Goal: Task Accomplishment & Management: Use online tool/utility

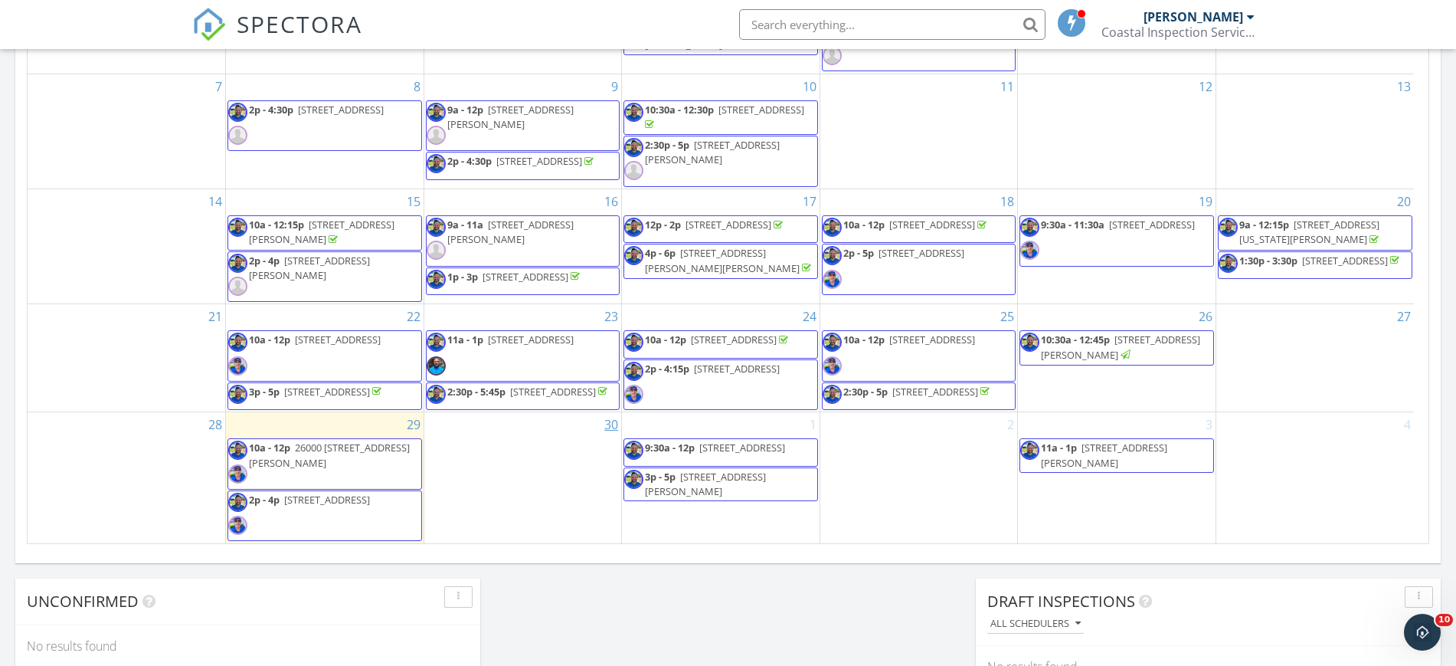
scroll to position [1424, 1486]
click at [319, 463] on span "26000 Avenida Aeropuerto Spc 148, San Juan Capistrano 92675" at bounding box center [329, 455] width 161 height 28
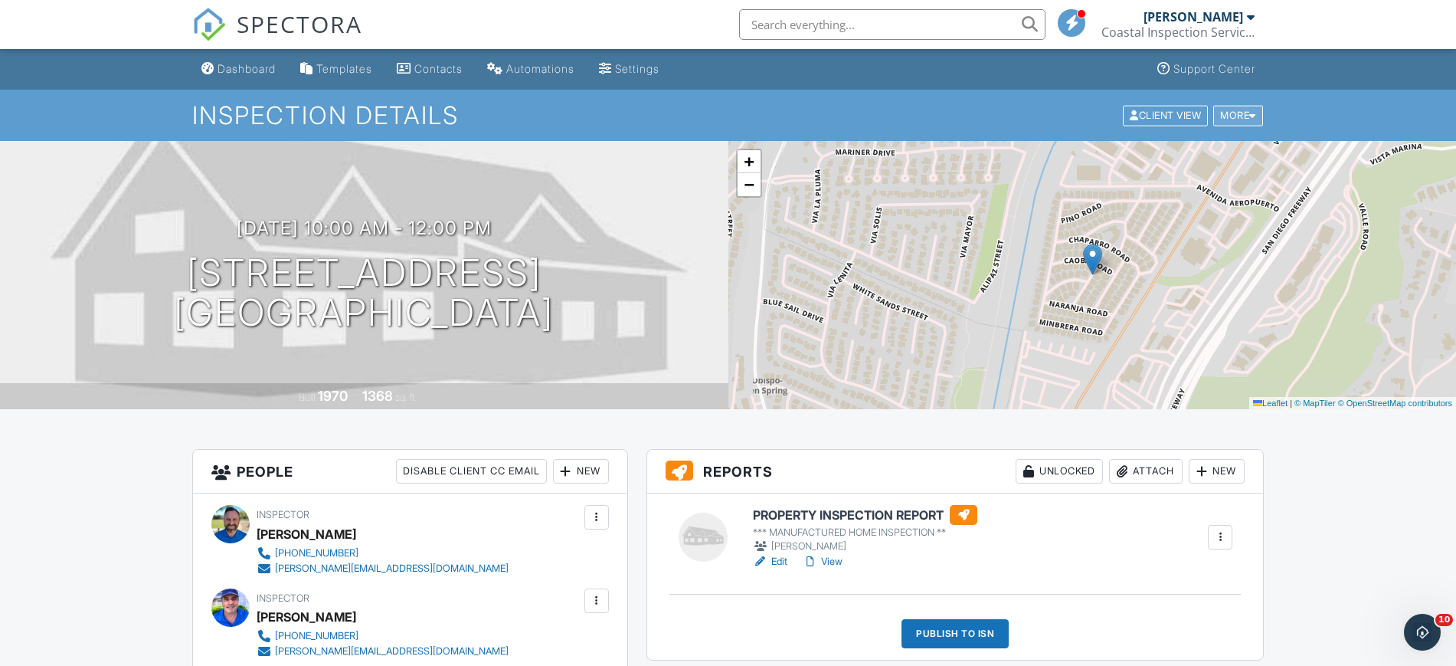
click at [1234, 112] on div "More" at bounding box center [1239, 115] width 50 height 21
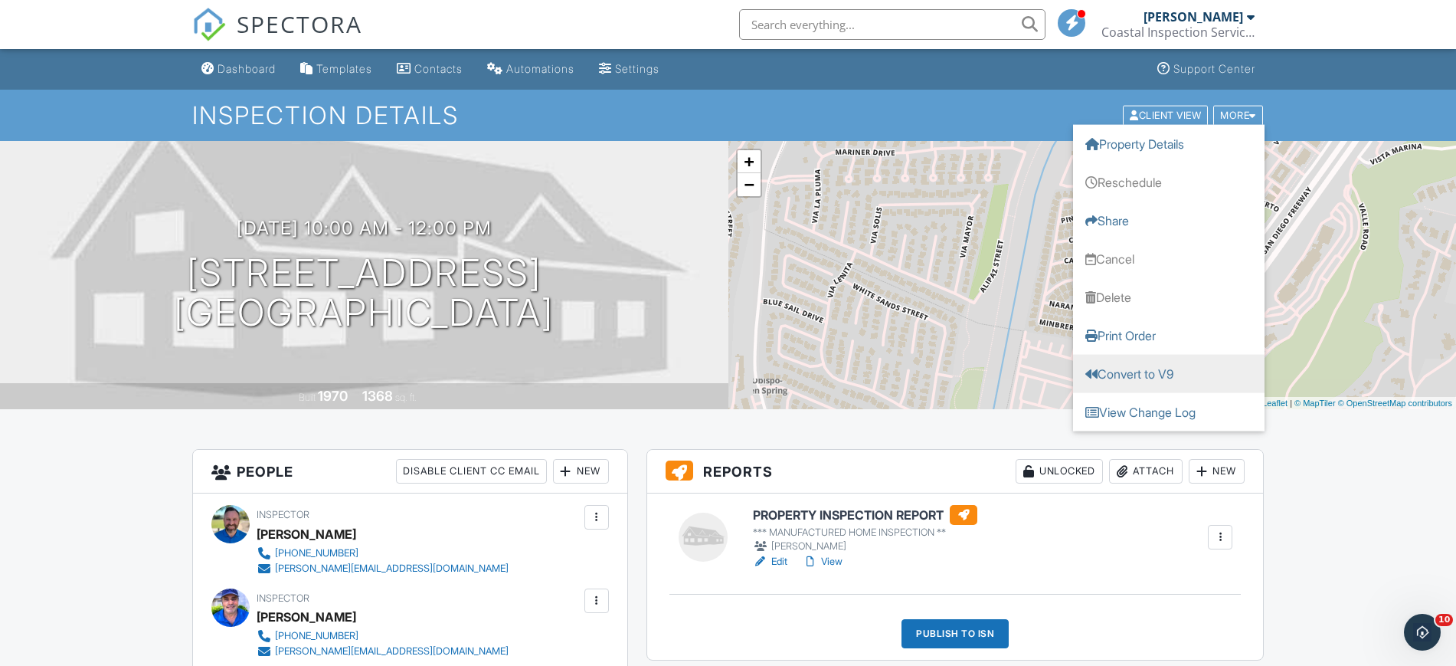
click at [1138, 378] on link "Convert to V9" at bounding box center [1169, 373] width 192 height 38
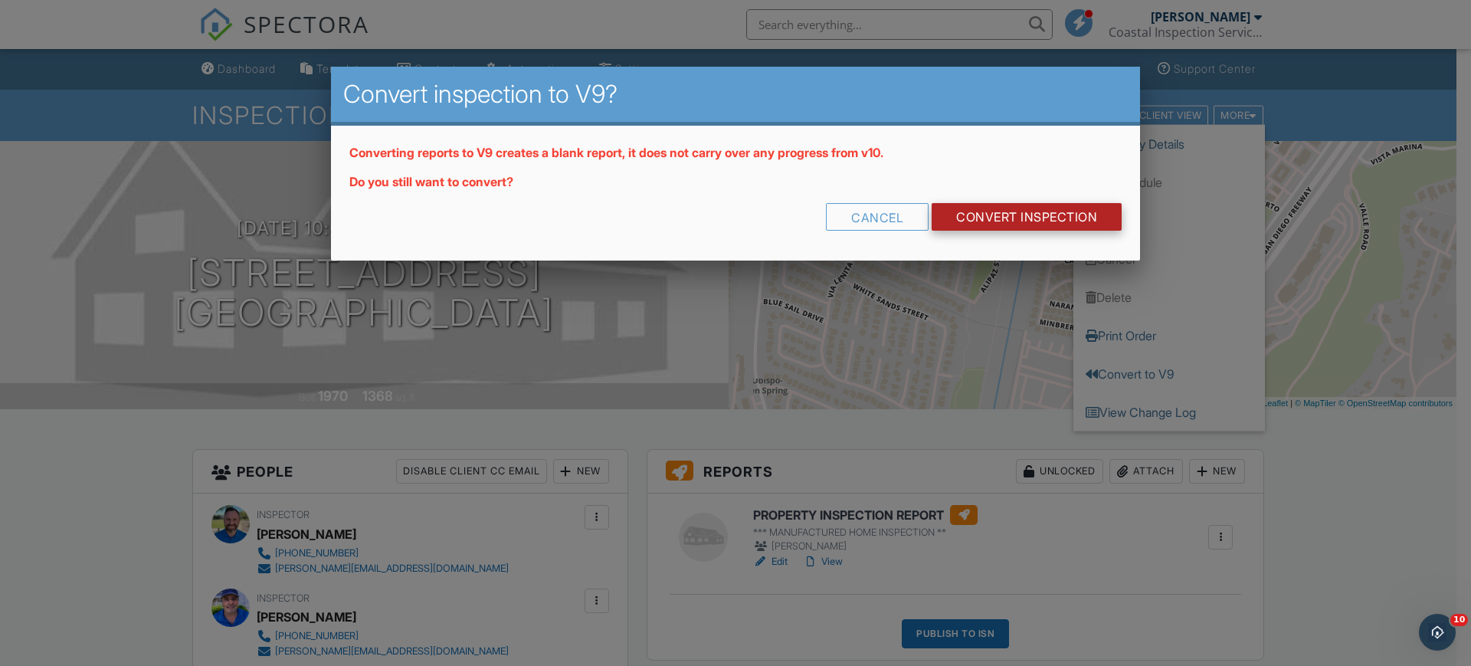
click at [1046, 215] on link "CONVERT INSPECTION" at bounding box center [1027, 217] width 190 height 28
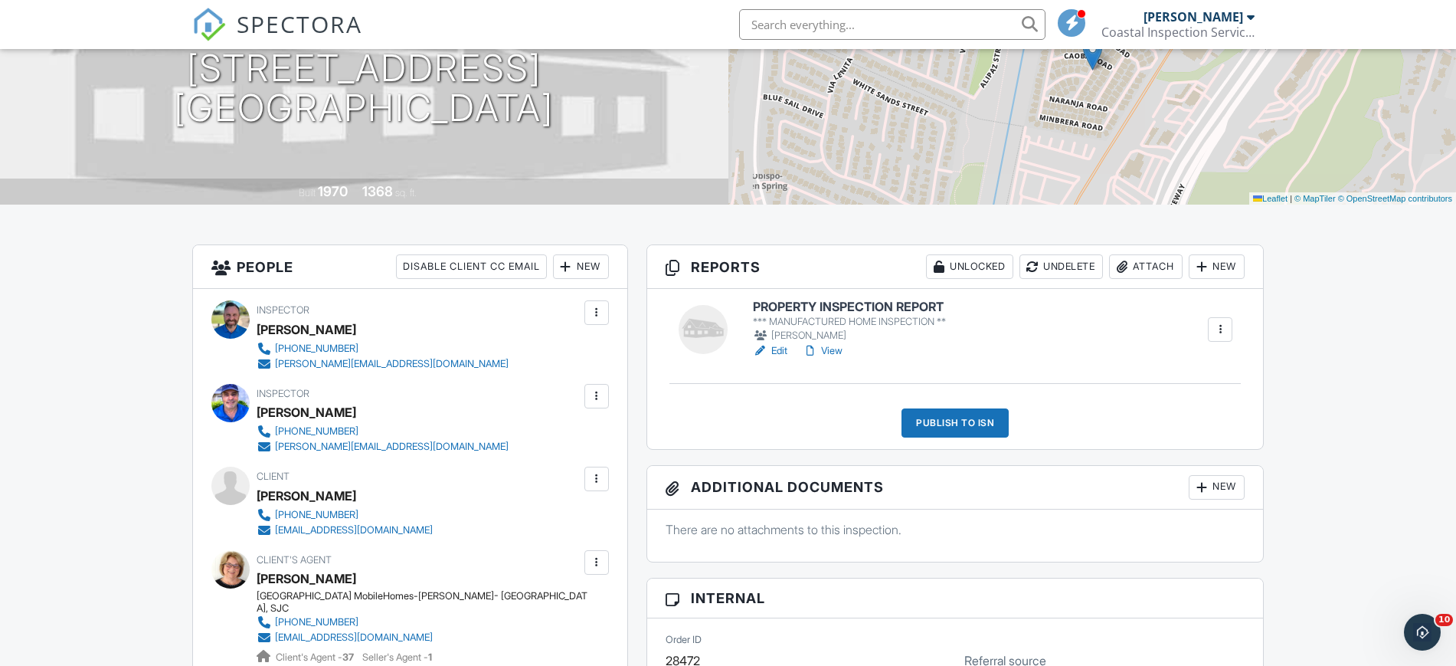
scroll to position [192, 0]
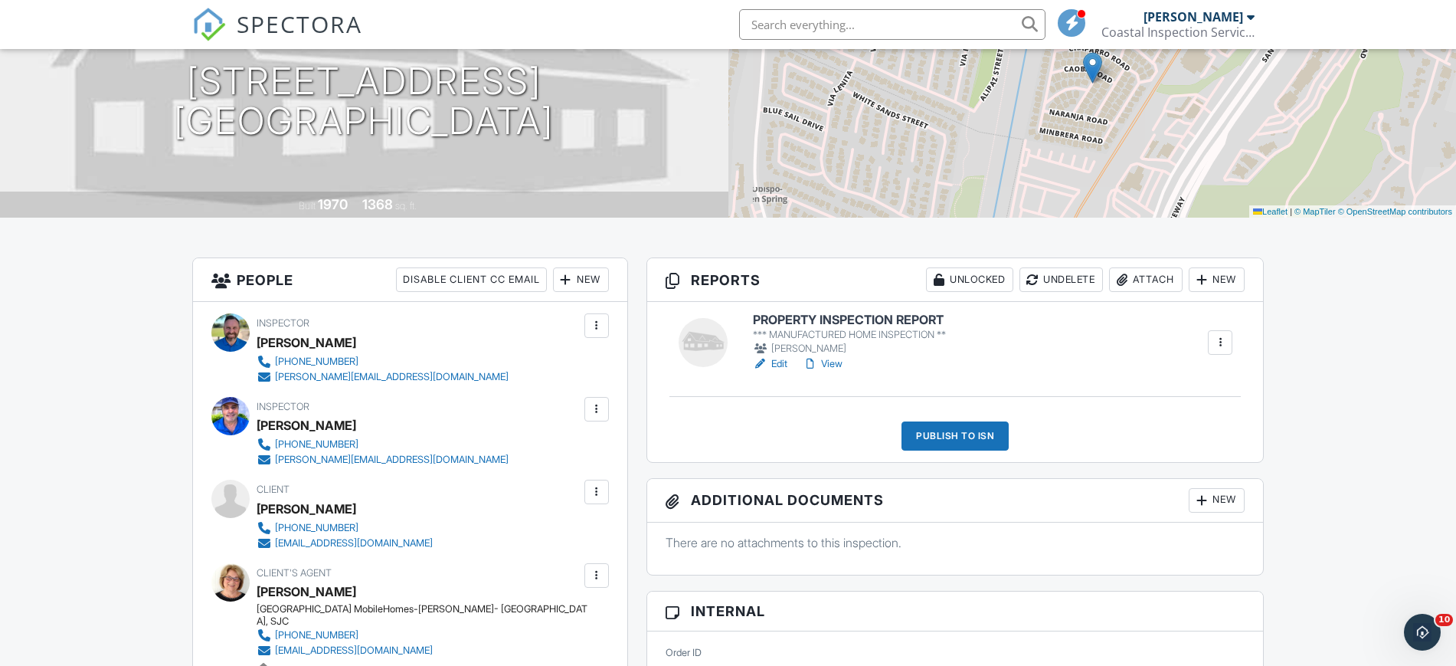
click at [777, 362] on link "Edit" at bounding box center [770, 363] width 34 height 15
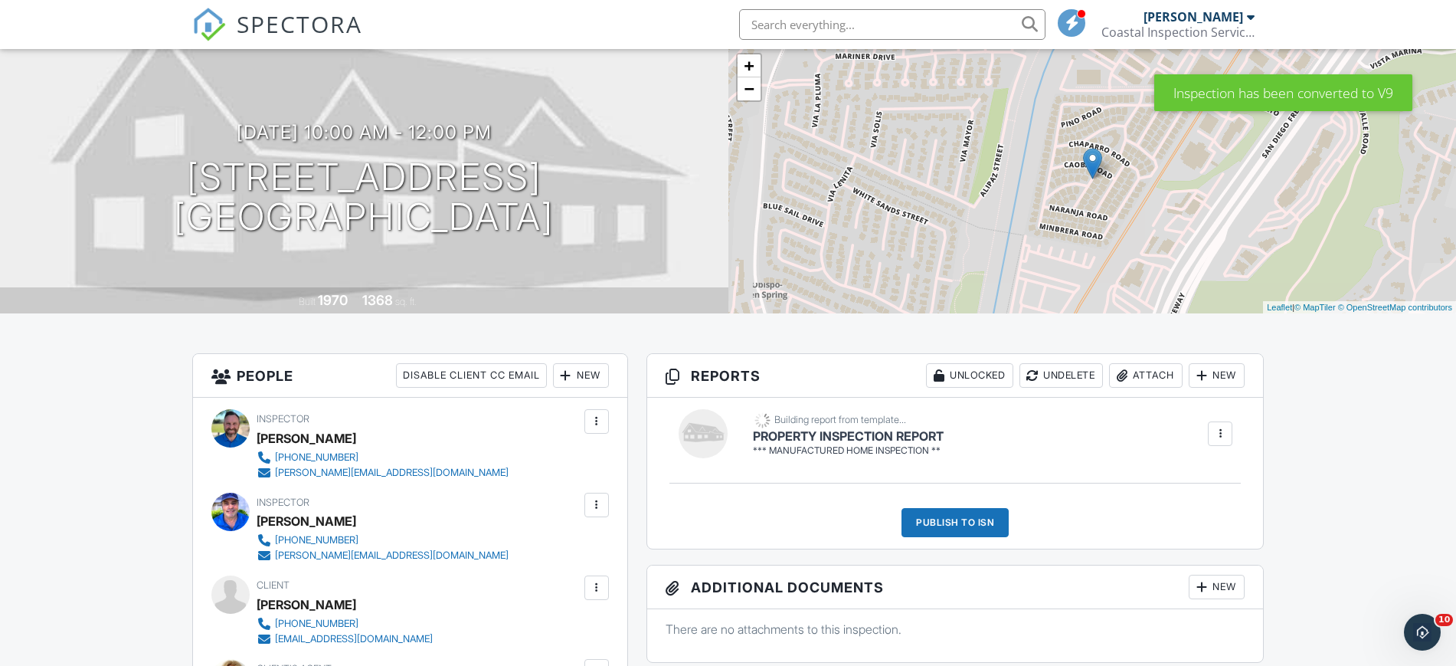
click at [1214, 377] on div "New" at bounding box center [1217, 375] width 56 height 25
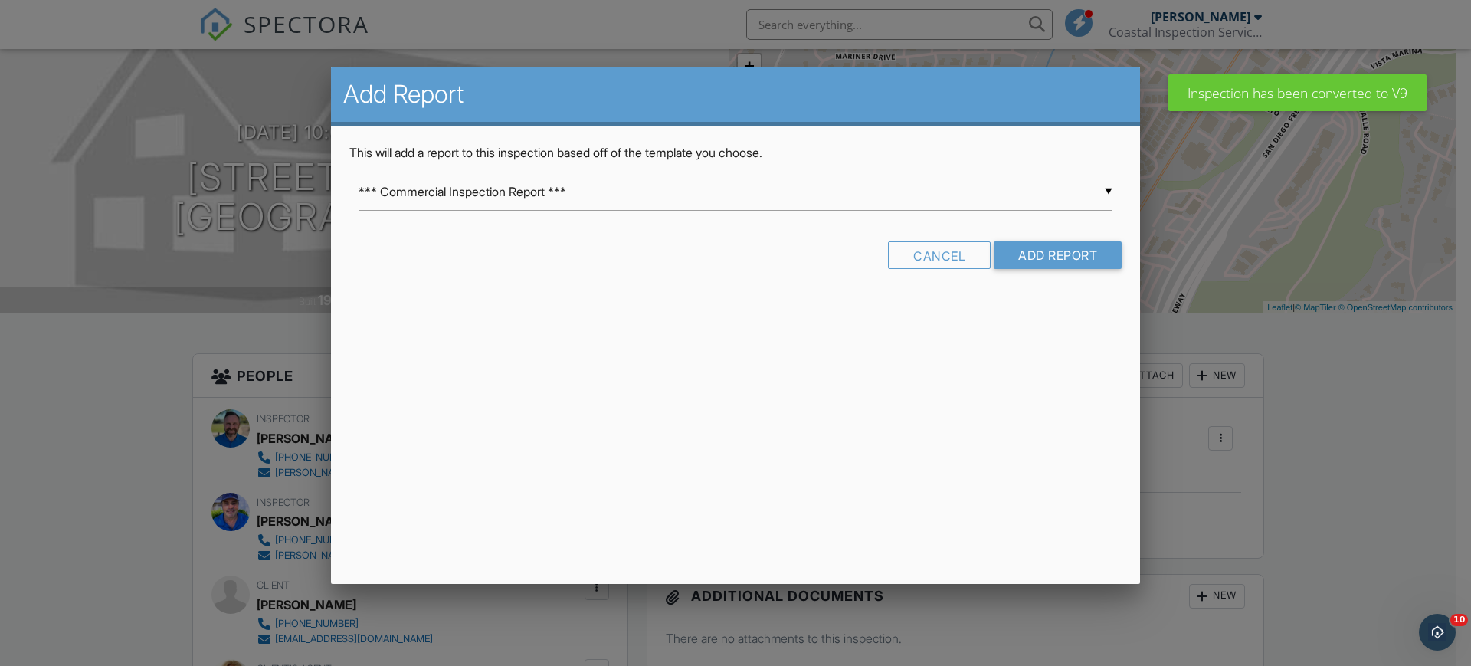
click at [1109, 187] on div "▼ *** Commercial Inspection Report *** *** Commercial Inspection Report *** Int…" at bounding box center [736, 192] width 754 height 38
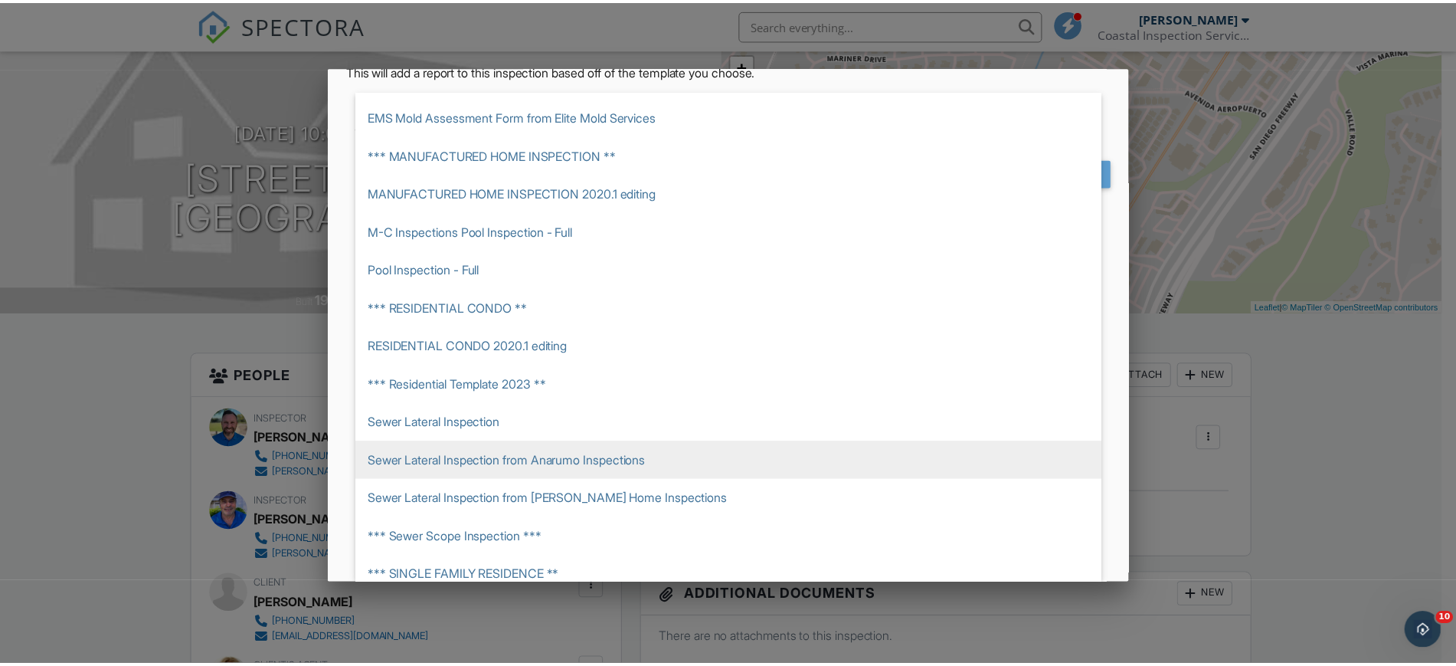
scroll to position [312, 0]
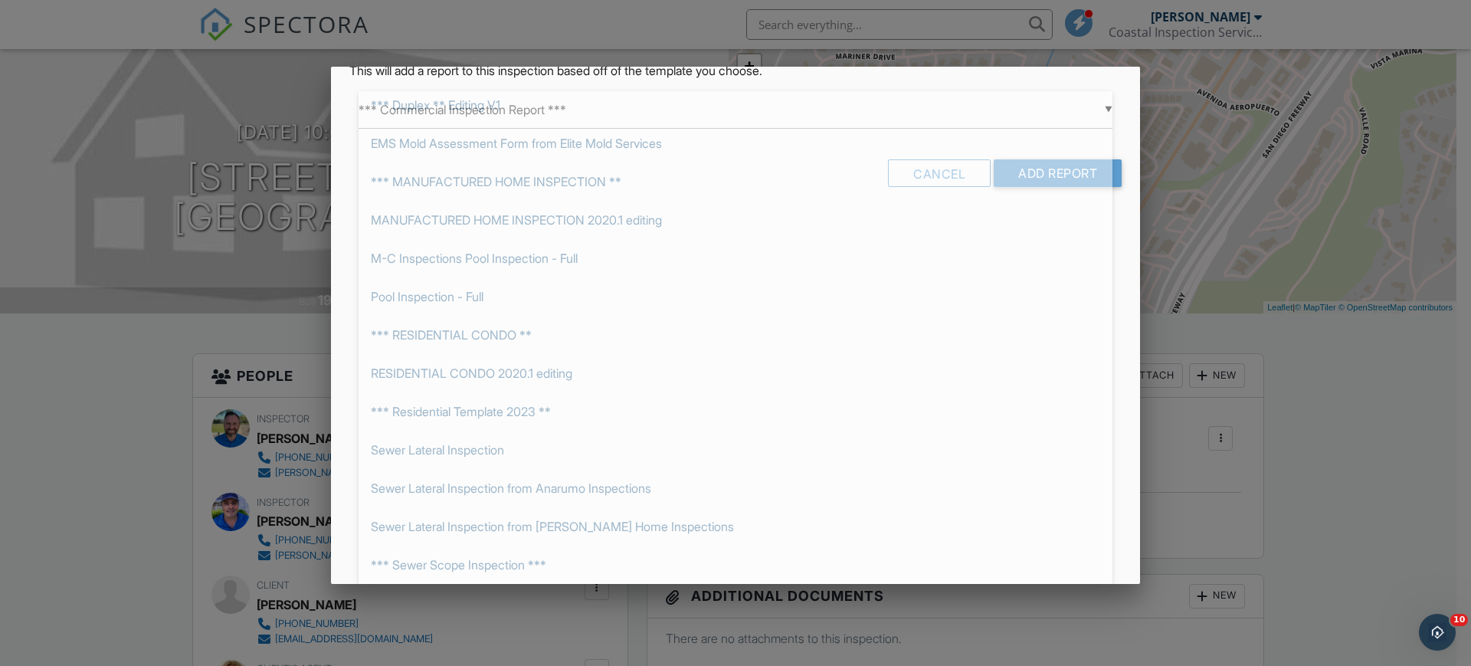
click at [1378, 578] on div at bounding box center [735, 339] width 1471 height 832
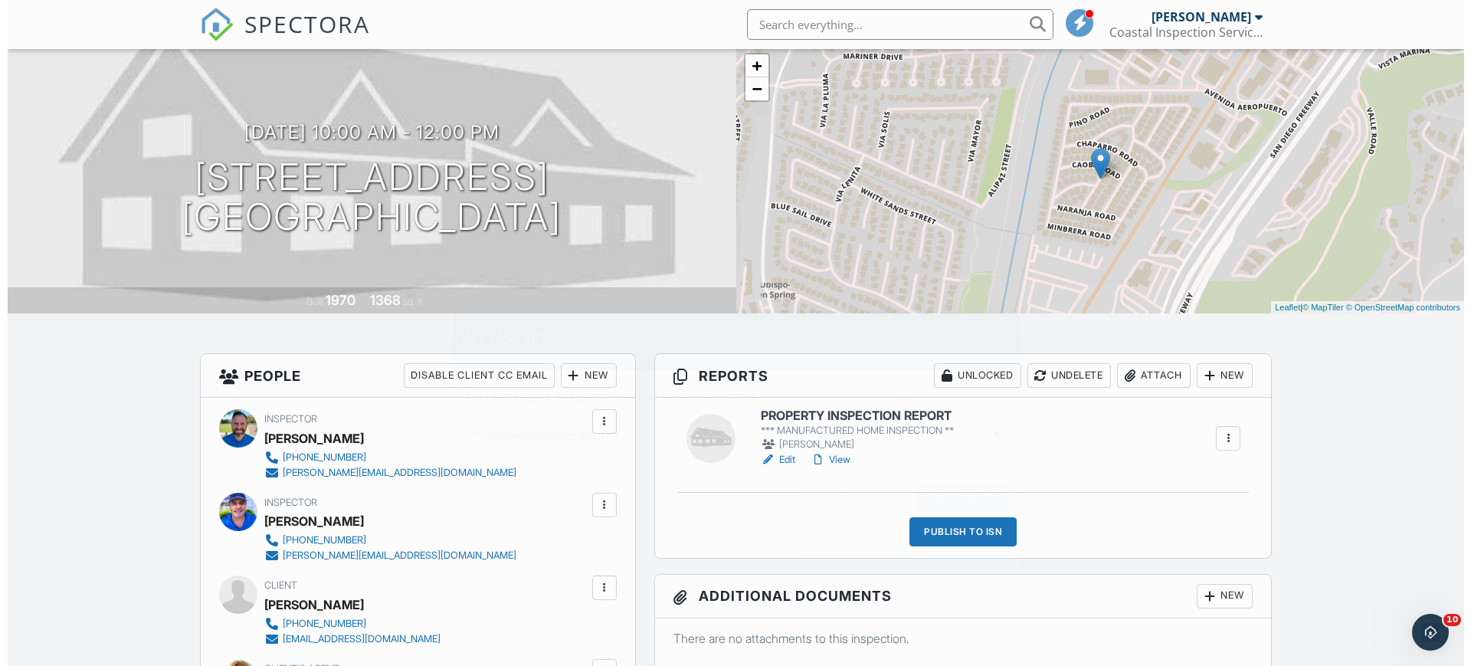
scroll to position [0, 0]
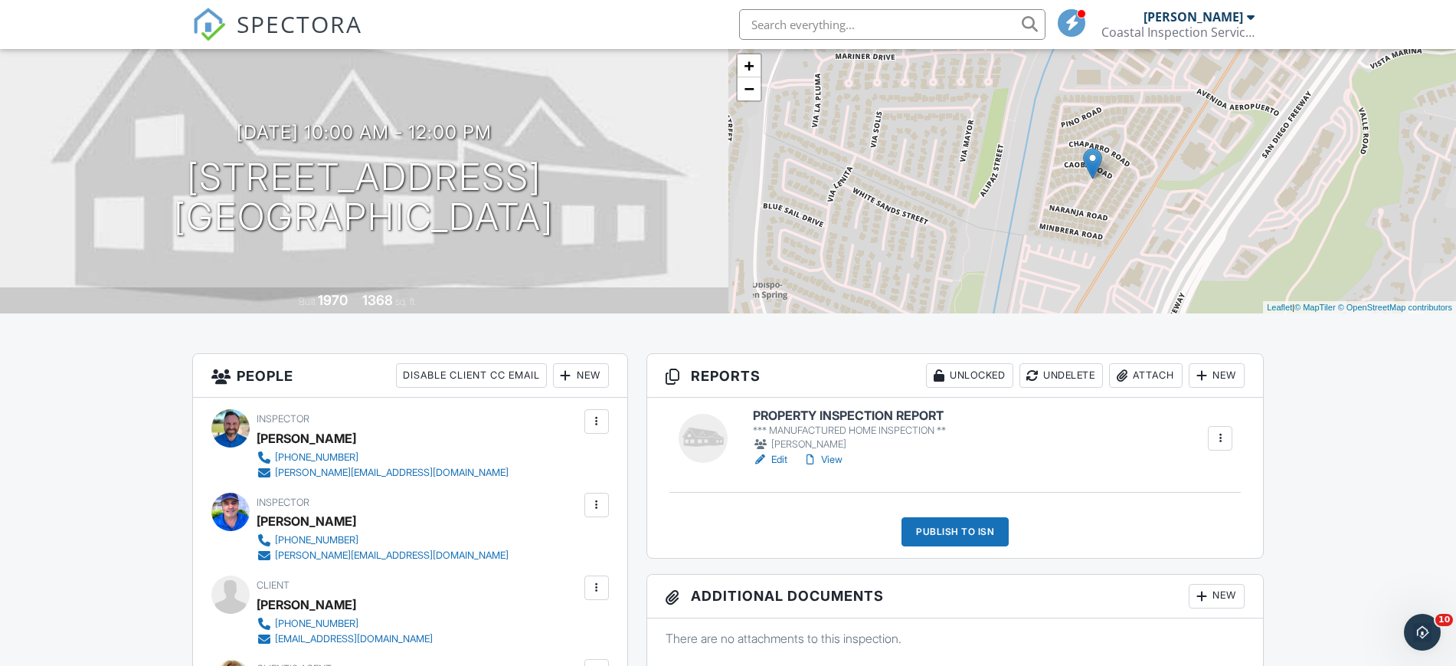
click at [1217, 379] on div "New" at bounding box center [1217, 375] width 56 height 25
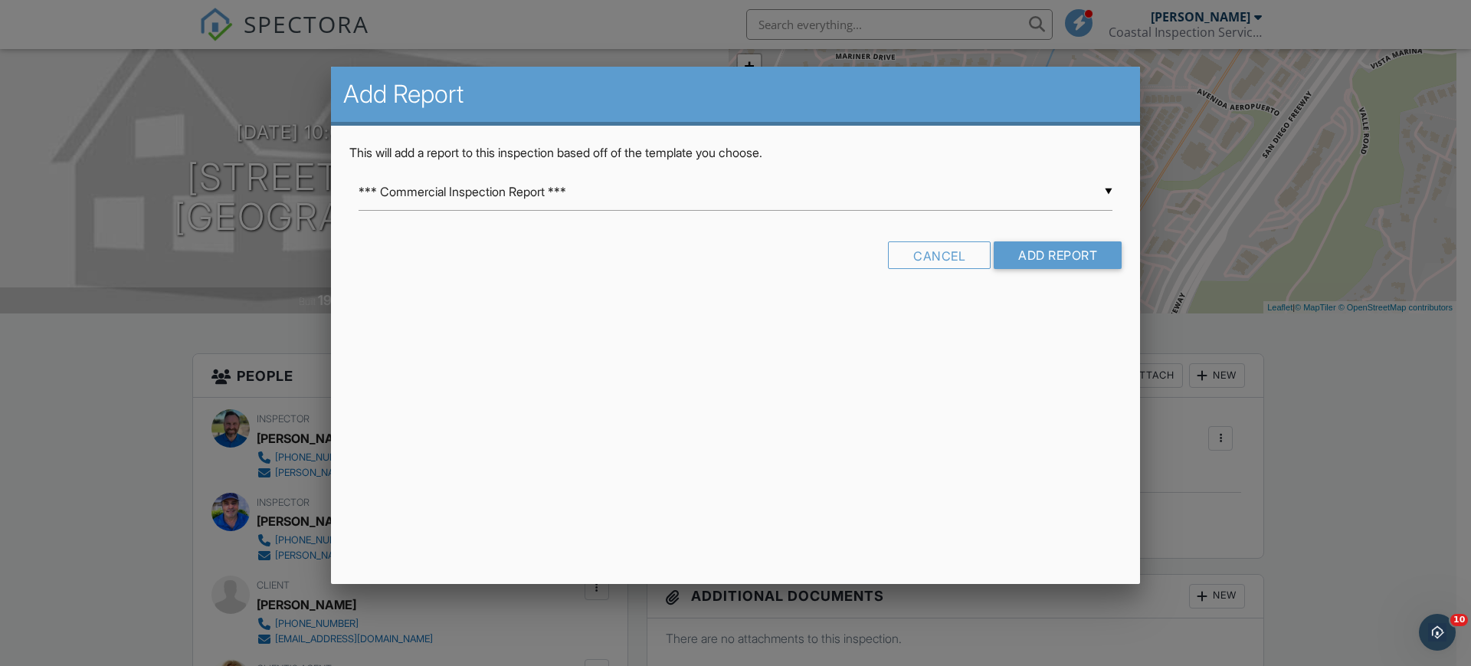
click at [1113, 183] on div "▼ *** Commercial Inspection Report *** *** Commercial Inspection Report *** Int…" at bounding box center [735, 199] width 772 height 53
click at [1104, 192] on div "▼ *** Commercial Inspection Report *** *** Commercial Inspection Report *** Int…" at bounding box center [736, 192] width 754 height 38
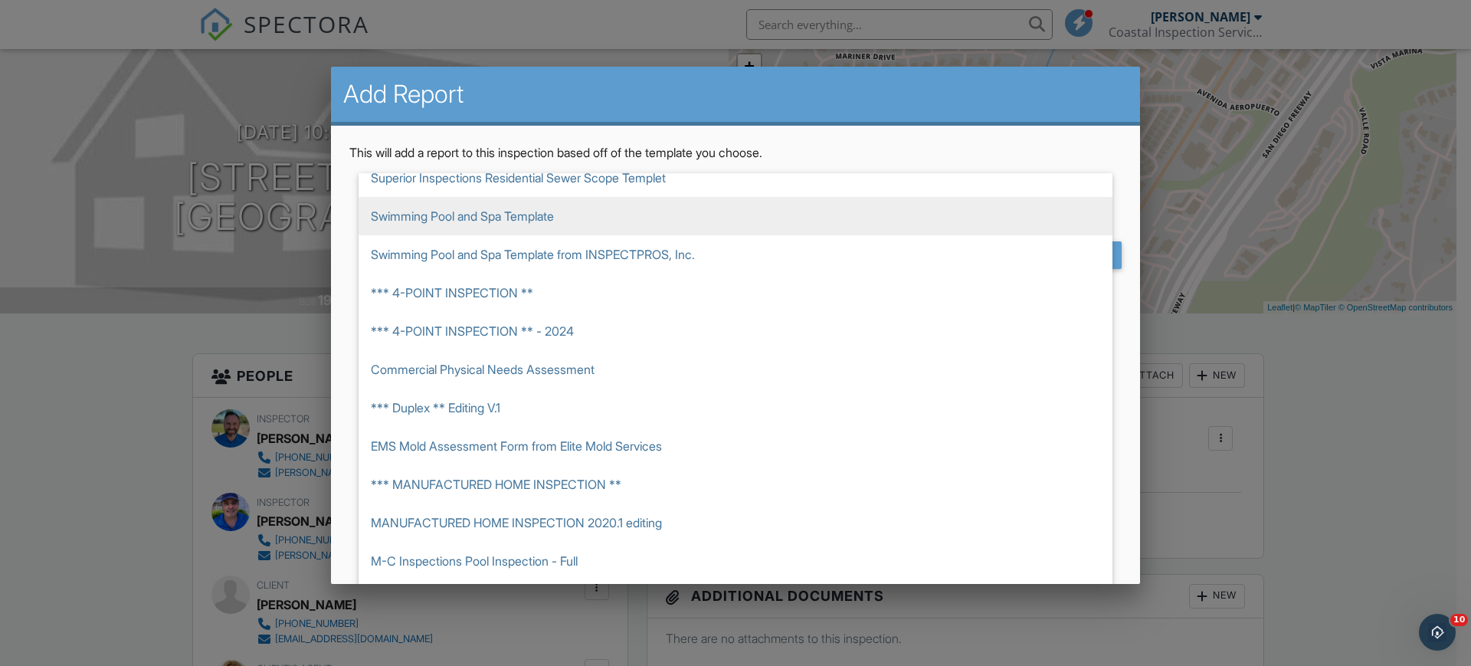
scroll to position [96, 0]
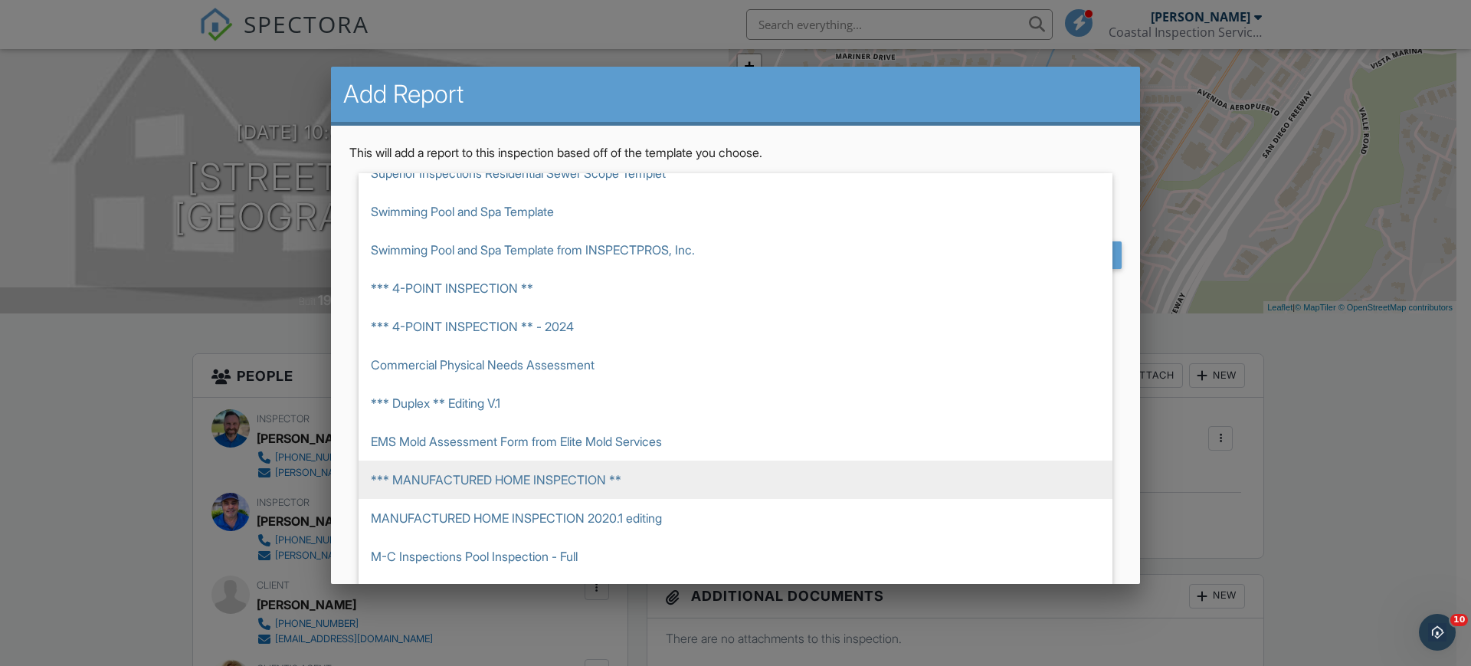
click at [649, 471] on span "*** MANUFACTURED HOME INSPECTION **" at bounding box center [736, 479] width 754 height 38
type input "*** MANUFACTURED HOME INSPECTION **"
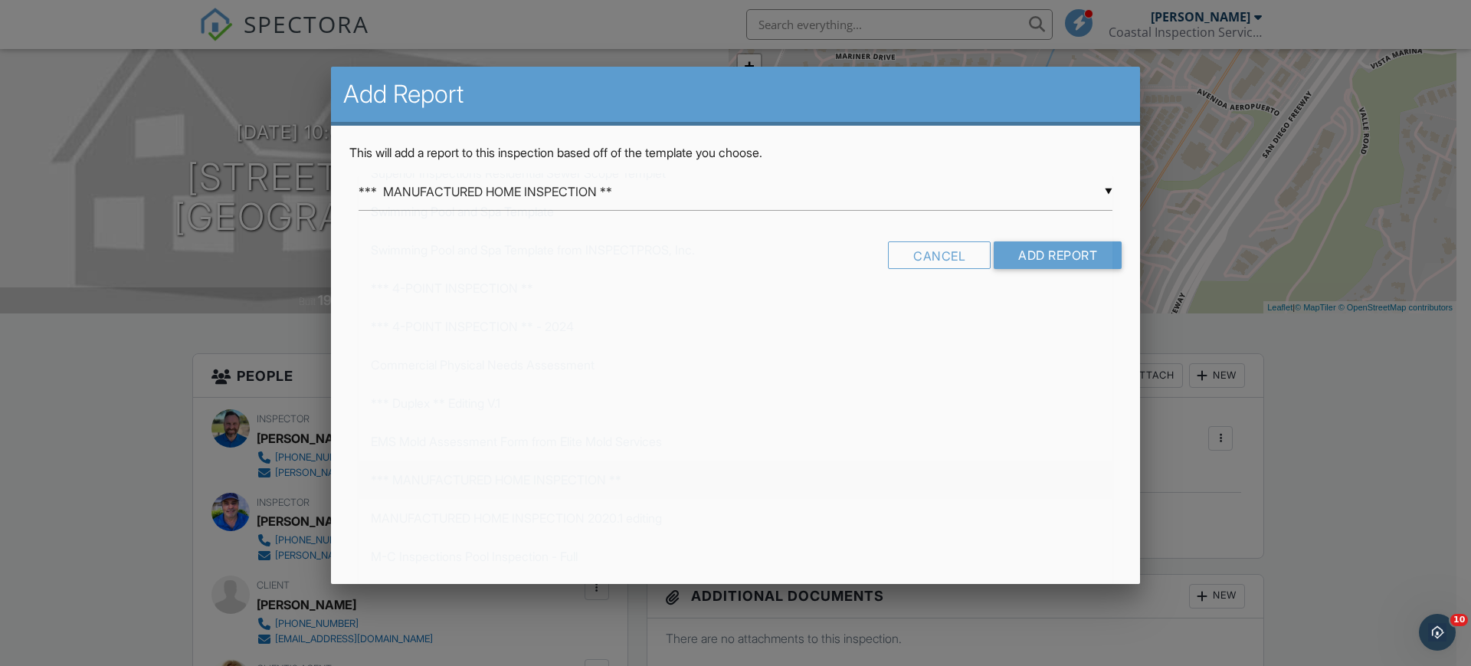
scroll to position [383, 0]
click at [1046, 262] on input "Add Report" at bounding box center [1058, 255] width 128 height 28
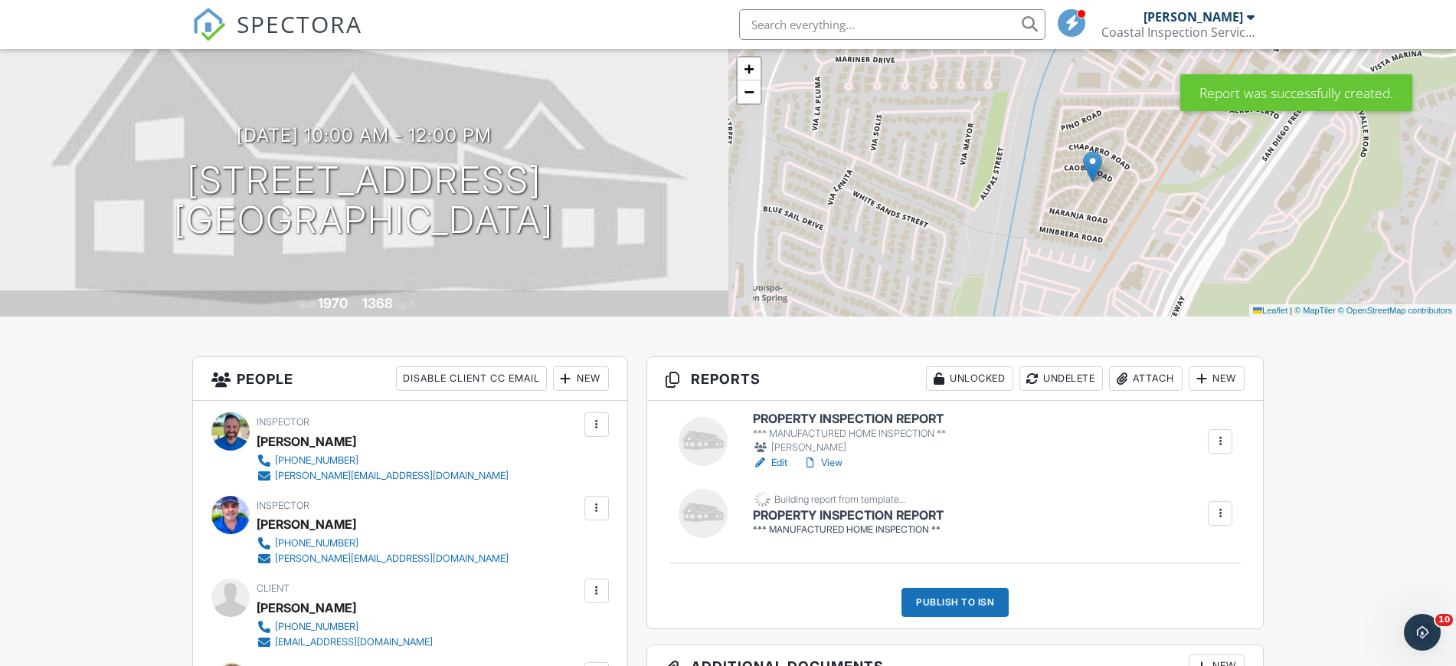
scroll to position [96, 0]
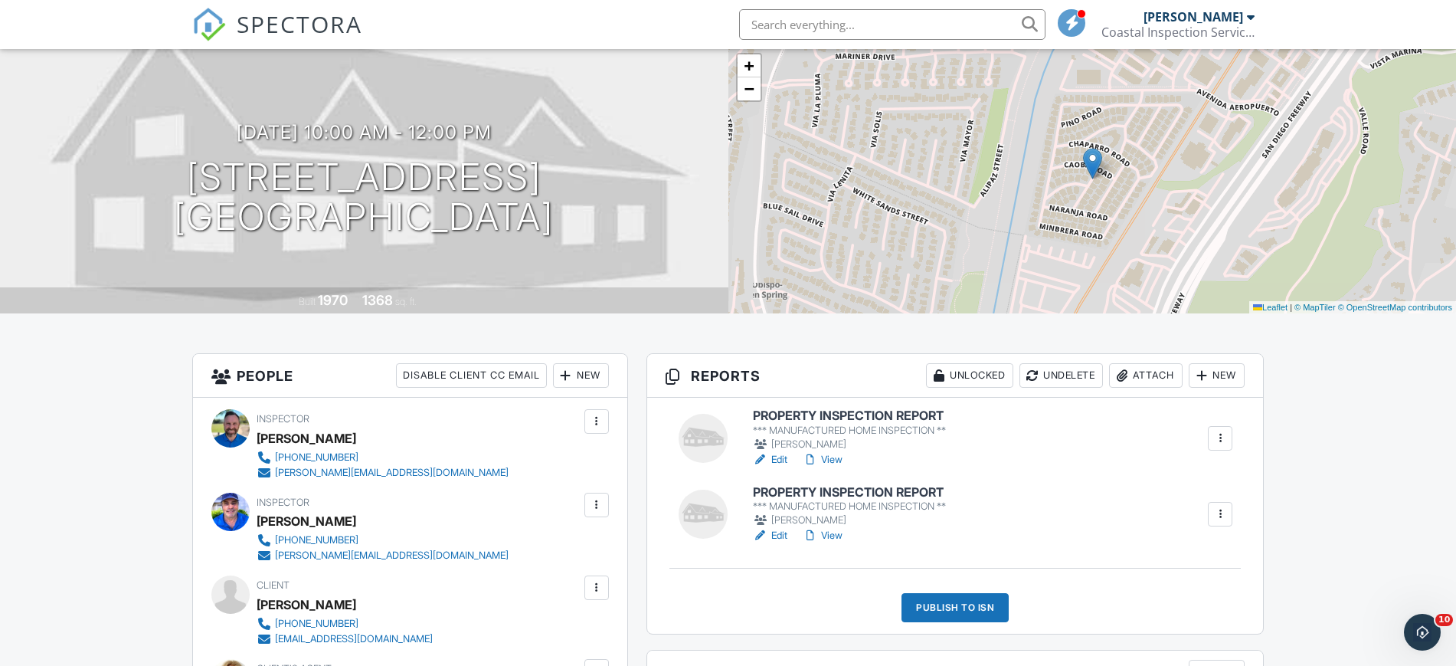
click at [788, 534] on link "Edit" at bounding box center [770, 535] width 34 height 15
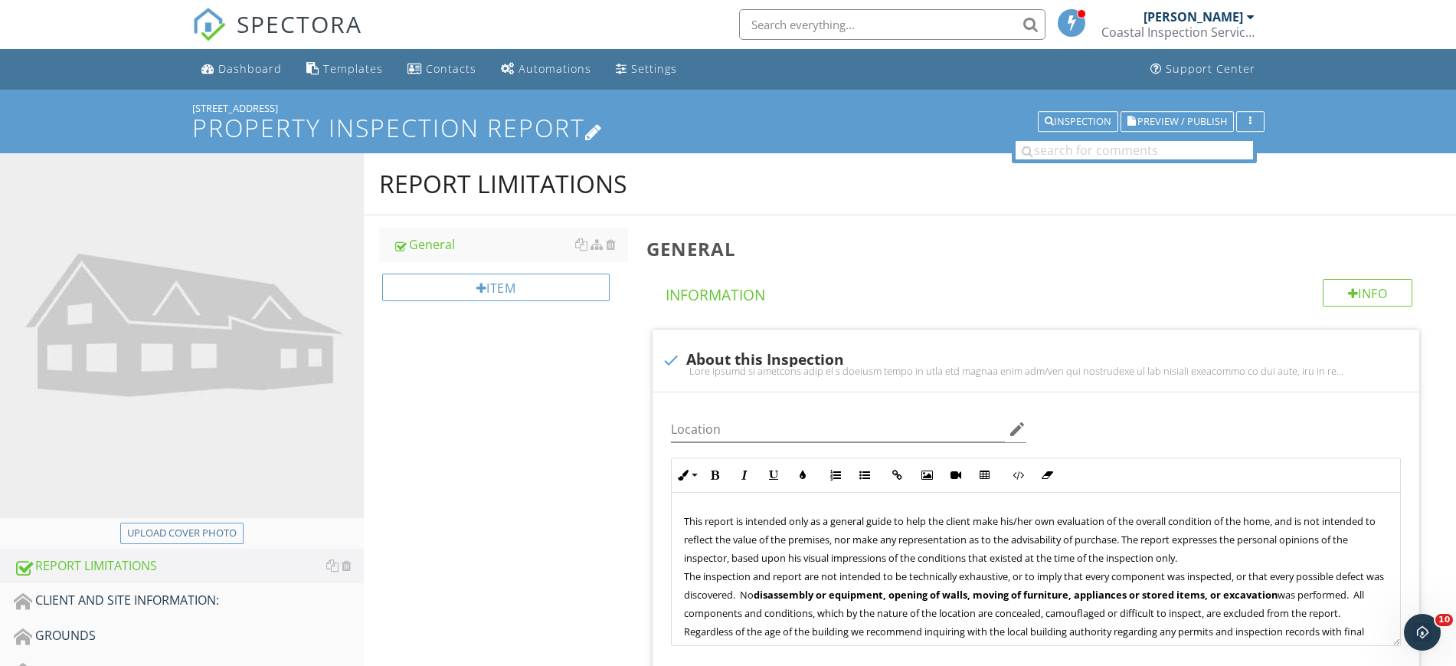
click at [603, 120] on icon at bounding box center [594, 130] width 18 height 21
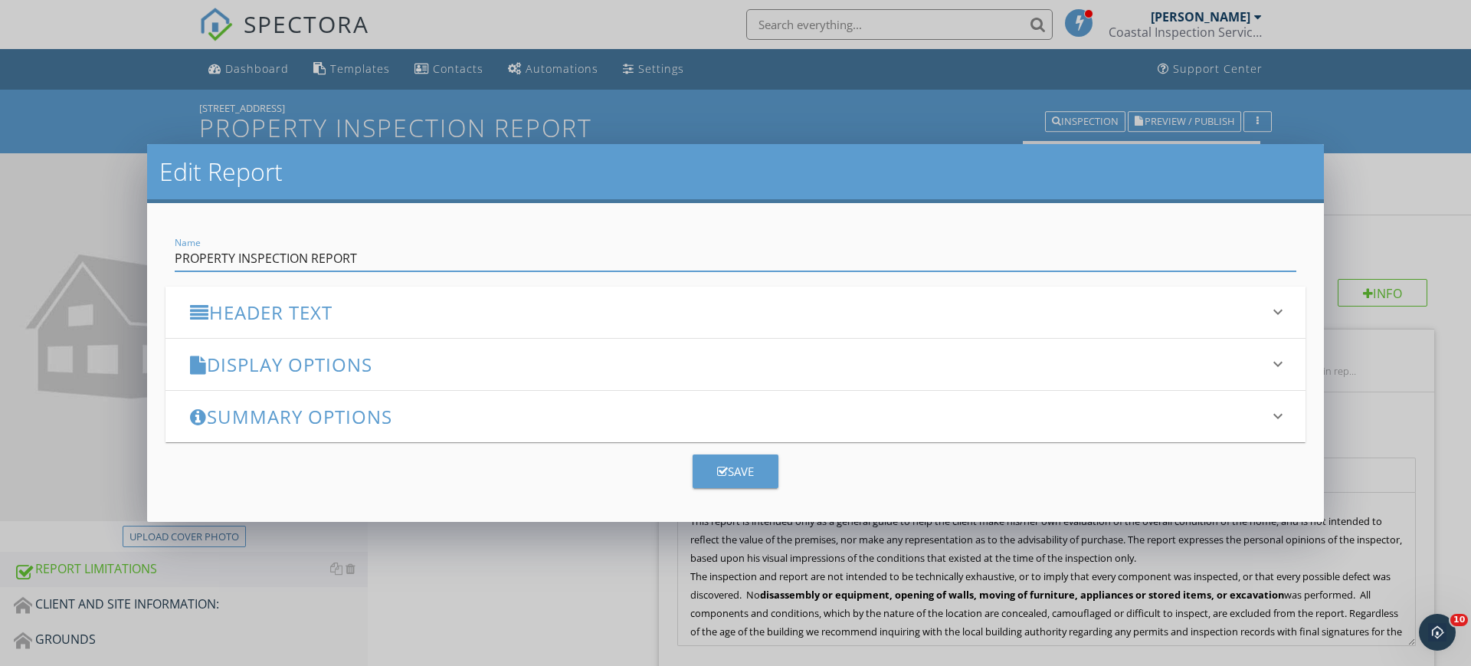
click at [299, 363] on h3 "Display Options" at bounding box center [726, 364] width 1073 height 21
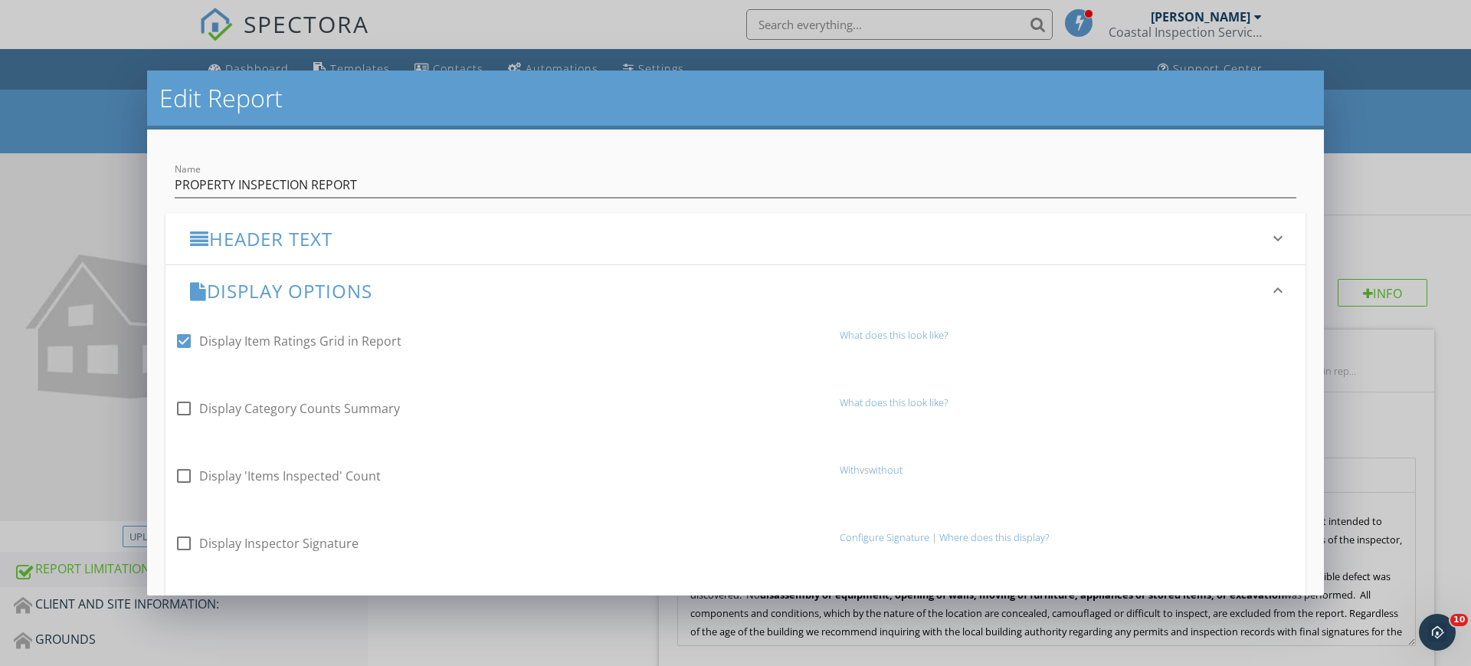
click at [330, 234] on h3 "Header Text" at bounding box center [726, 238] width 1073 height 21
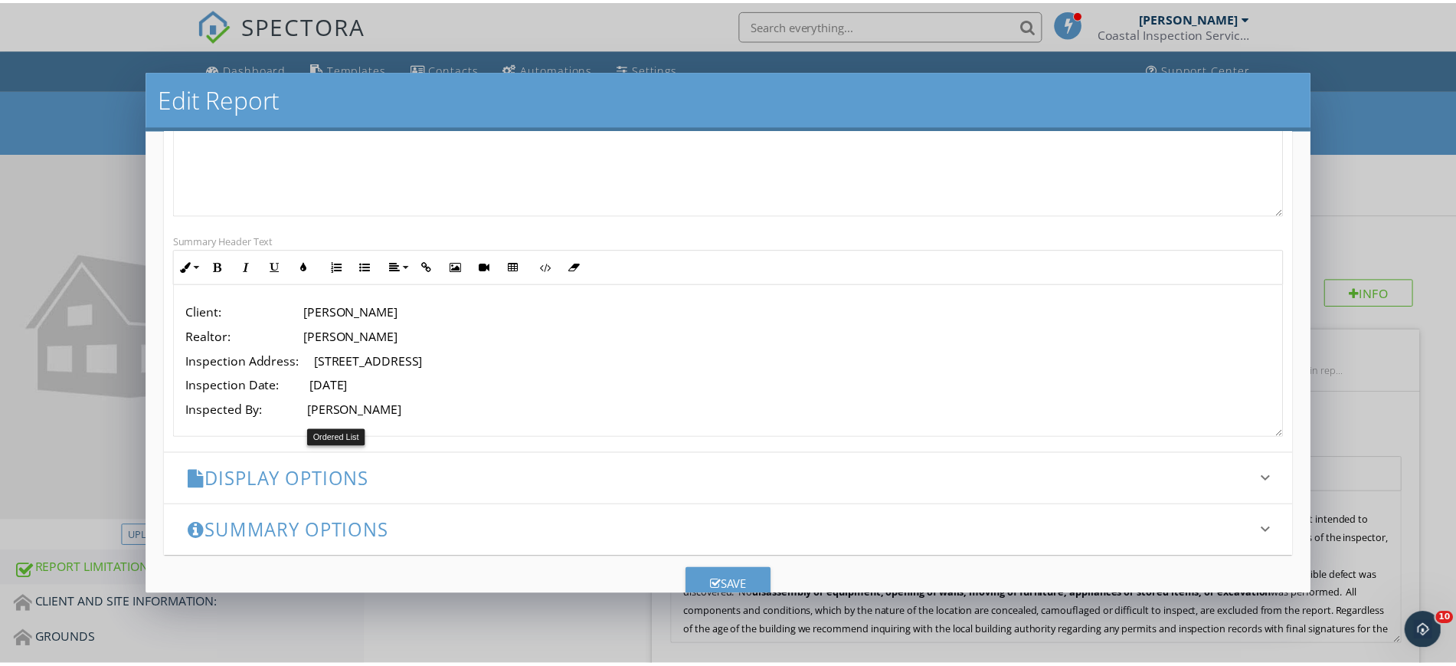
scroll to position [297, 0]
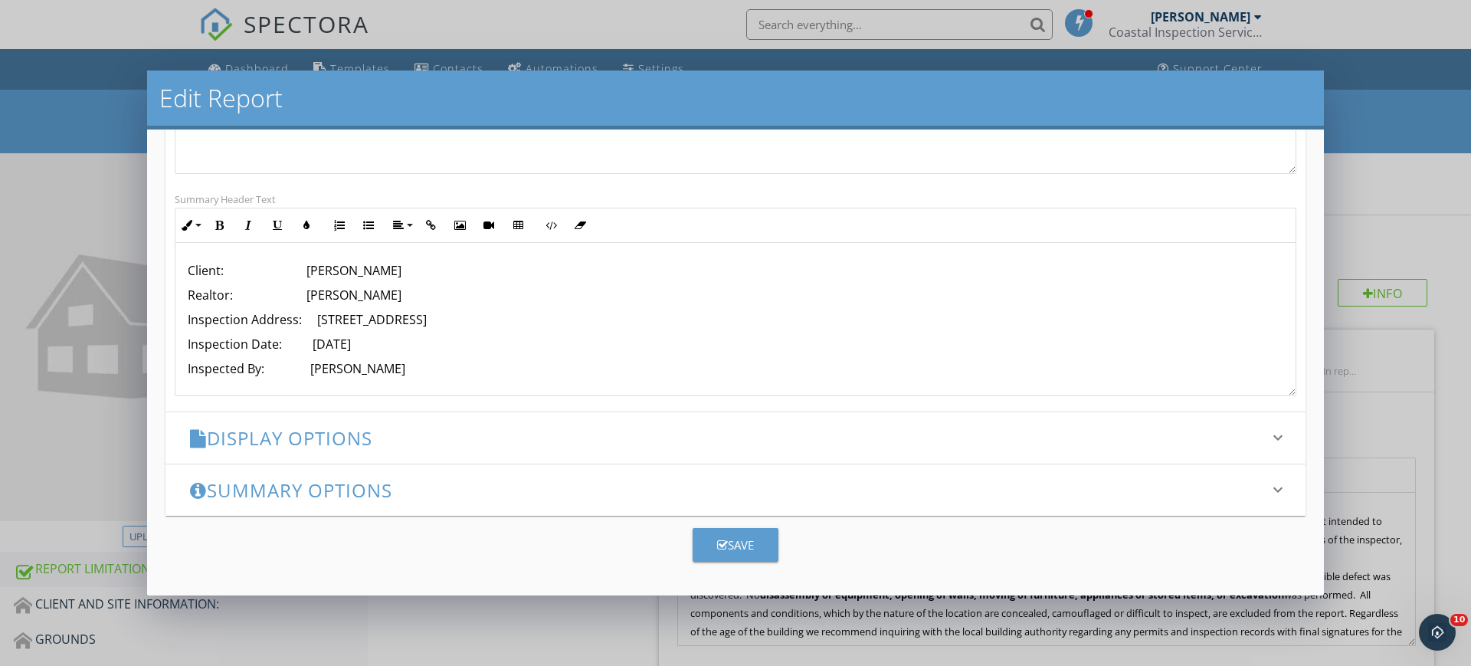
click at [385, 372] on p "Inspected By: Bryan Wood" at bounding box center [736, 368] width 1096 height 18
click at [723, 554] on button "Save" at bounding box center [736, 545] width 86 height 34
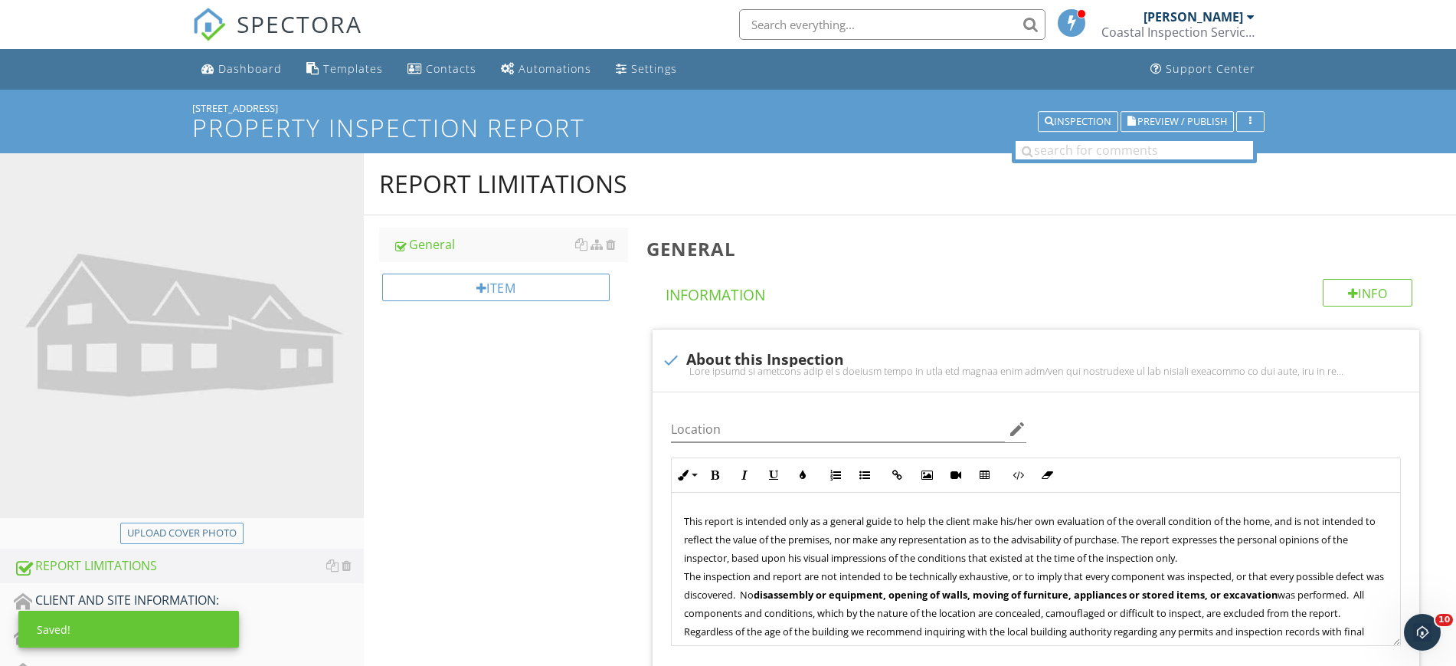
scroll to position [144, 0]
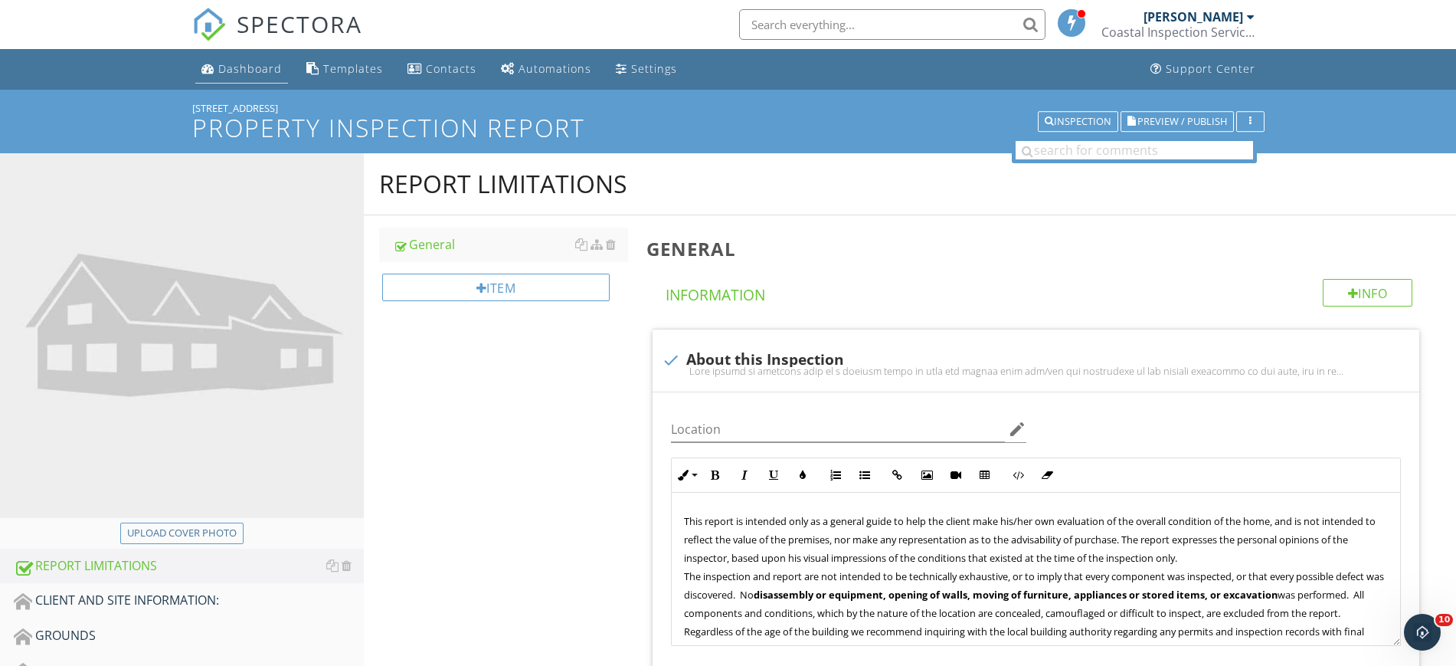
click at [240, 63] on div "Dashboard" at bounding box center [250, 68] width 64 height 15
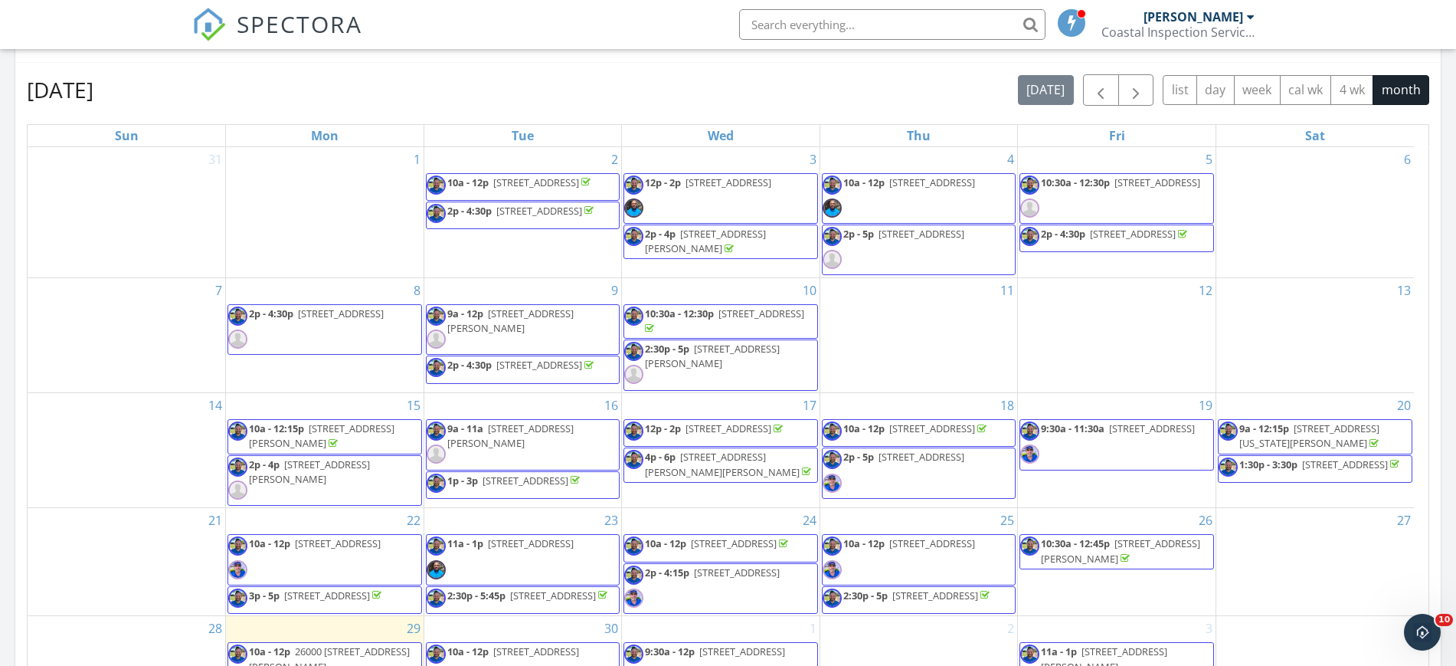
scroll to position [784, 0]
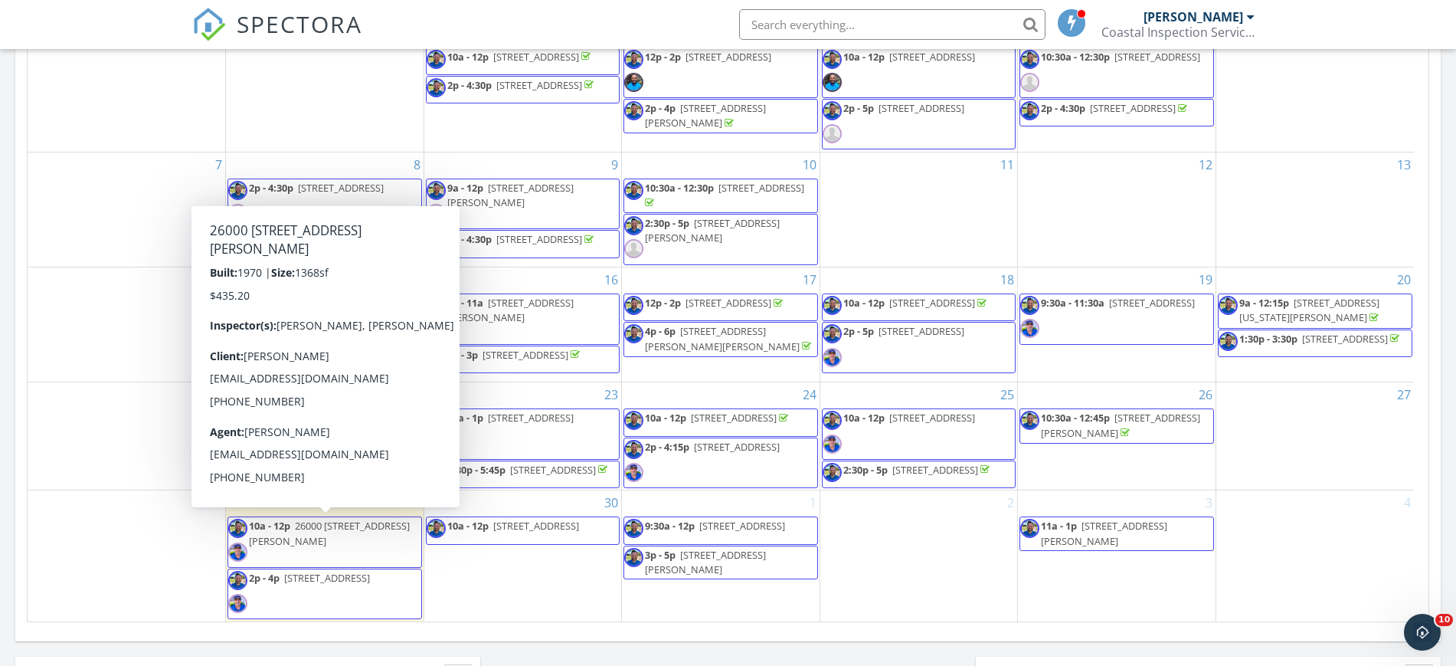
click at [337, 531] on span "26000 Avenida Aeropuerto Spc 148, San Juan Capistrano 92675" at bounding box center [329, 533] width 161 height 28
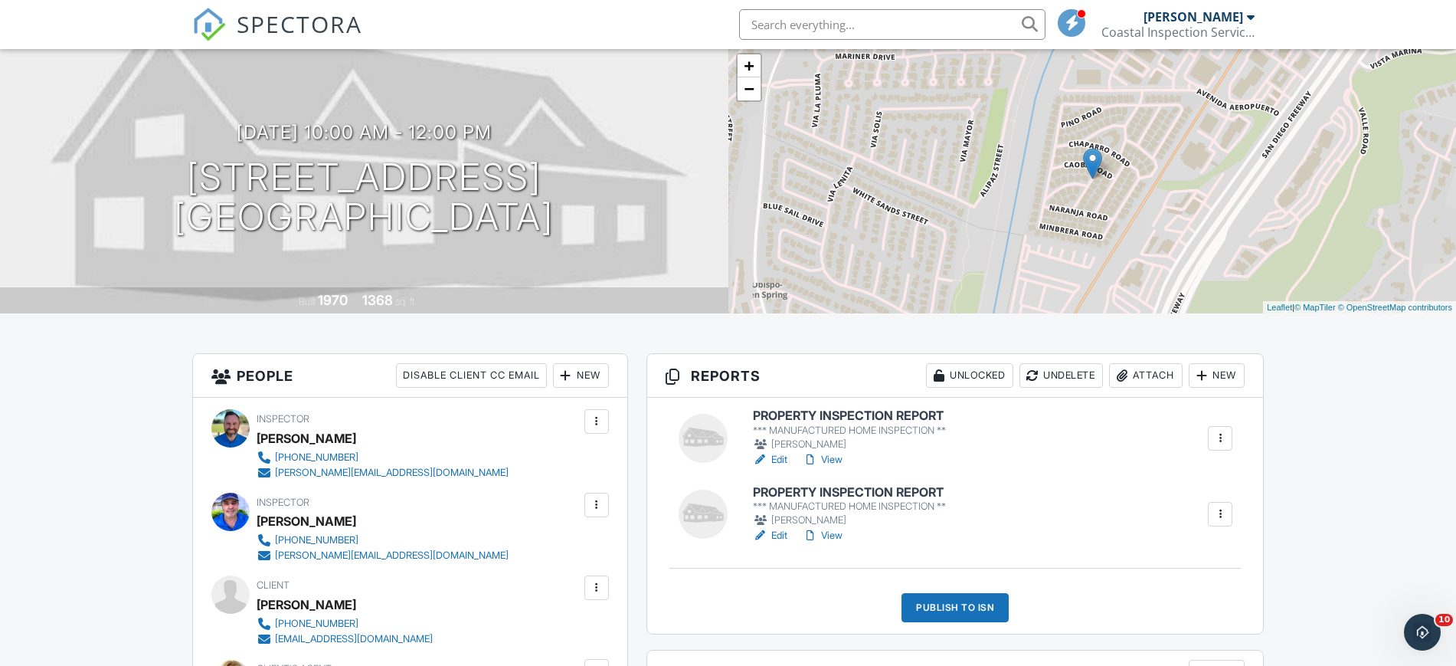
click at [834, 415] on h6 "PROPERTY INSPECTION REPORT" at bounding box center [849, 416] width 193 height 14
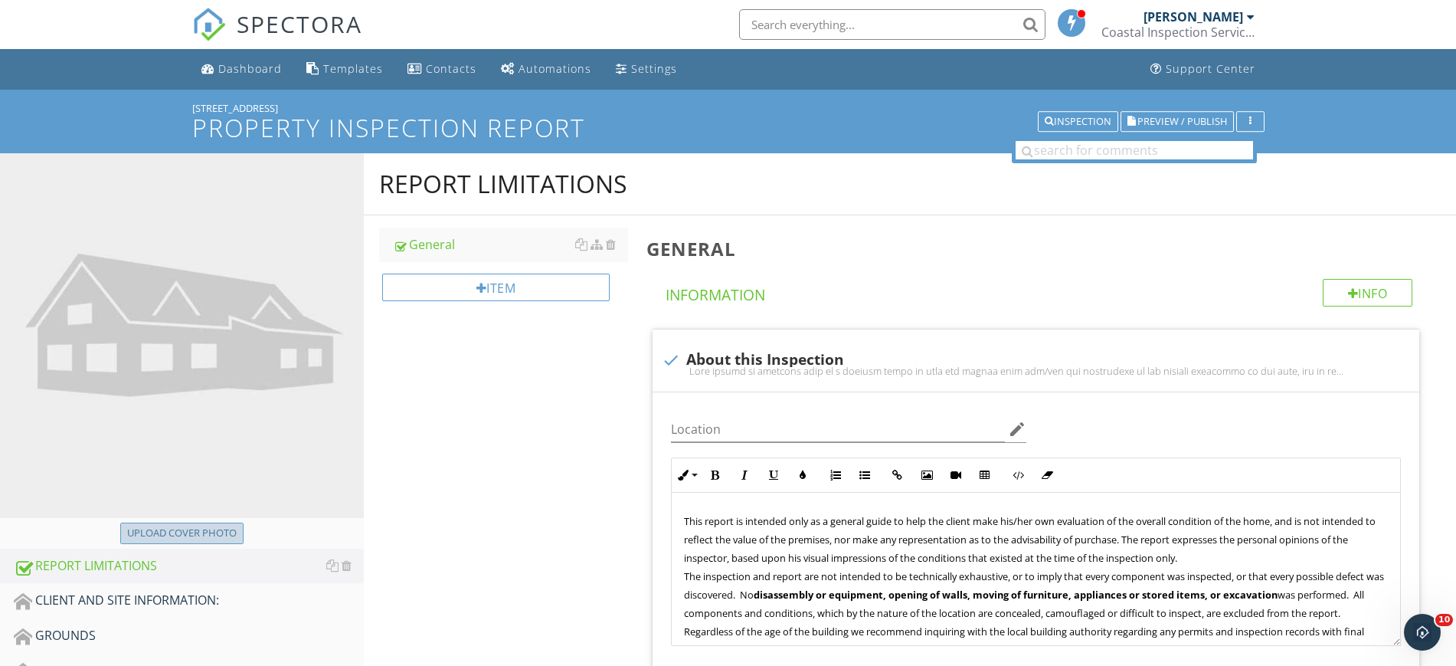
click at [196, 528] on div "Upload cover photo" at bounding box center [182, 533] width 110 height 15
type input "C:\fakepath\IMG_3613.JPG"
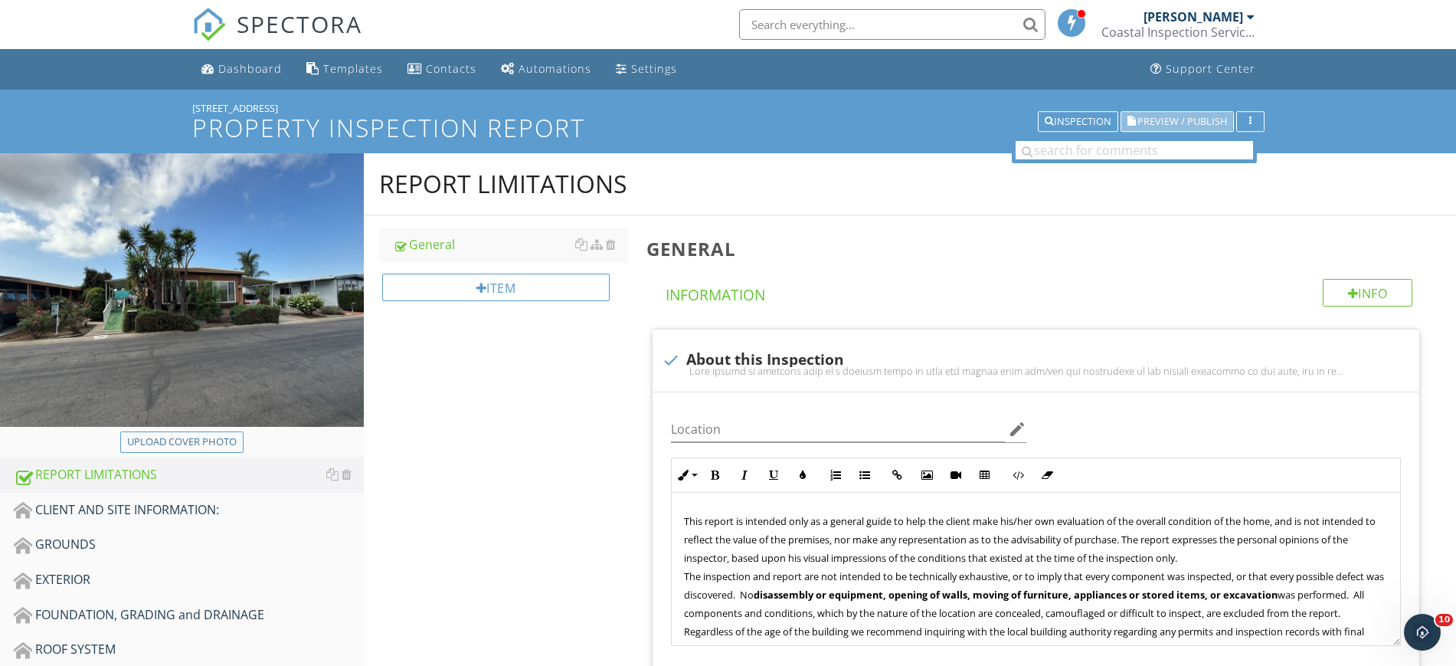
click at [1162, 125] on span "Preview / Publish" at bounding box center [1183, 121] width 90 height 10
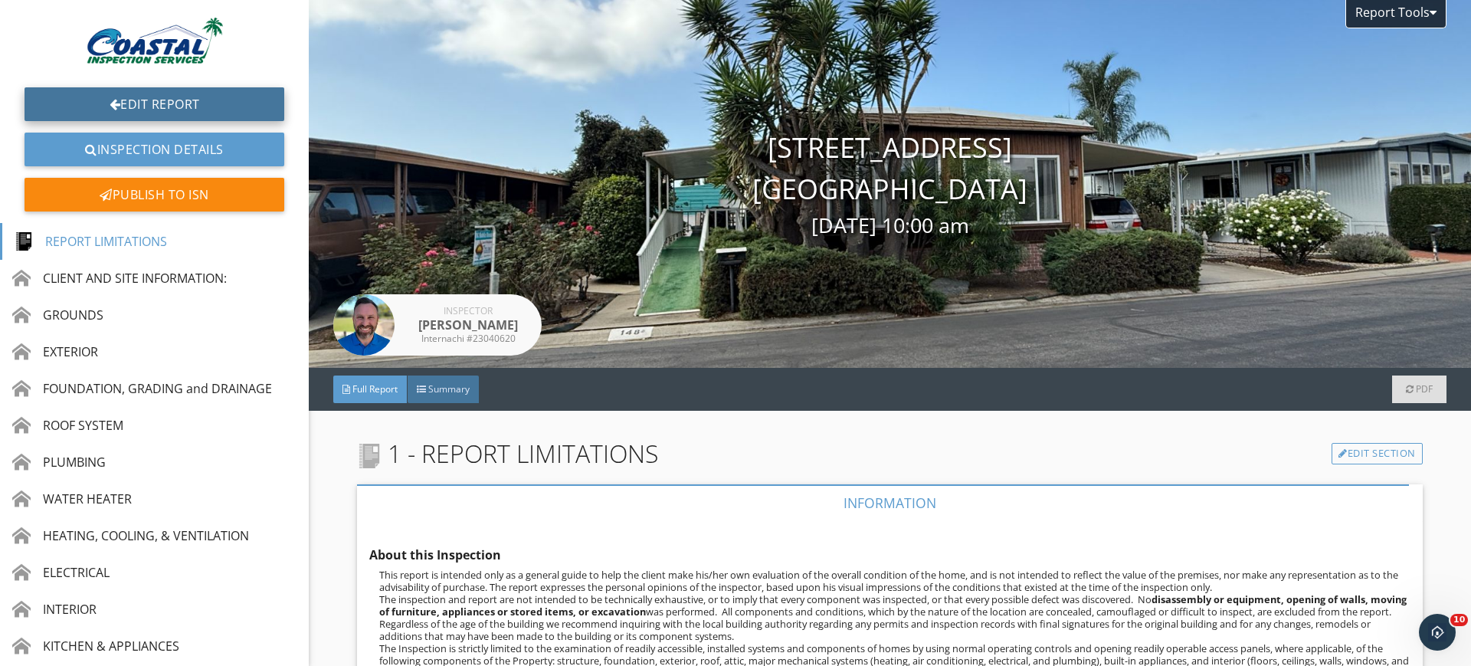
click at [152, 105] on link "Edit Report" at bounding box center [155, 104] width 260 height 34
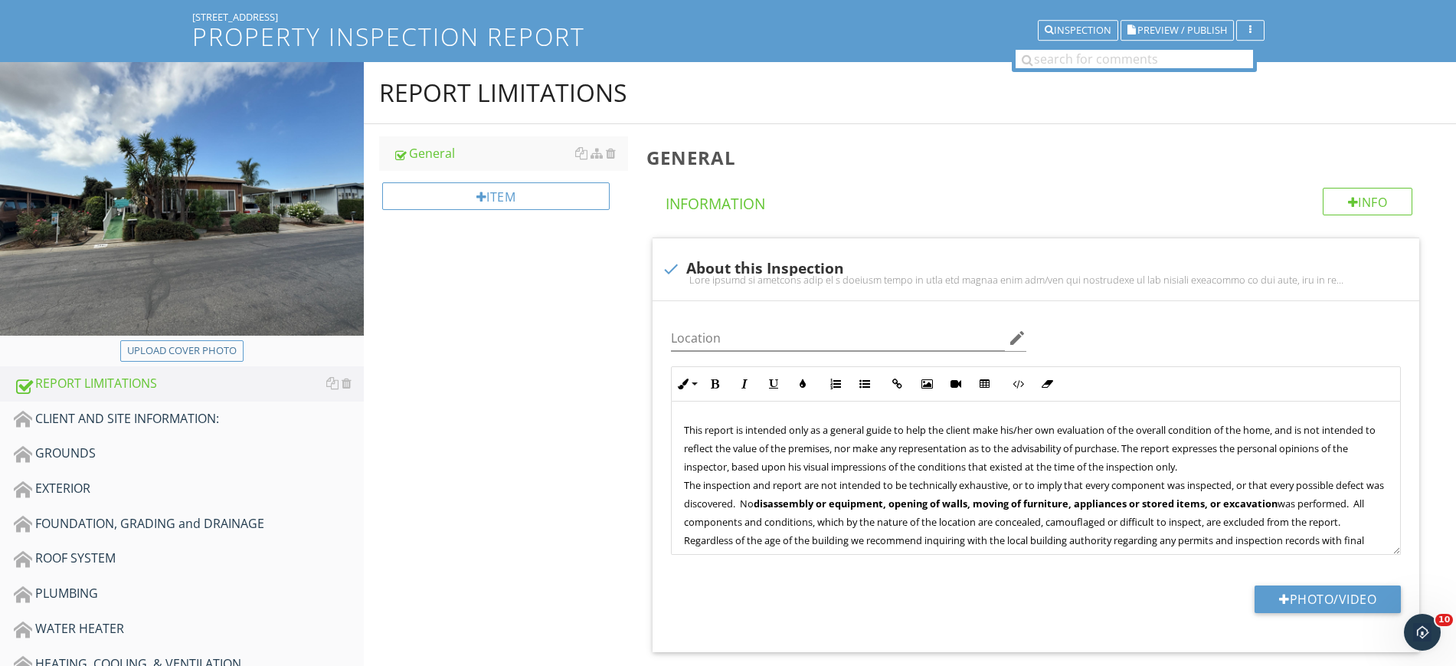
scroll to position [96, 0]
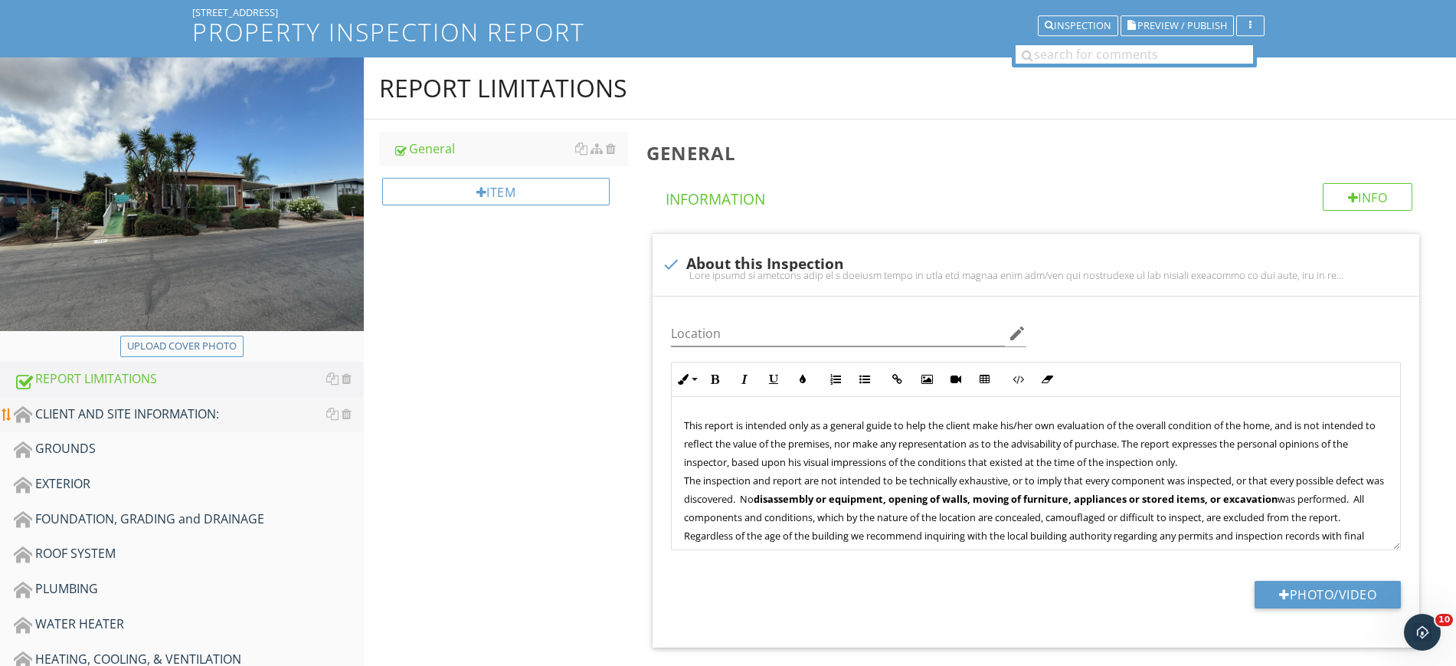
click at [113, 416] on div "CLIENT AND SITE INFORMATION:" at bounding box center [189, 415] width 350 height 20
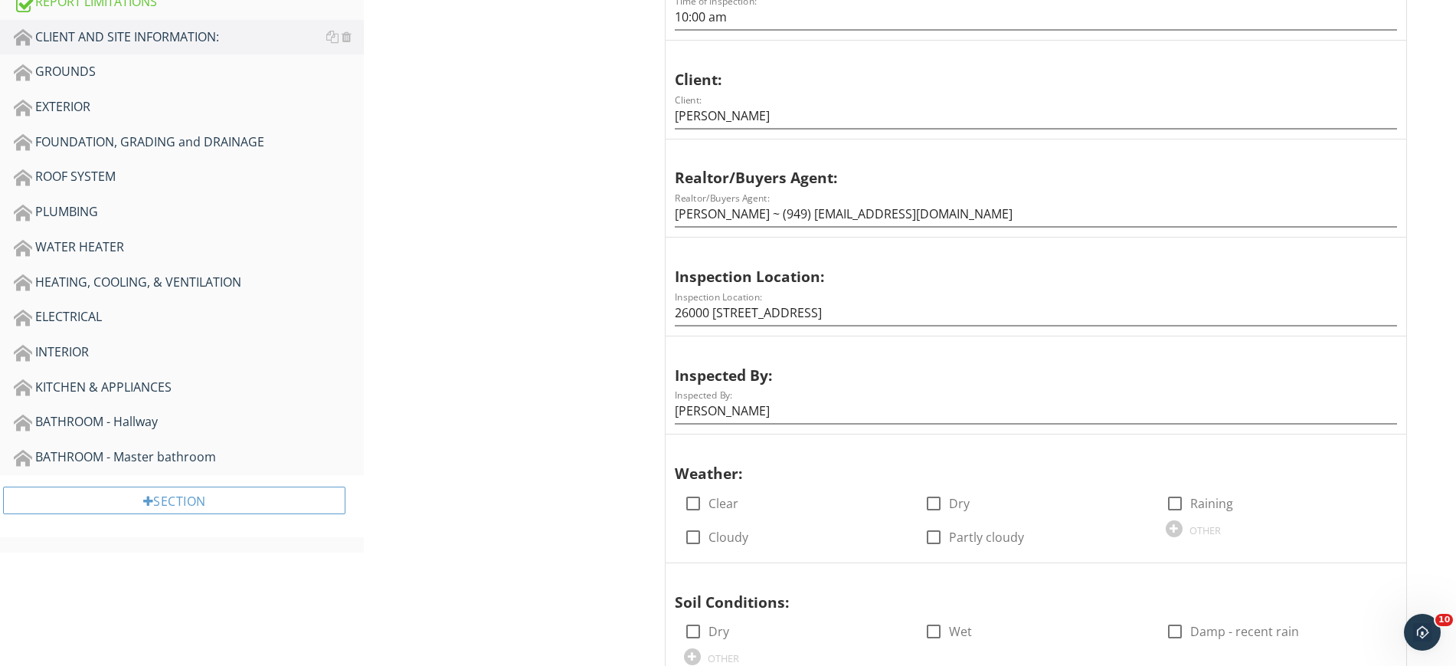
scroll to position [479, 0]
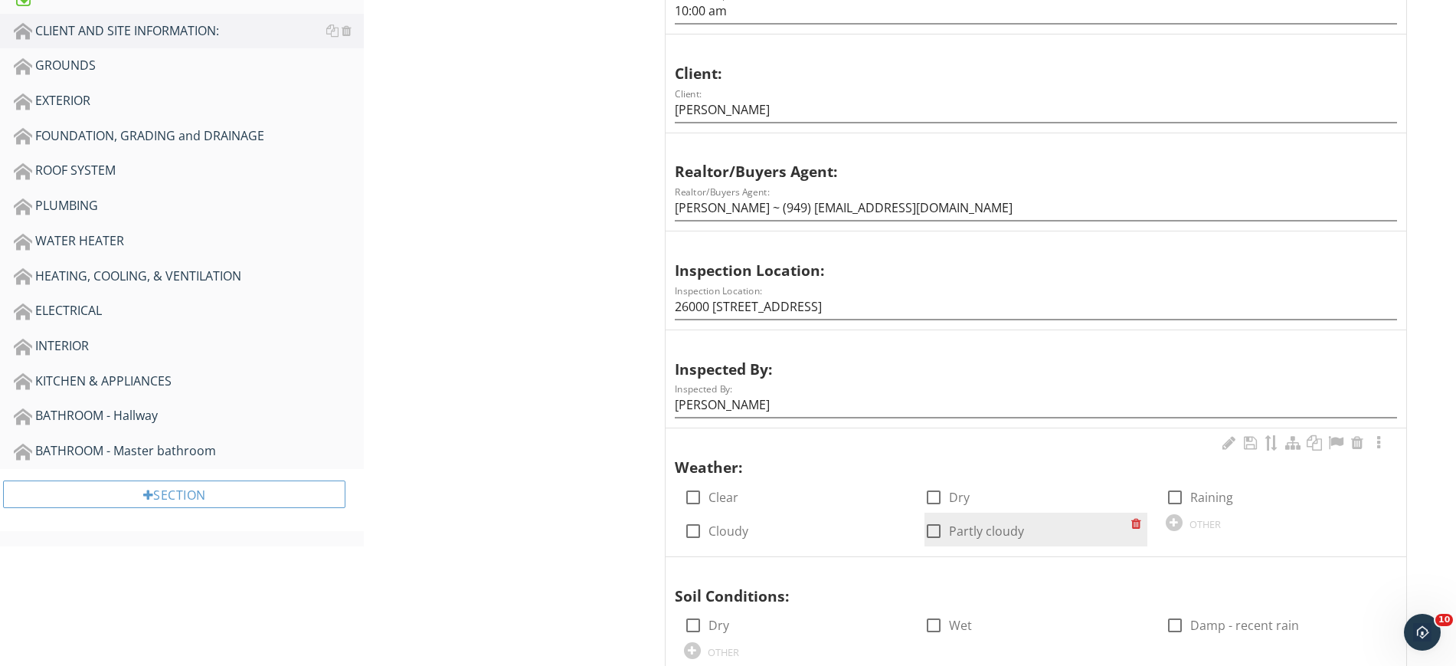
click at [940, 533] on div at bounding box center [934, 531] width 26 height 26
checkbox input "true"
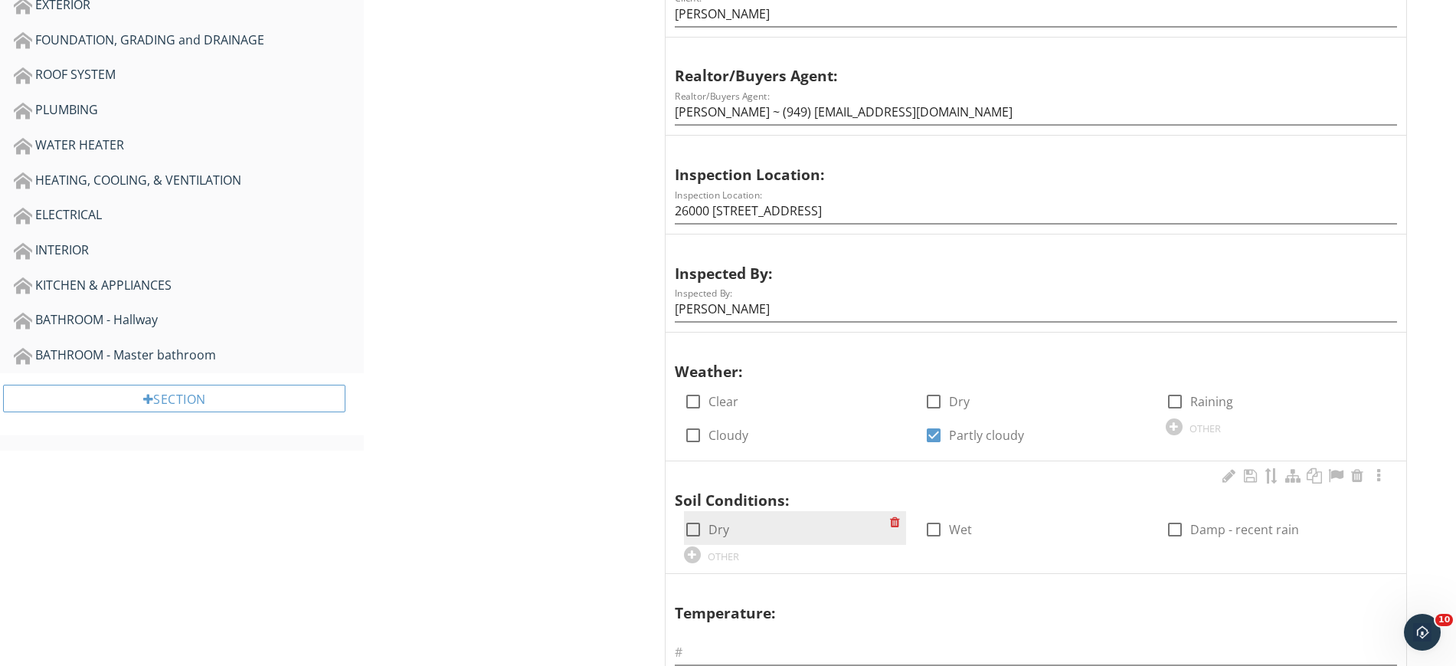
click at [701, 520] on div at bounding box center [693, 529] width 26 height 26
checkbox input "true"
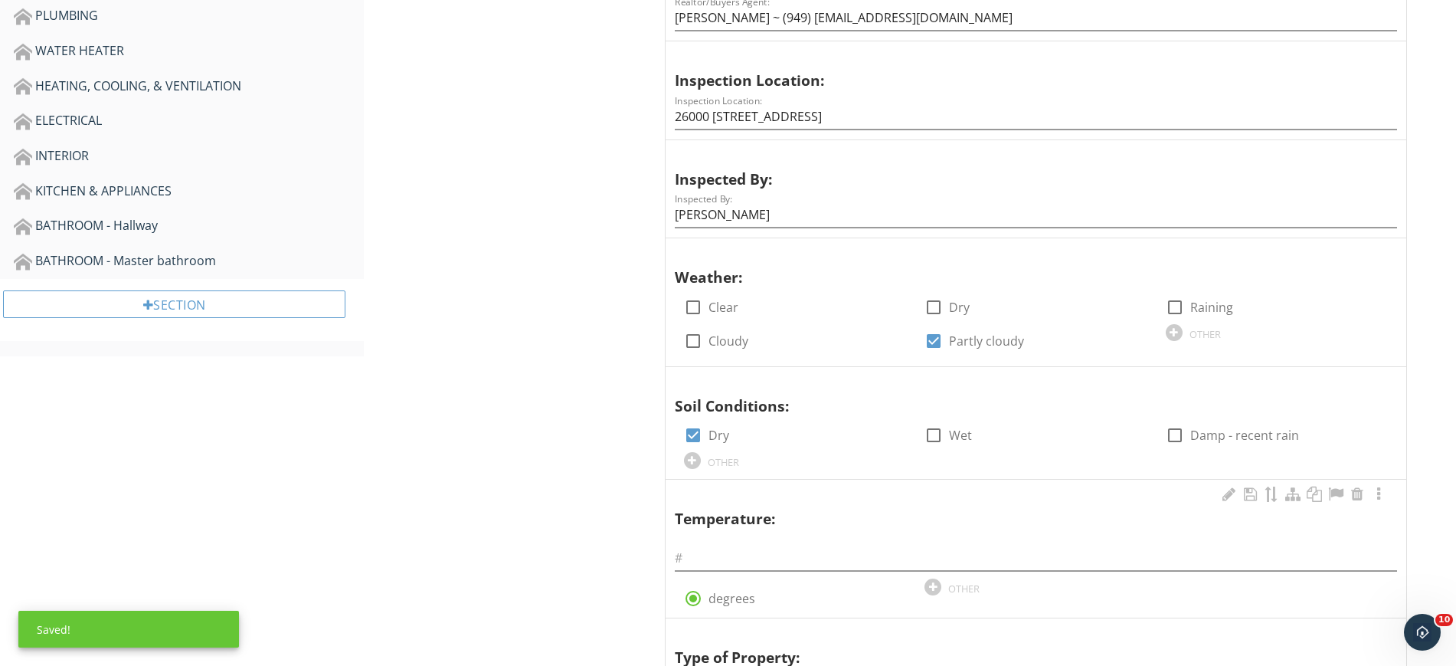
scroll to position [670, 0]
click at [700, 552] on input "text" at bounding box center [1036, 556] width 723 height 25
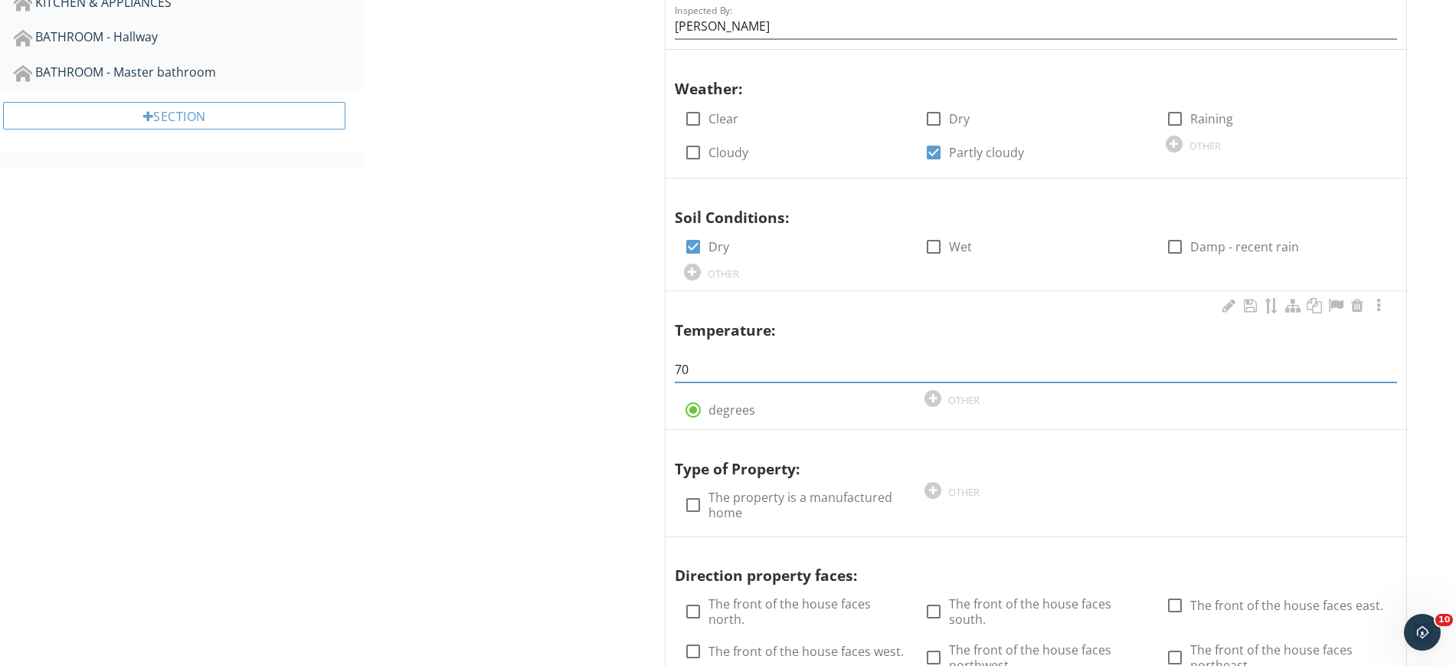
scroll to position [862, 0]
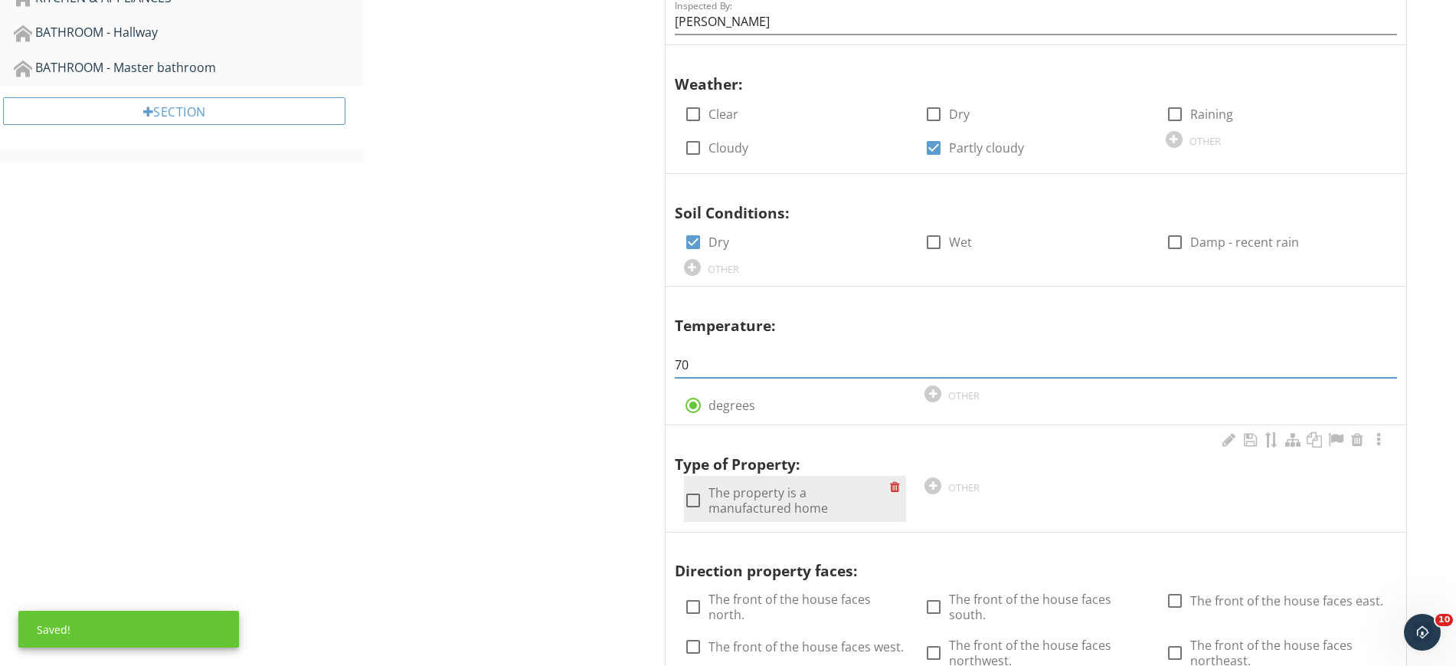
type input "70"
click at [693, 499] on div at bounding box center [693, 500] width 26 height 26
checkbox input "true"
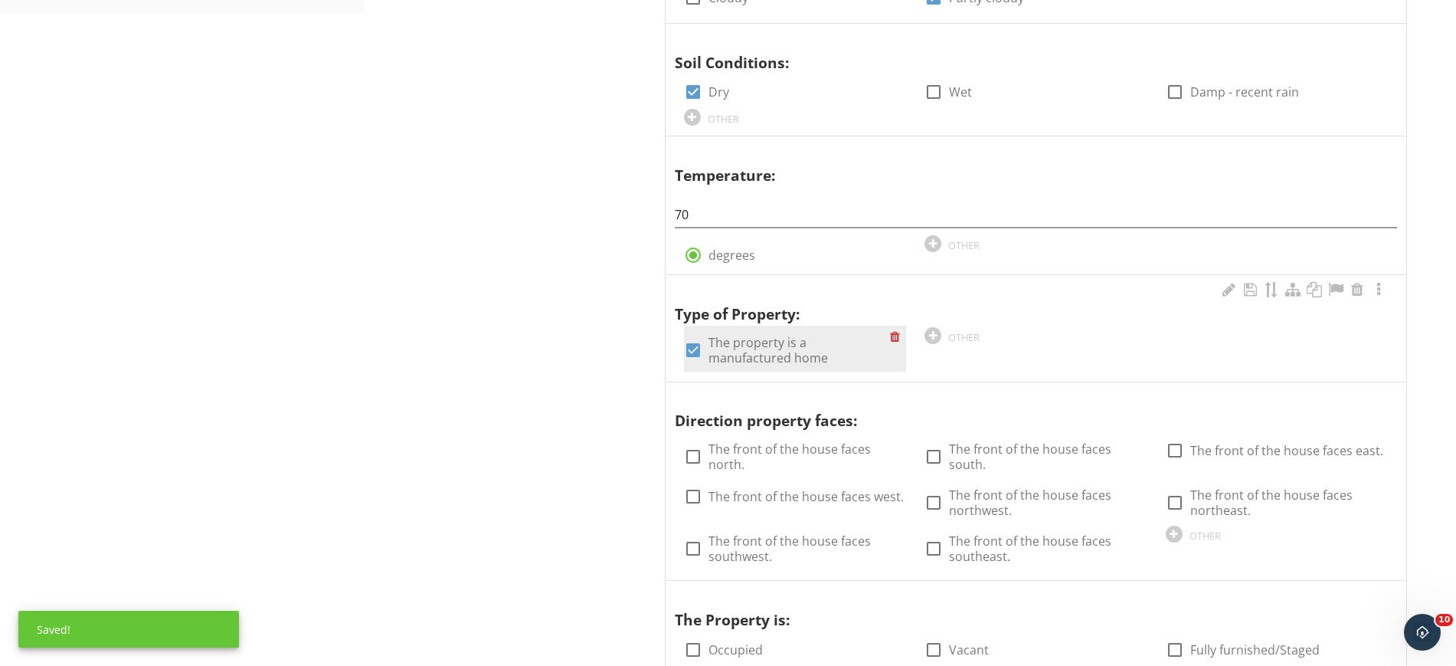
scroll to position [1053, 0]
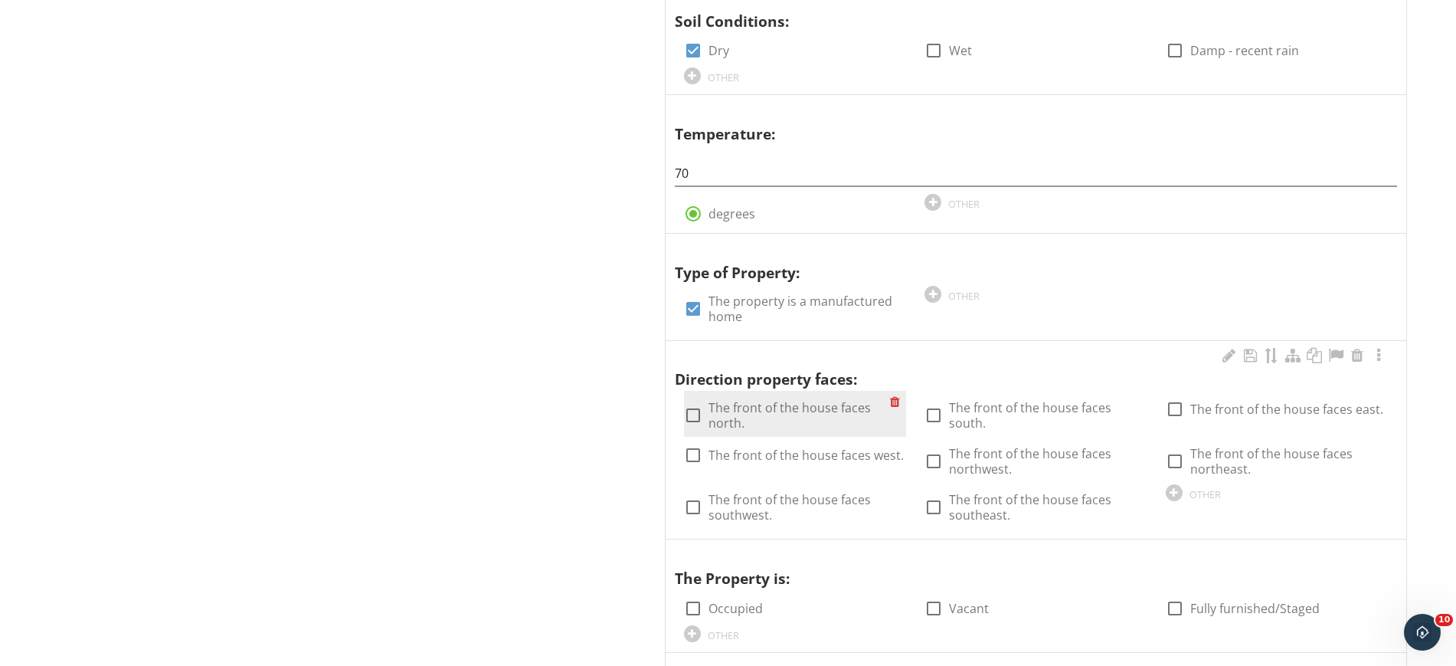
click at [695, 414] on div at bounding box center [693, 415] width 26 height 26
checkbox input "true"
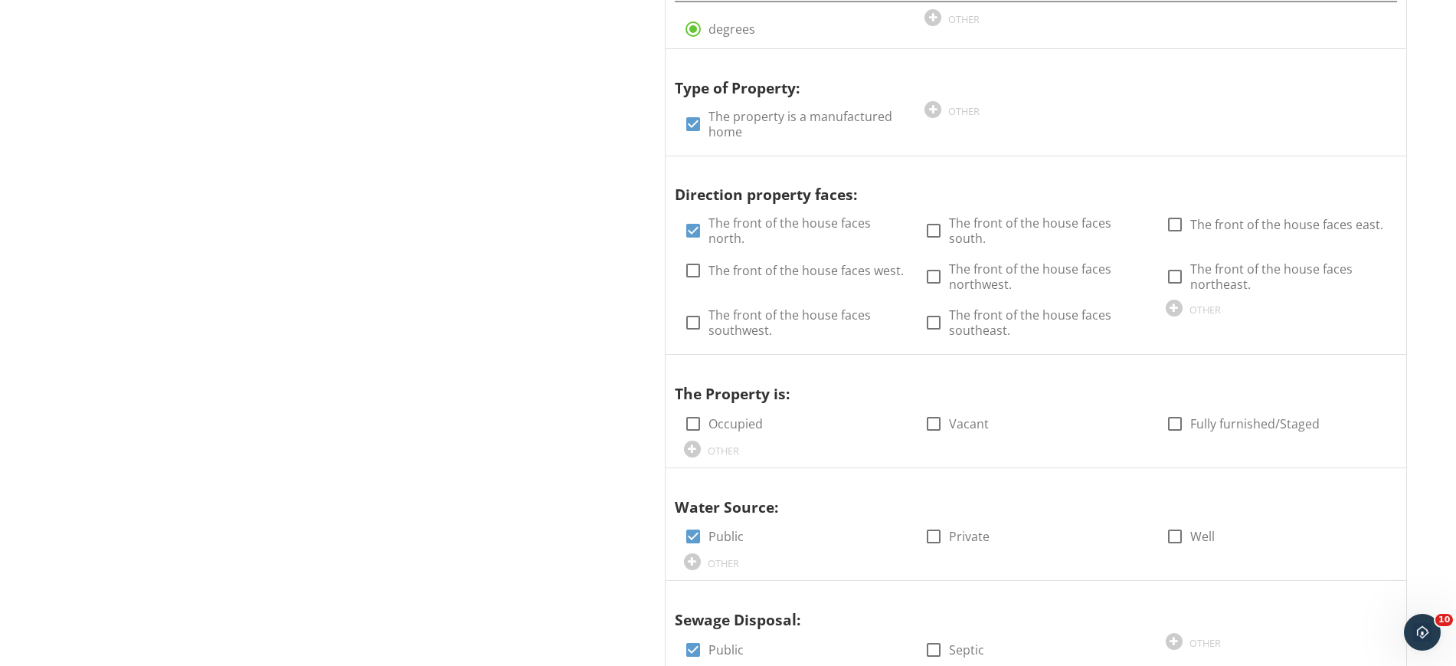
scroll to position [1245, 0]
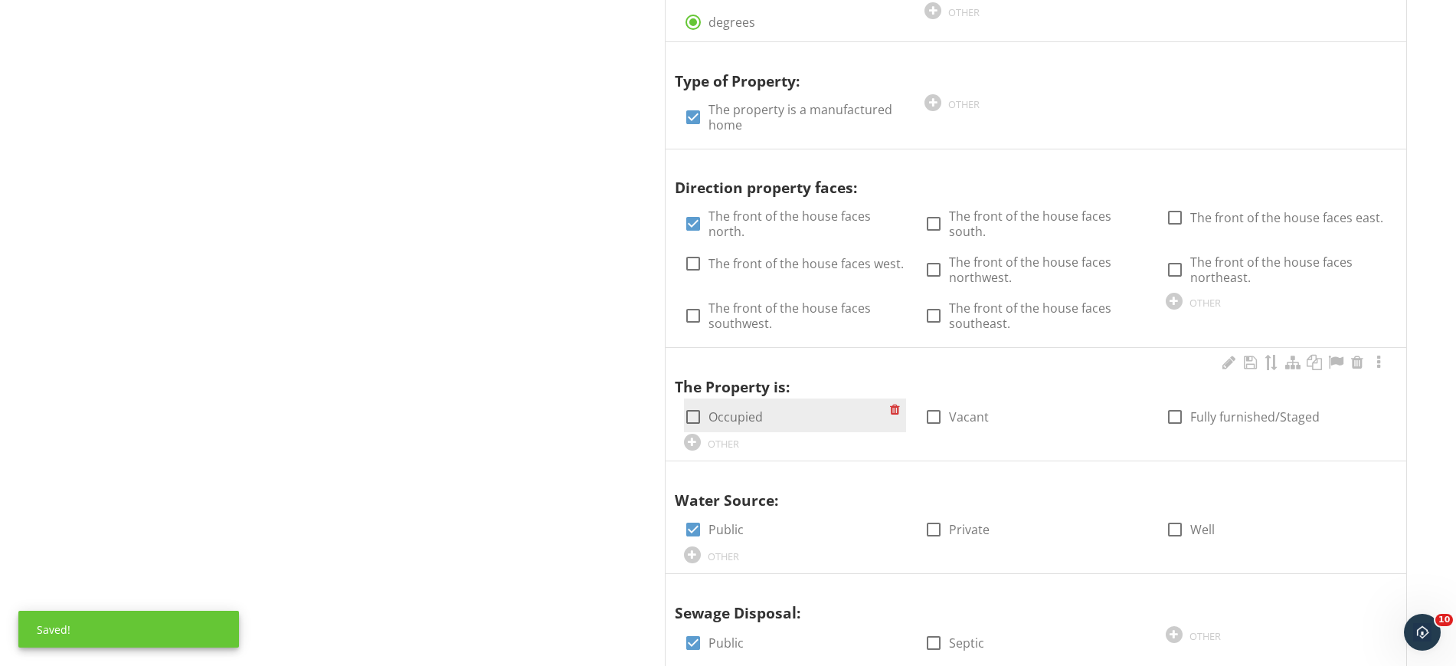
click at [695, 414] on div at bounding box center [693, 417] width 26 height 26
checkbox input "true"
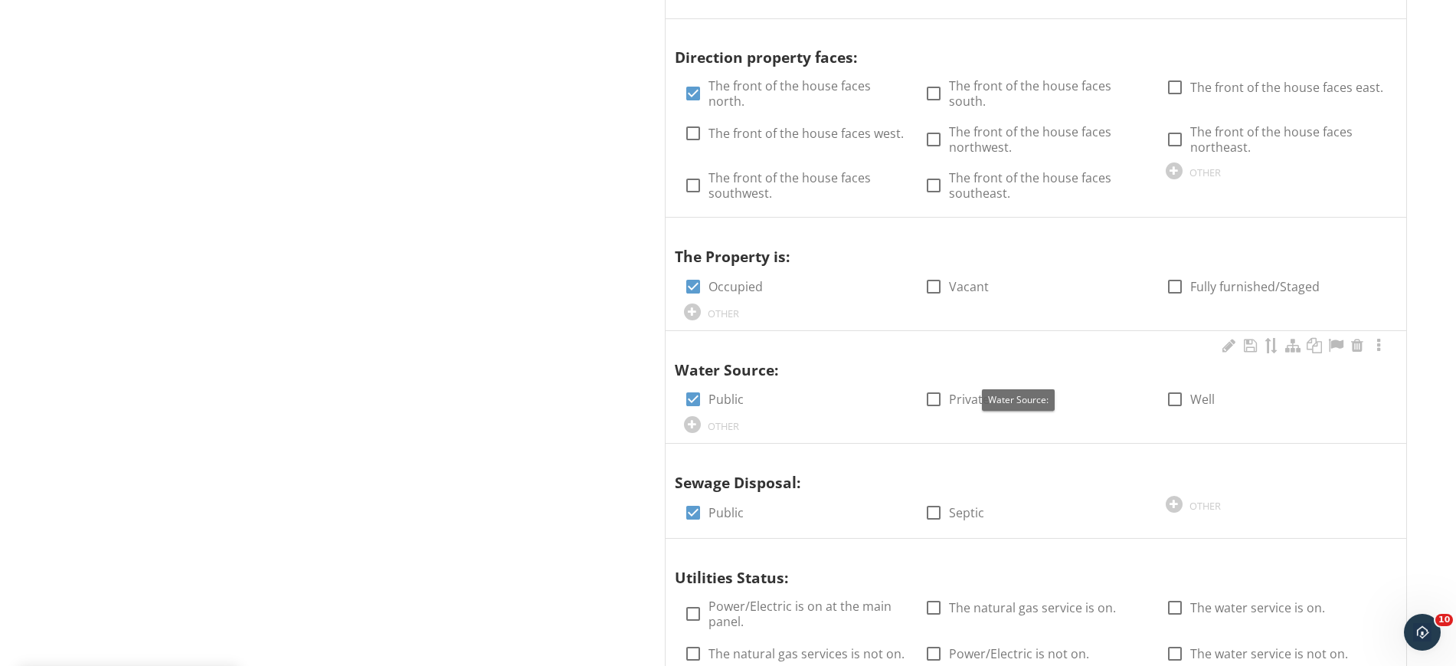
scroll to position [1437, 0]
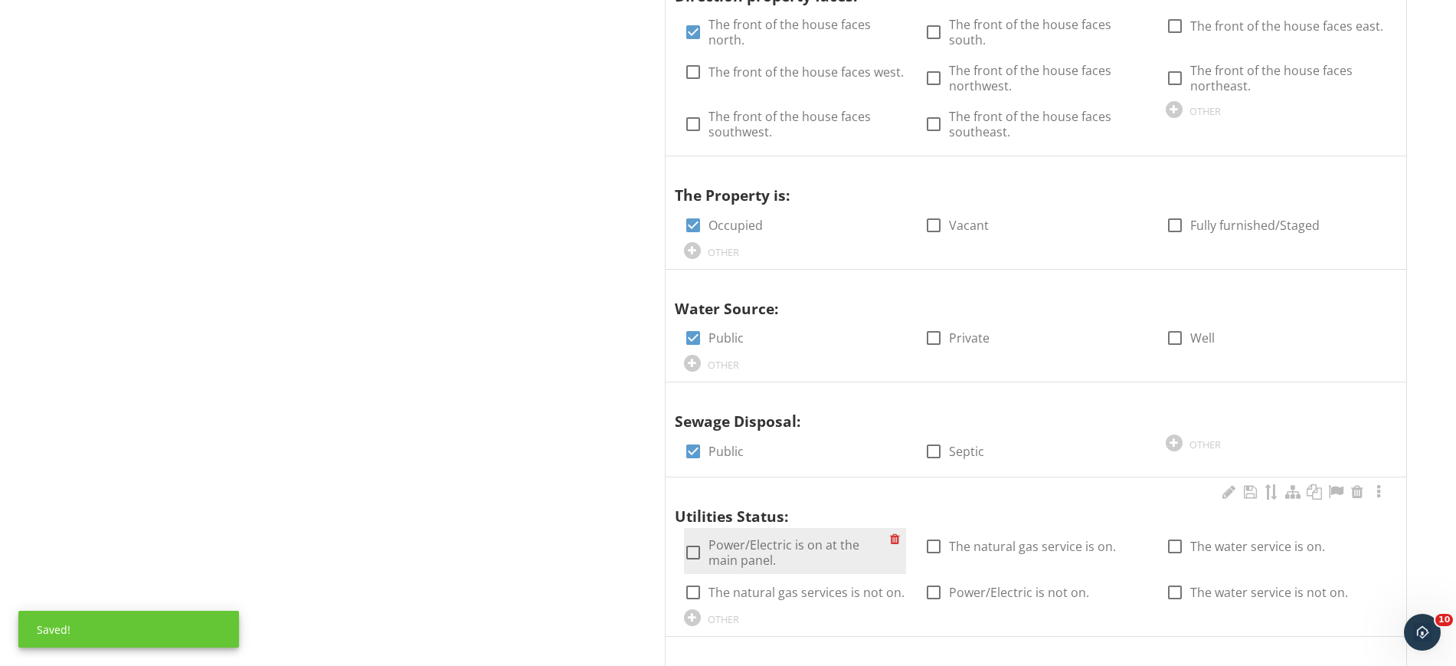
click at [696, 551] on div at bounding box center [693, 552] width 26 height 26
checkbox input "true"
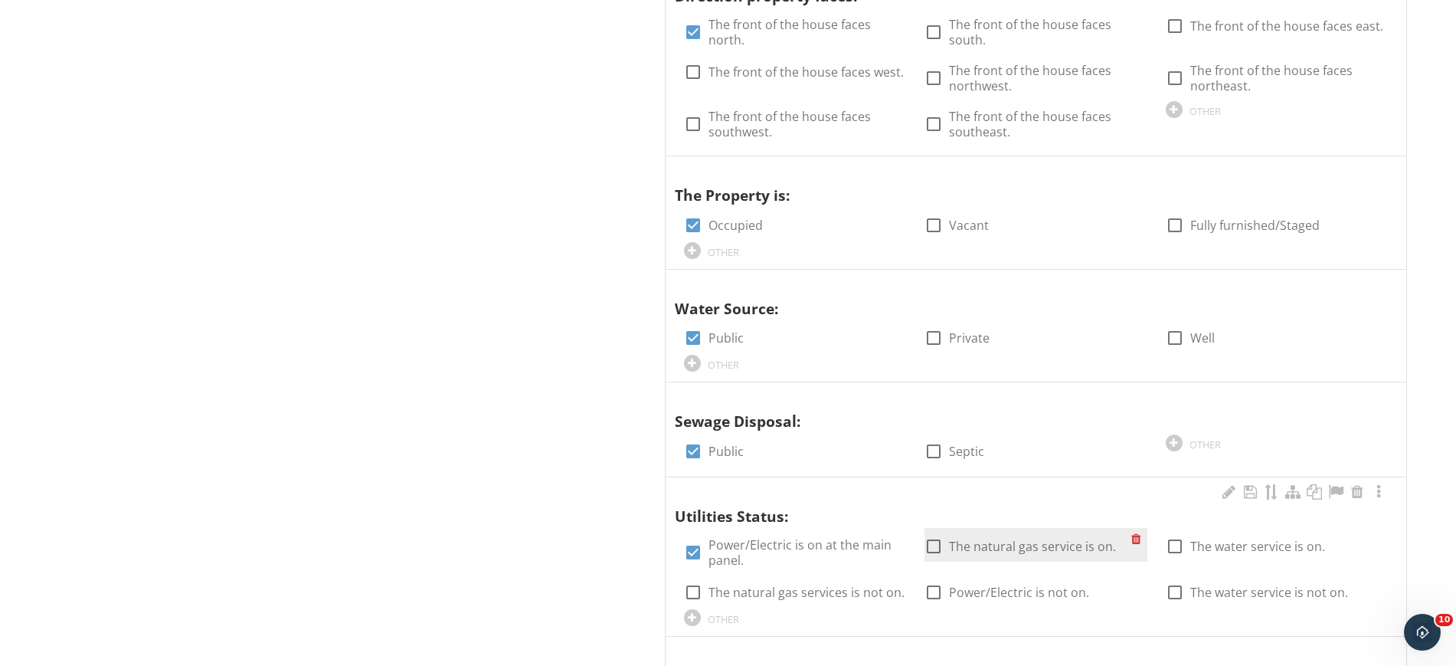
click at [929, 542] on div at bounding box center [934, 546] width 26 height 26
checkbox input "true"
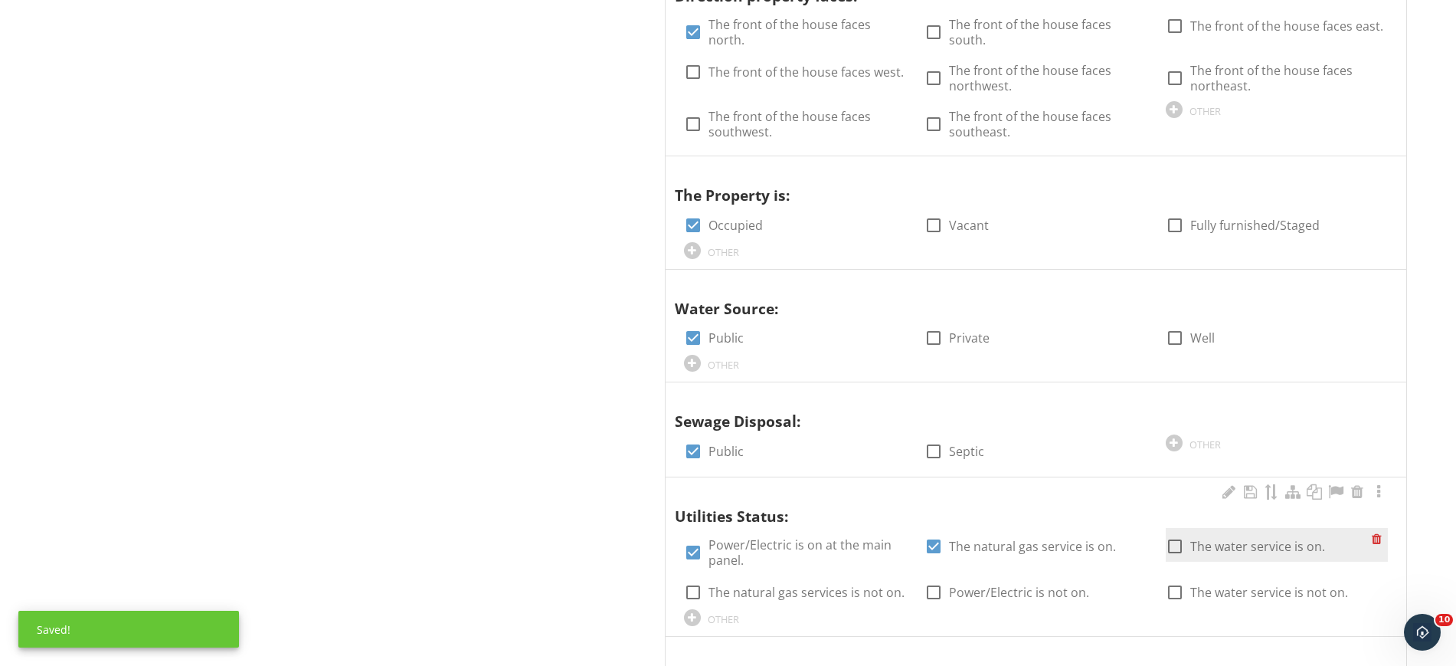
click at [1181, 552] on div at bounding box center [1175, 546] width 26 height 26
checkbox input "true"
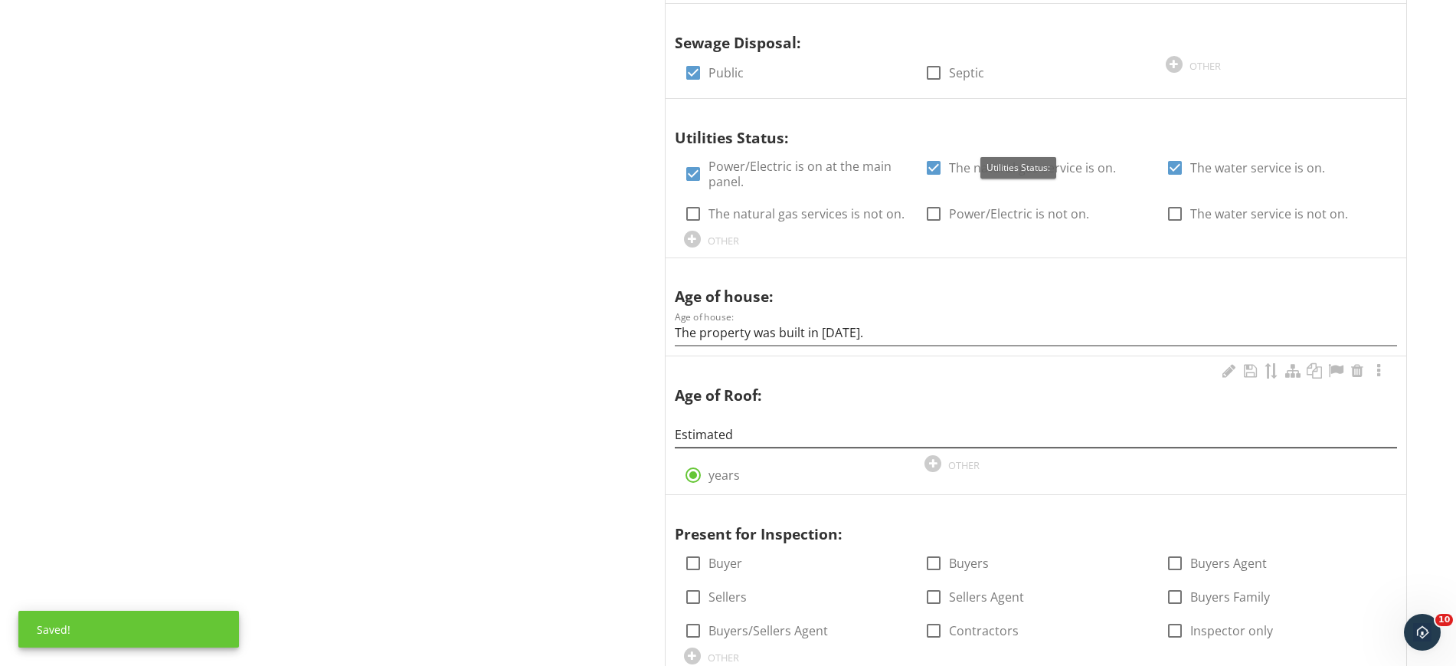
scroll to position [1820, 0]
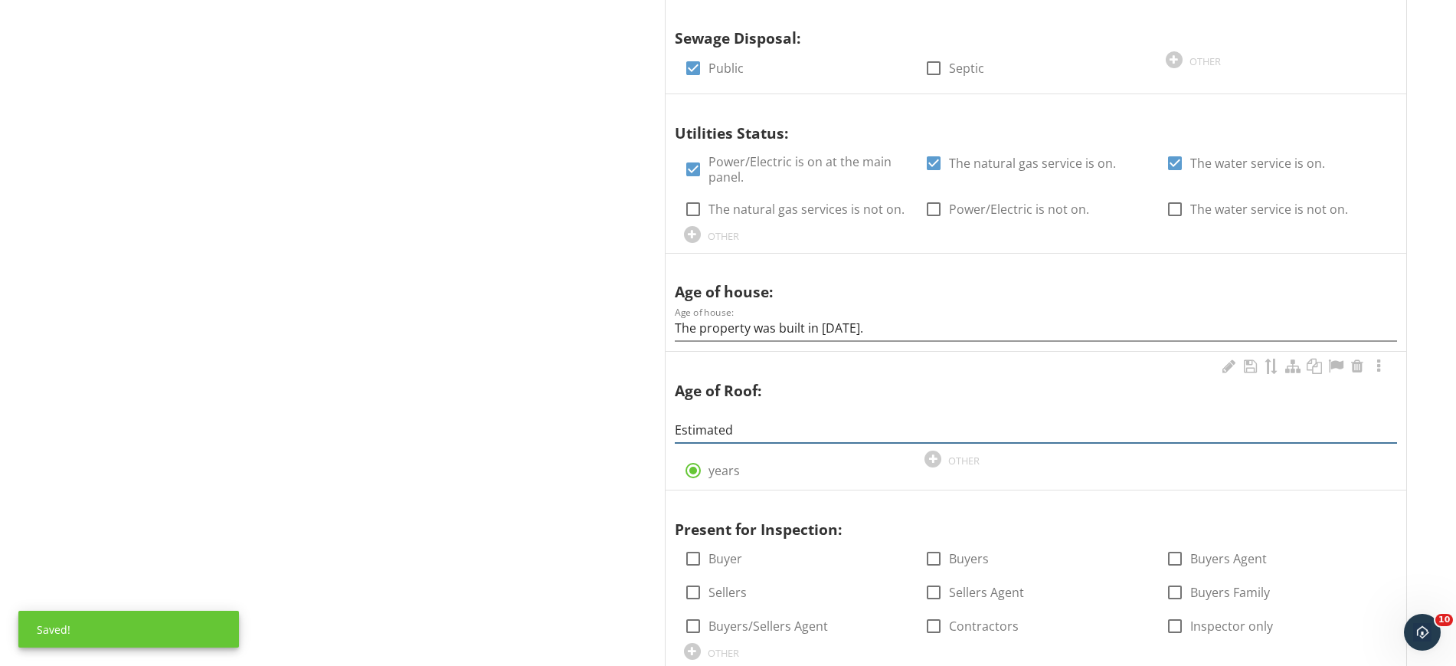
click at [752, 422] on input "Estimated" at bounding box center [1036, 430] width 723 height 25
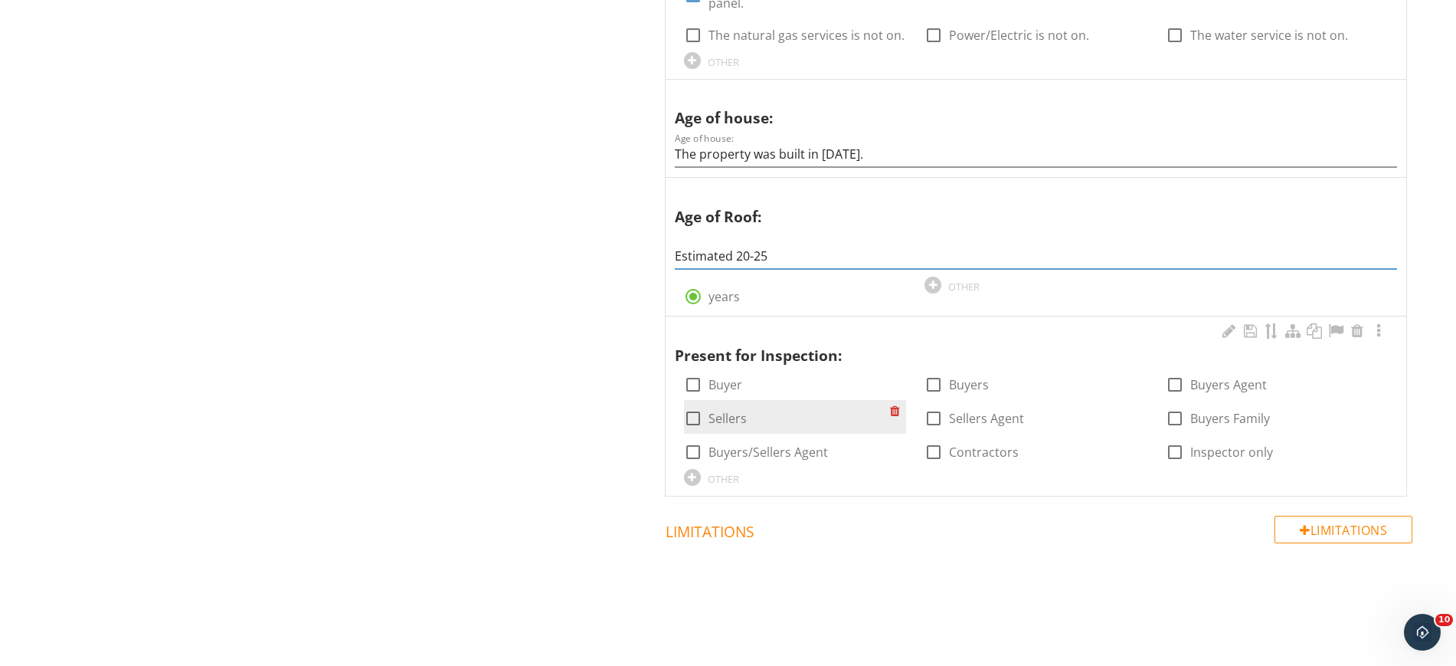
scroll to position [1996, 0]
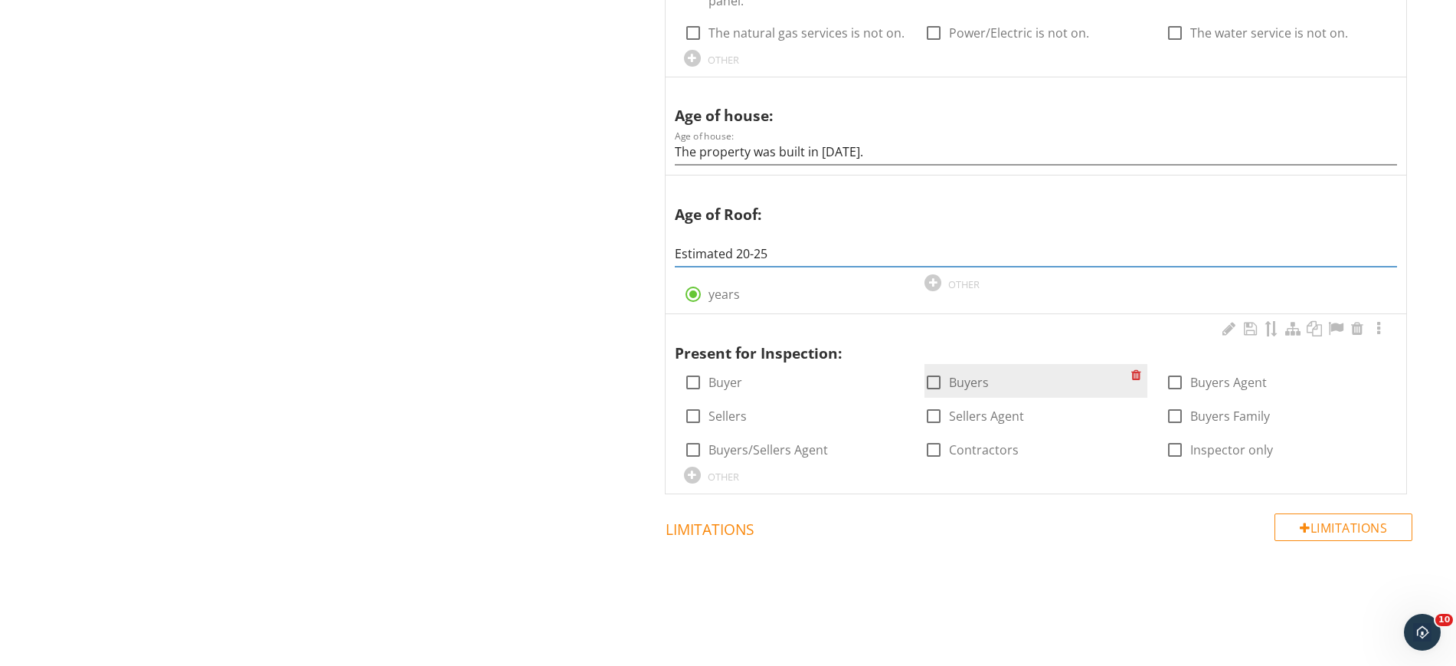
type input "Estimated 20-25"
click at [932, 378] on div at bounding box center [934, 382] width 26 height 26
checkbox input "true"
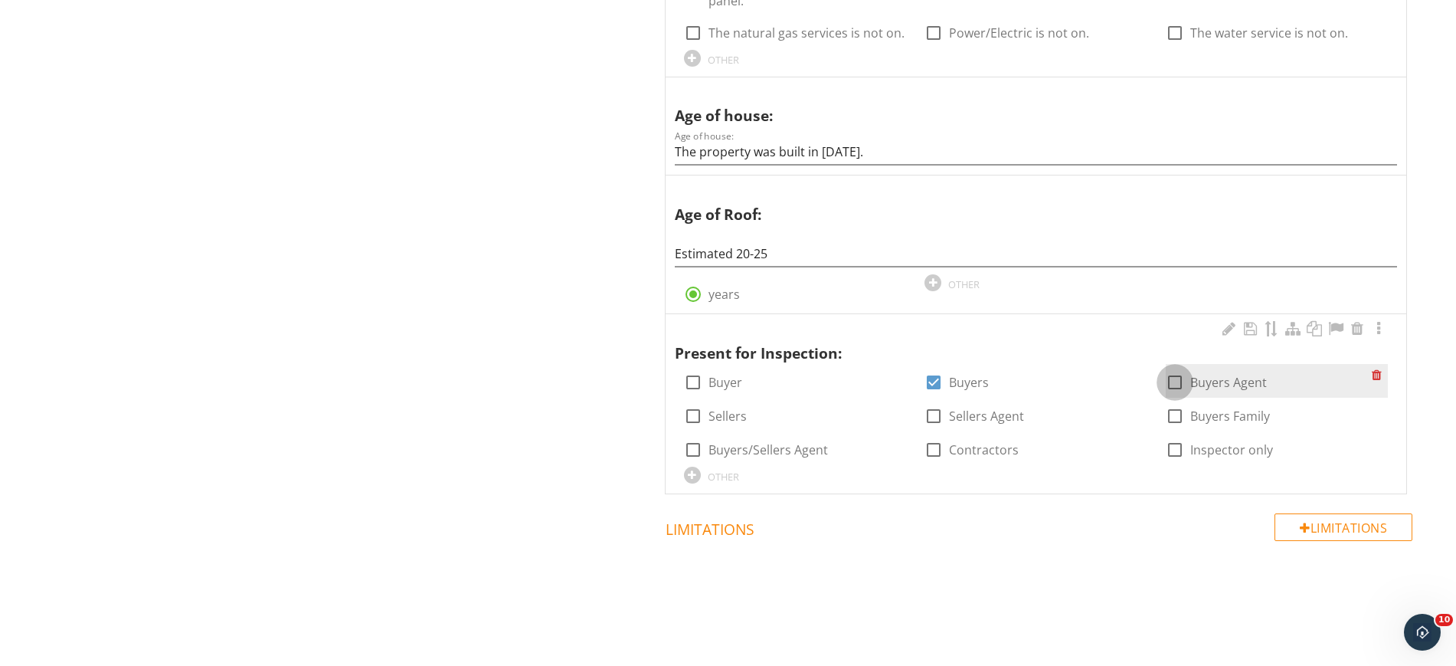
click at [1178, 385] on div at bounding box center [1175, 382] width 26 height 26
checkbox input "true"
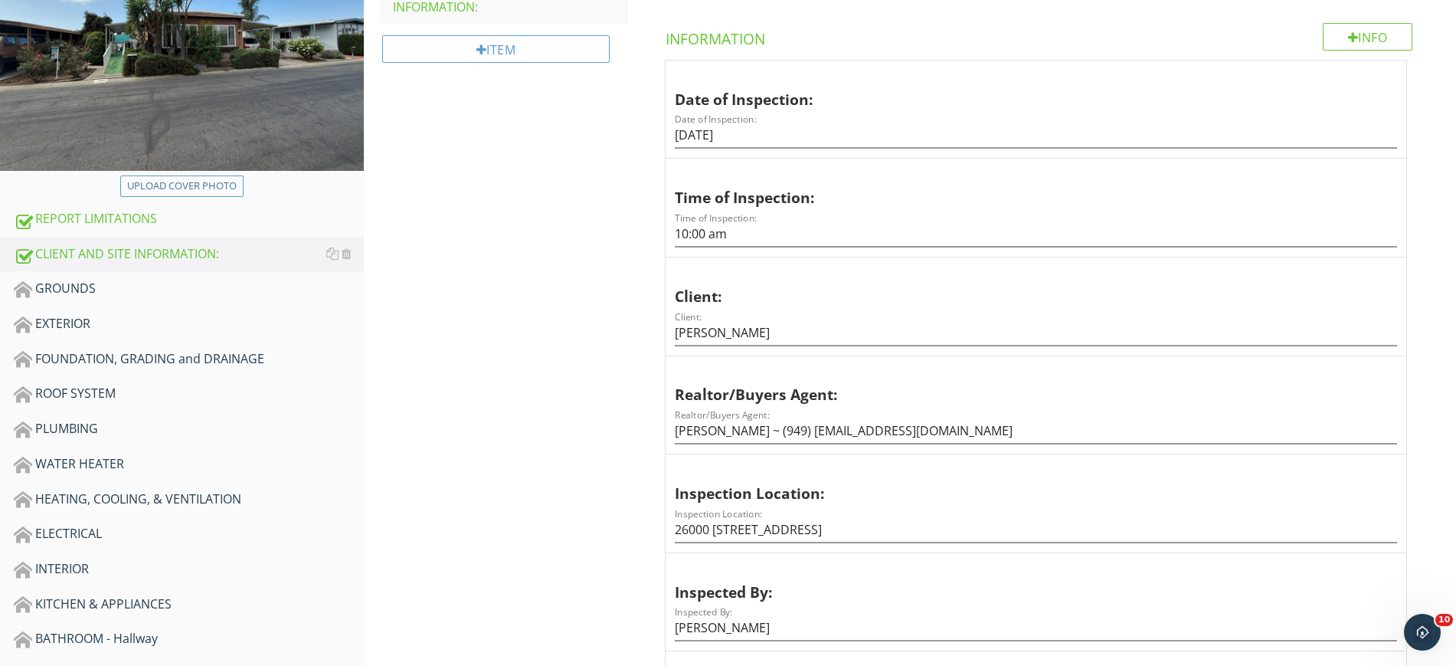
scroll to position [176, 0]
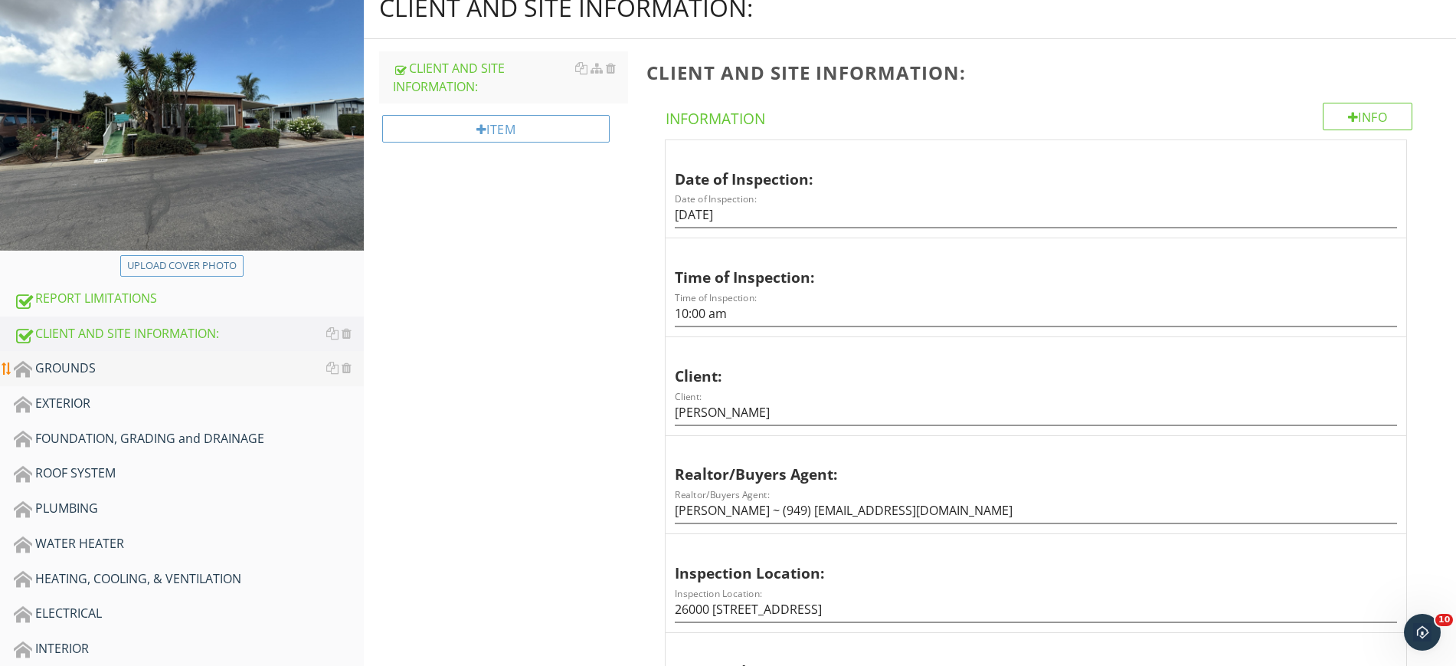
click at [79, 359] on div "GROUNDS" at bounding box center [189, 369] width 350 height 20
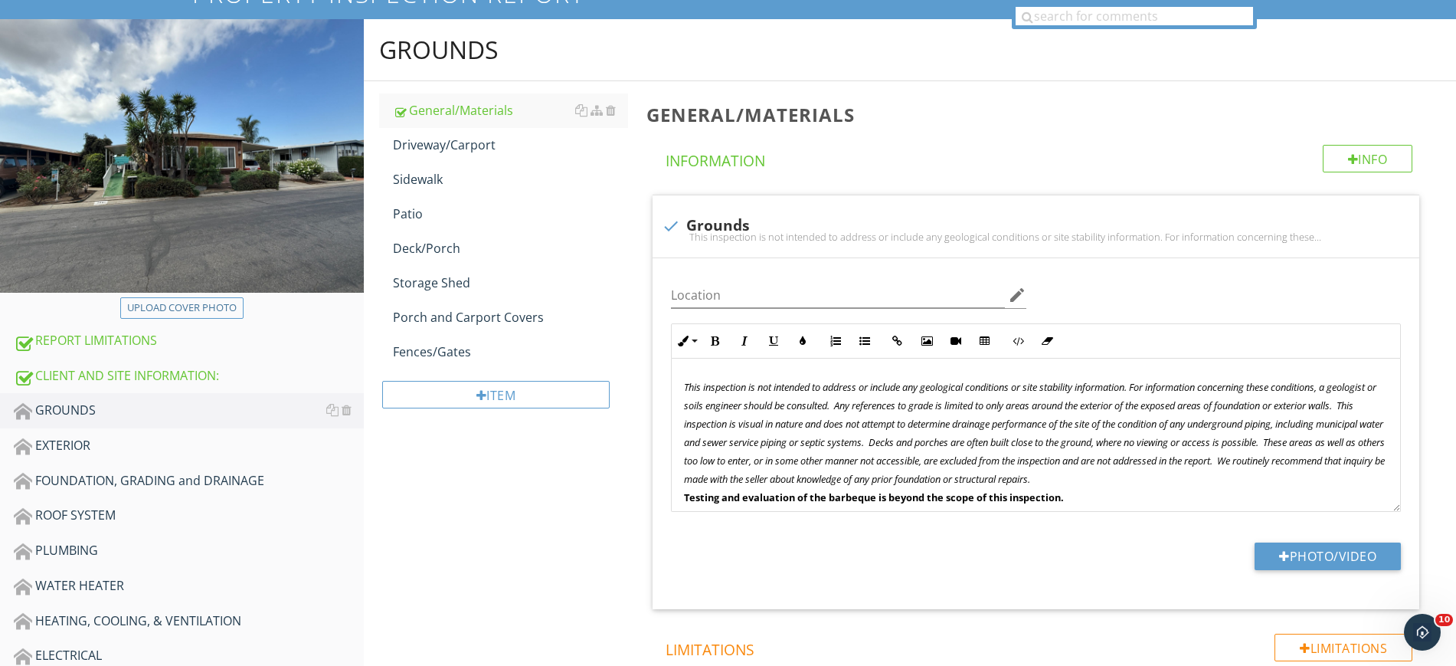
scroll to position [80, 0]
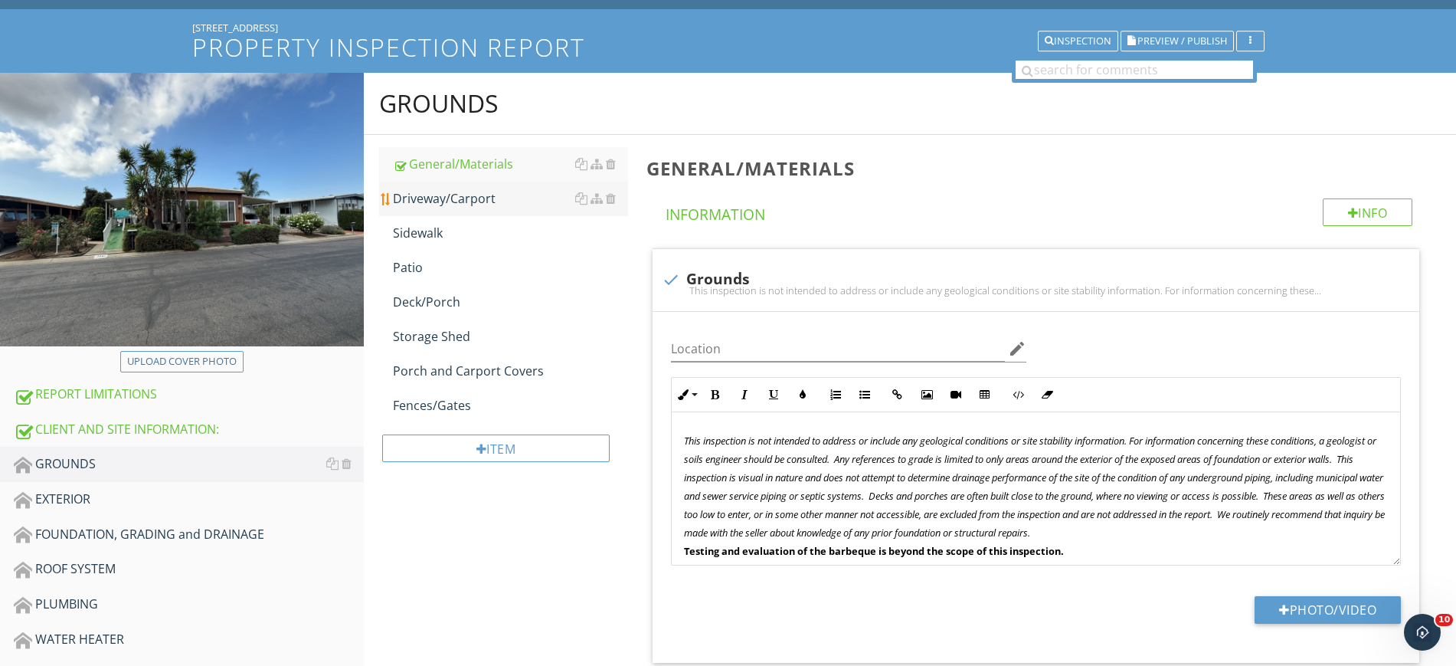
click at [413, 205] on div "Driveway/Carport" at bounding box center [510, 198] width 234 height 18
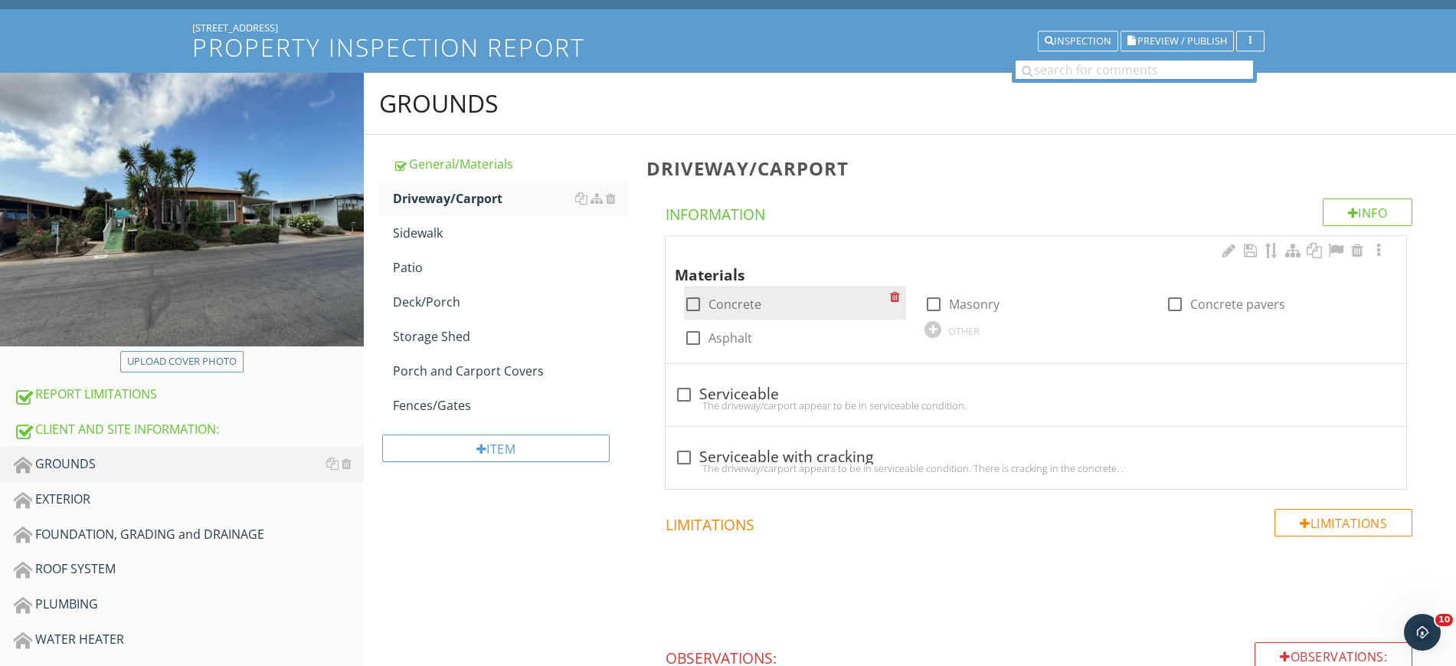
click at [695, 308] on div at bounding box center [693, 304] width 26 height 26
checkbox input "true"
click at [692, 392] on div at bounding box center [684, 395] width 26 height 26
checkbox input "true"
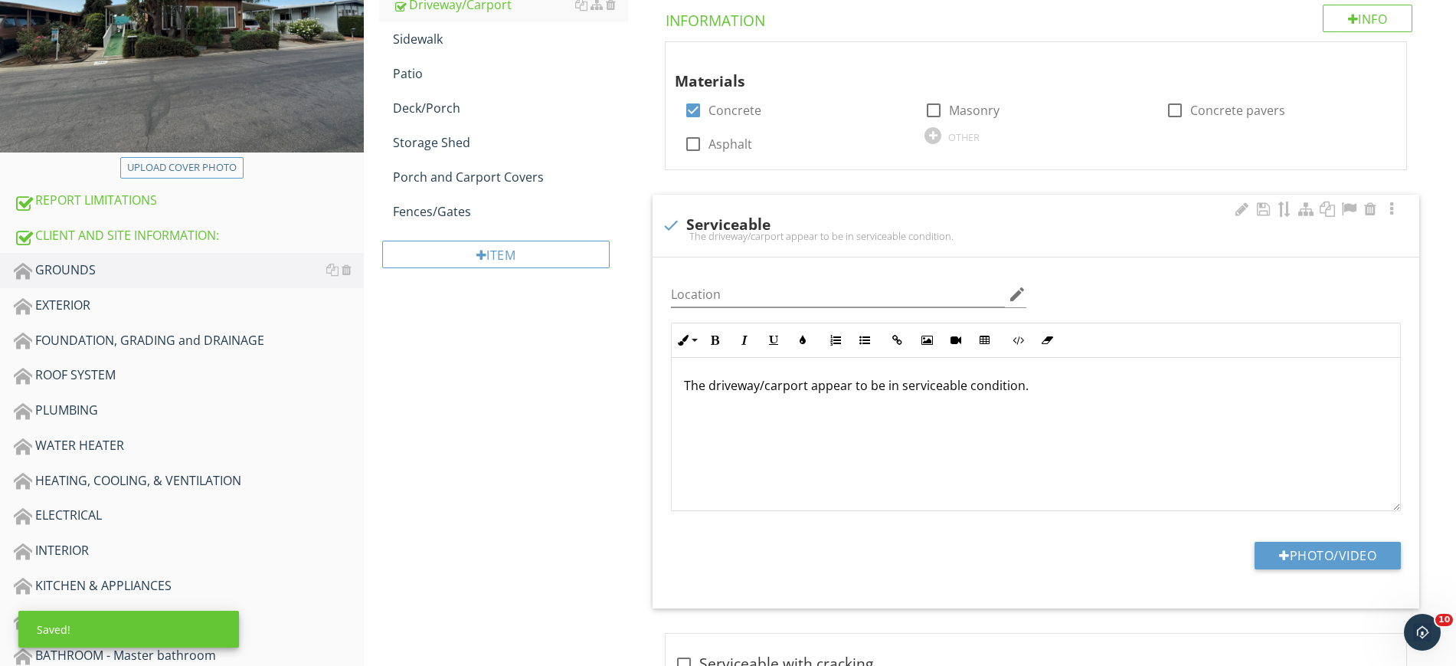
scroll to position [368, 0]
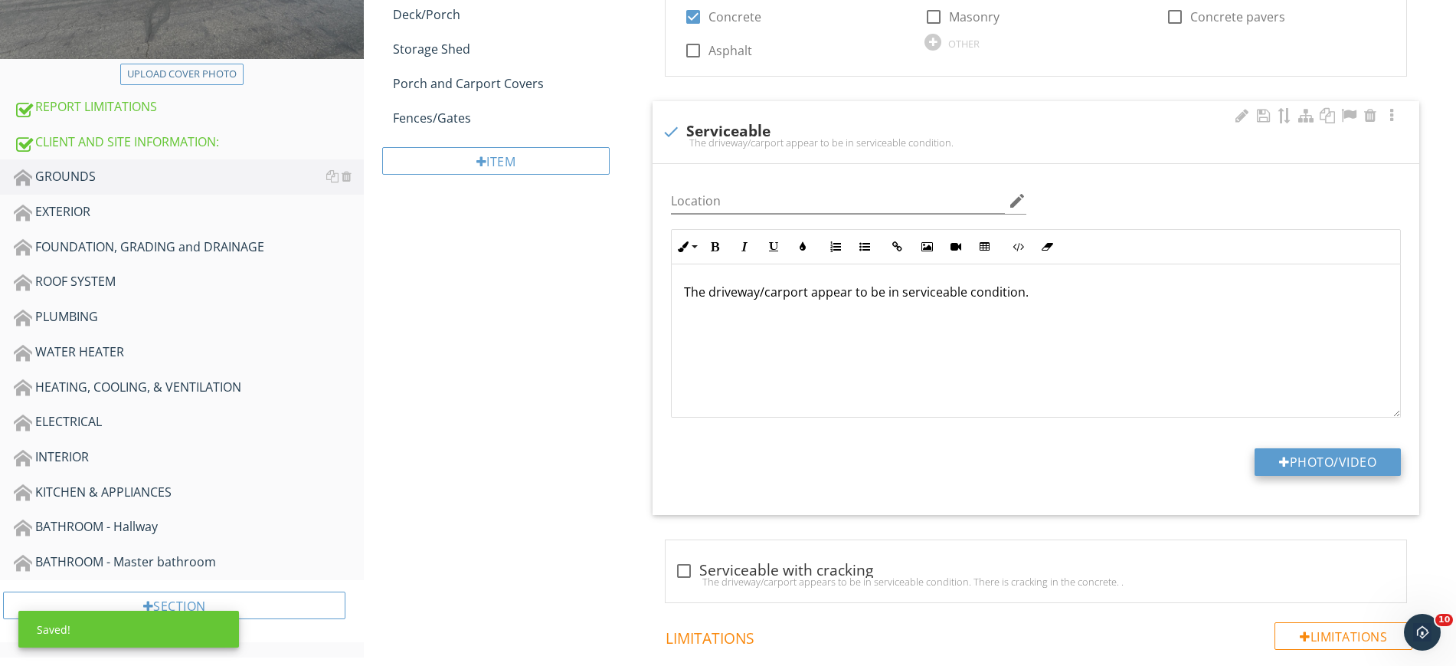
click at [1271, 457] on button "Photo/Video" at bounding box center [1328, 462] width 146 height 28
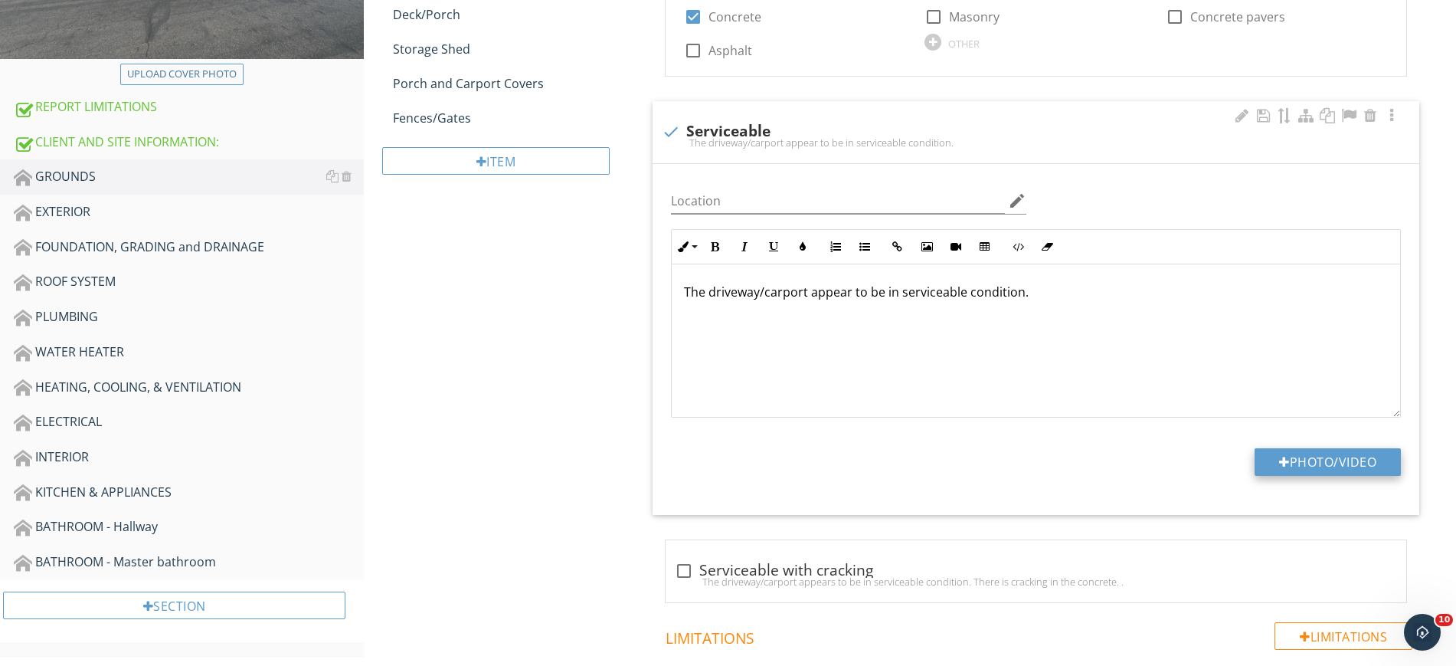
type input "C:\fakepath\IMG_3614.JPG"
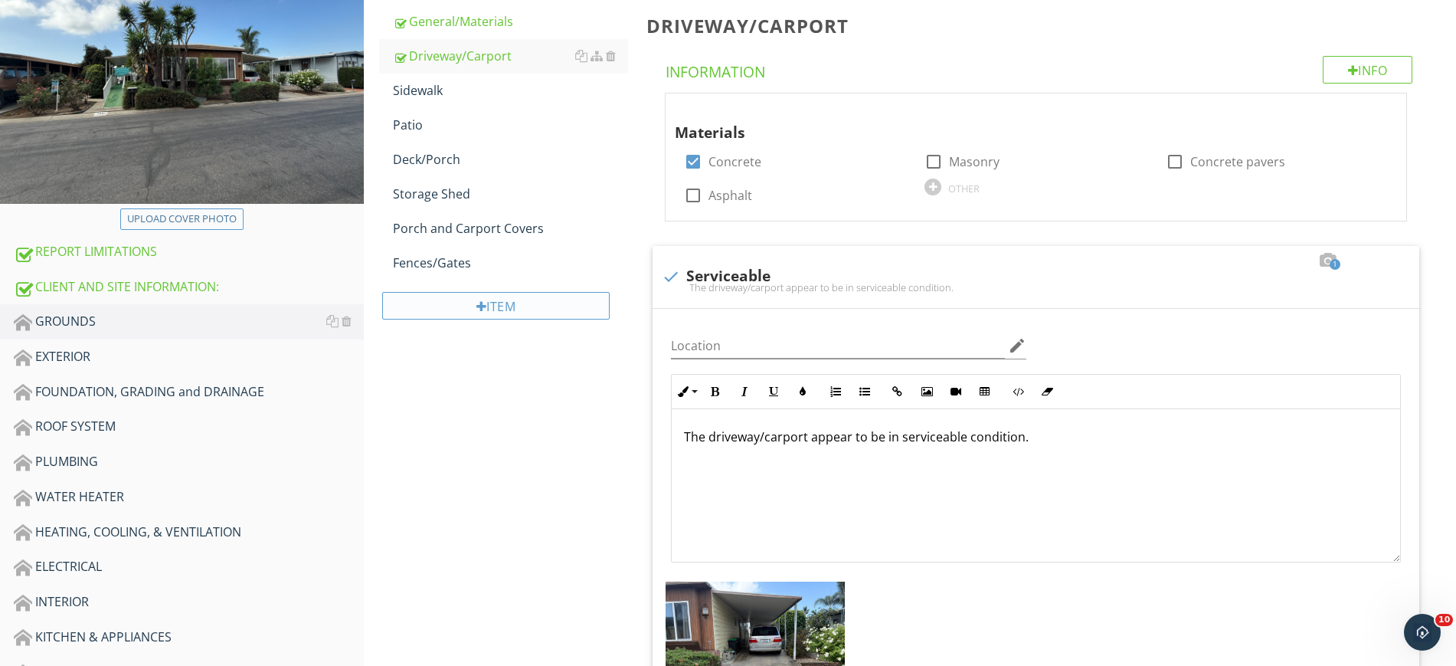
scroll to position [80, 0]
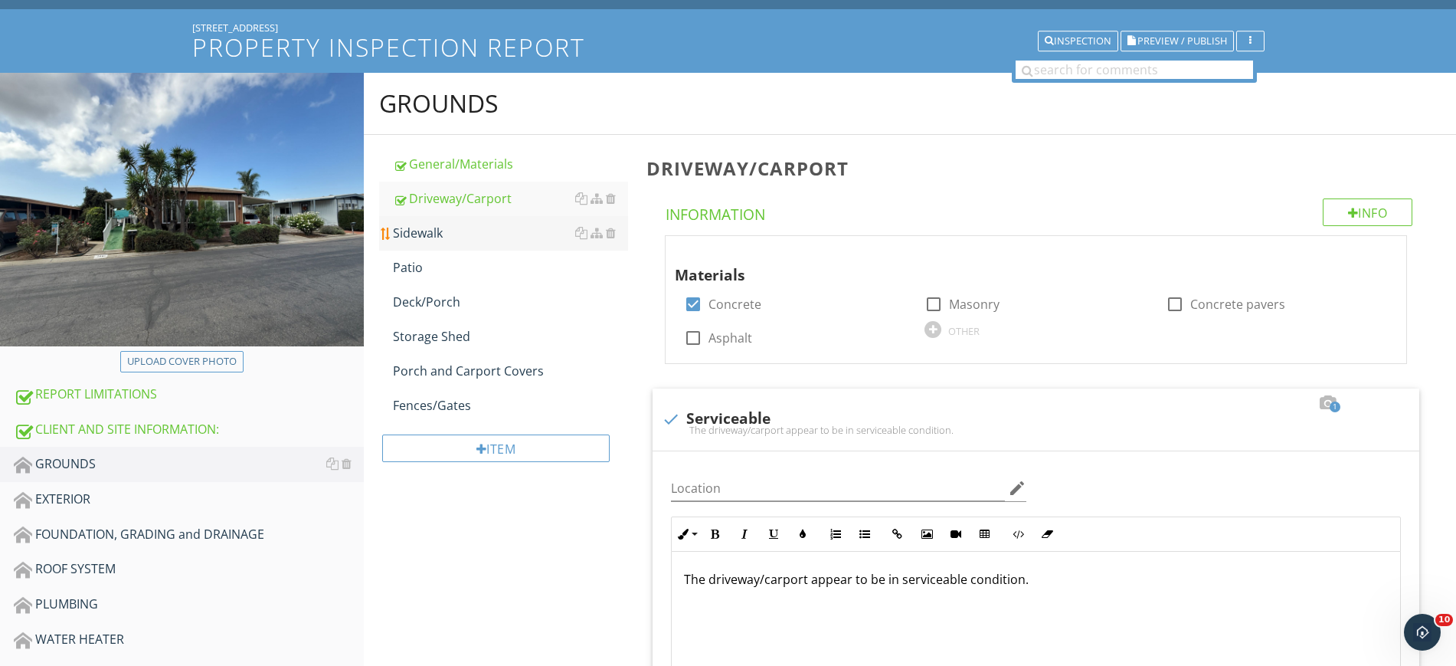
click at [430, 230] on div "Sidewalk" at bounding box center [510, 233] width 234 height 18
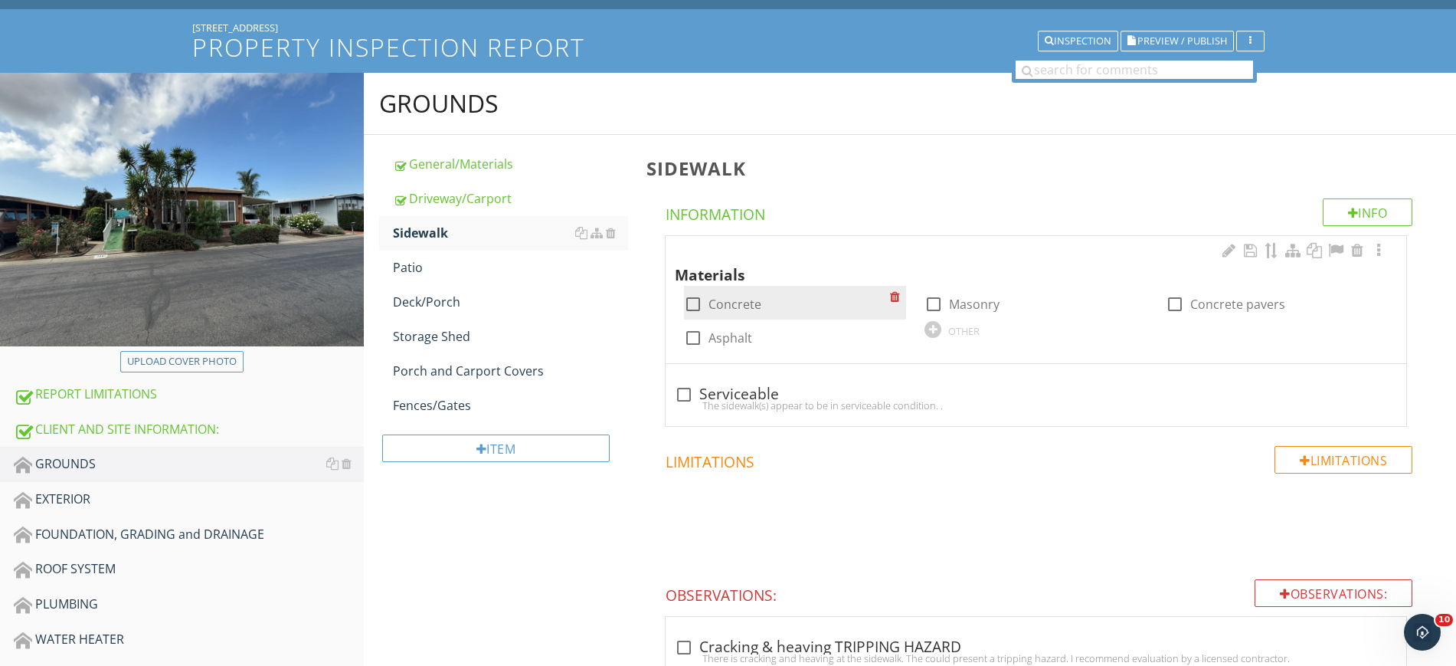
click at [687, 305] on div at bounding box center [693, 304] width 26 height 26
checkbox input "true"
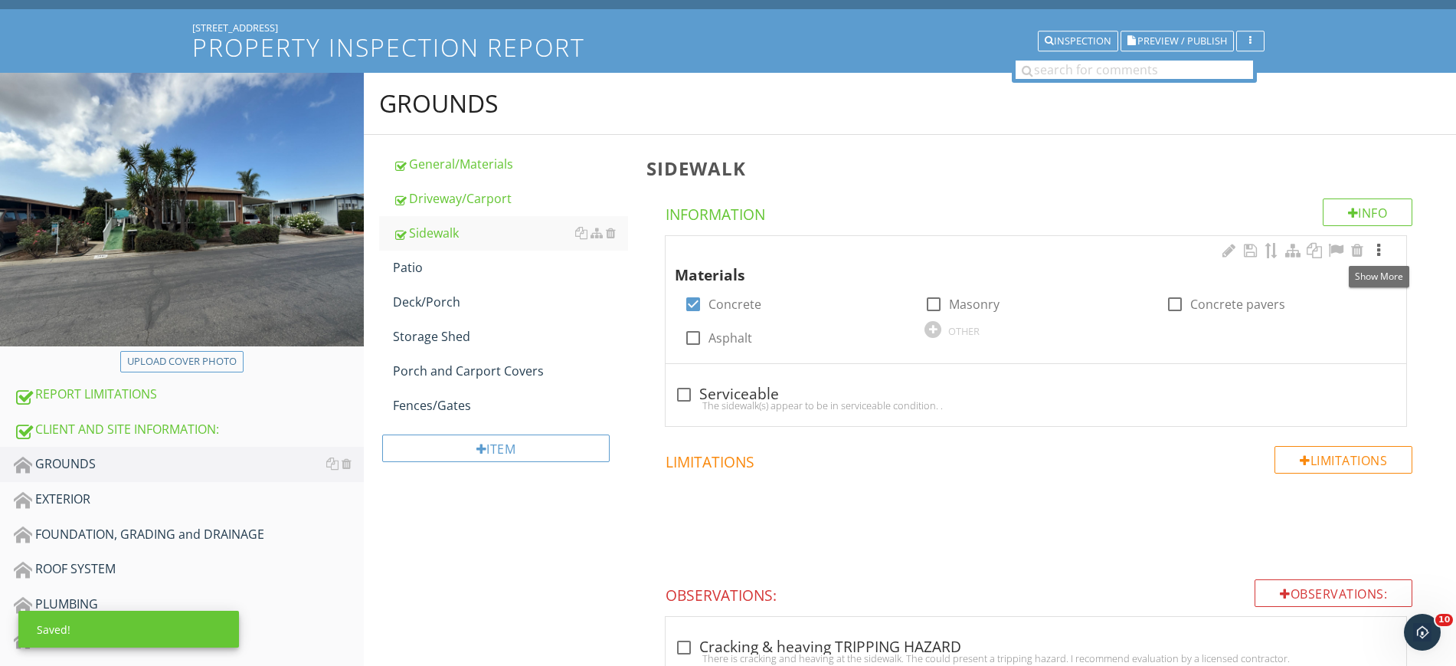
click at [1381, 250] on div at bounding box center [1379, 250] width 18 height 15
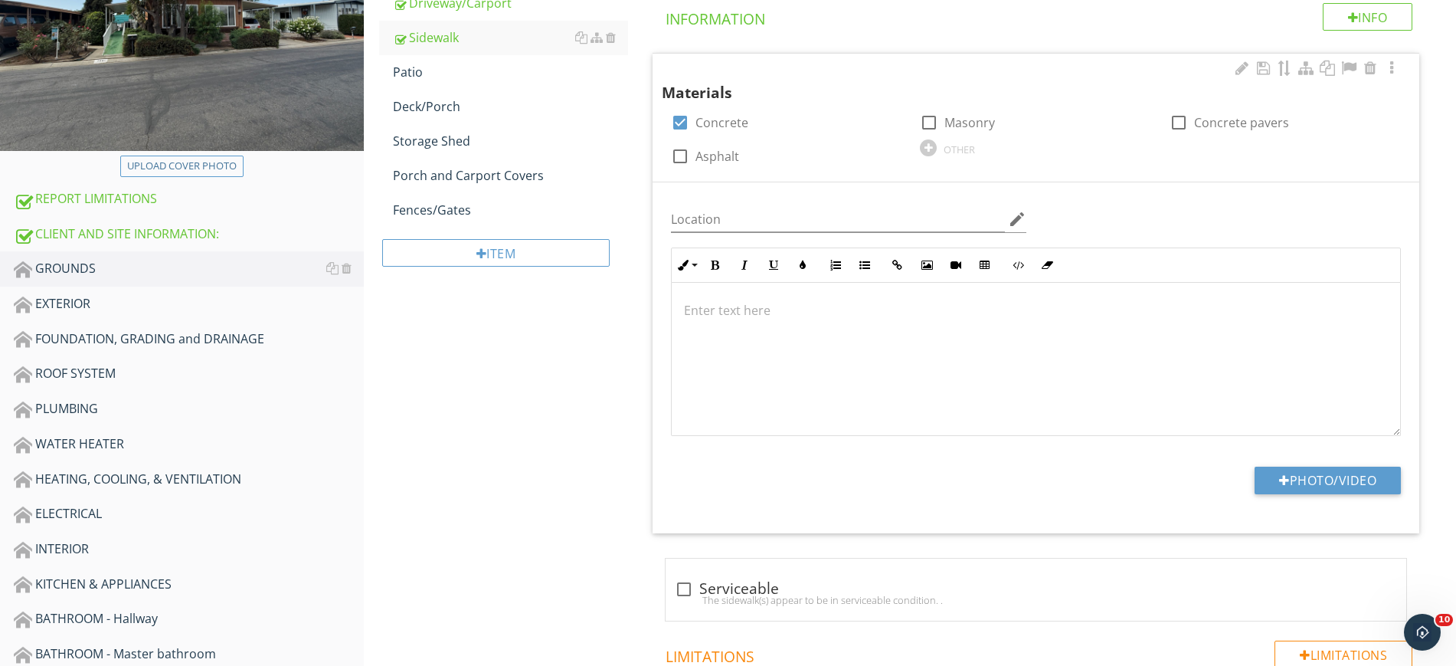
scroll to position [272, 0]
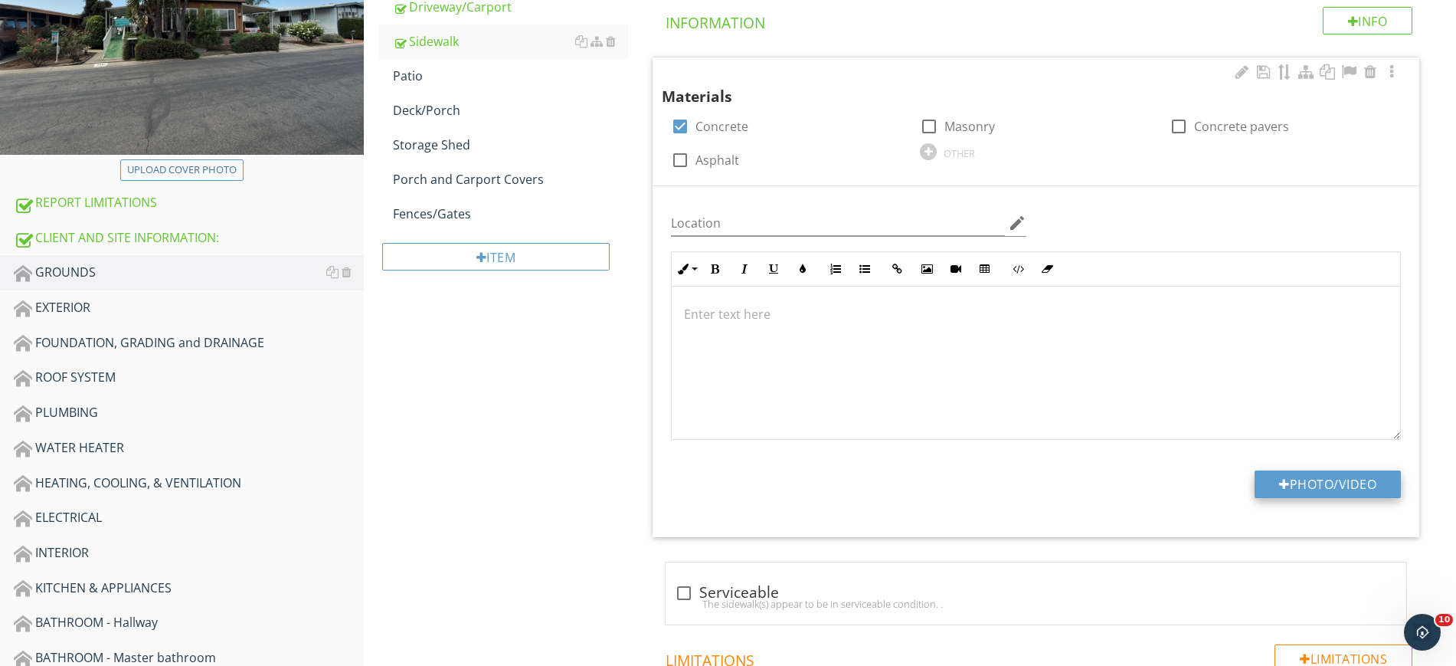
click at [1348, 483] on button "Photo/Video" at bounding box center [1328, 484] width 146 height 28
type input "C:\fakepath\IMG_3615.JPG"
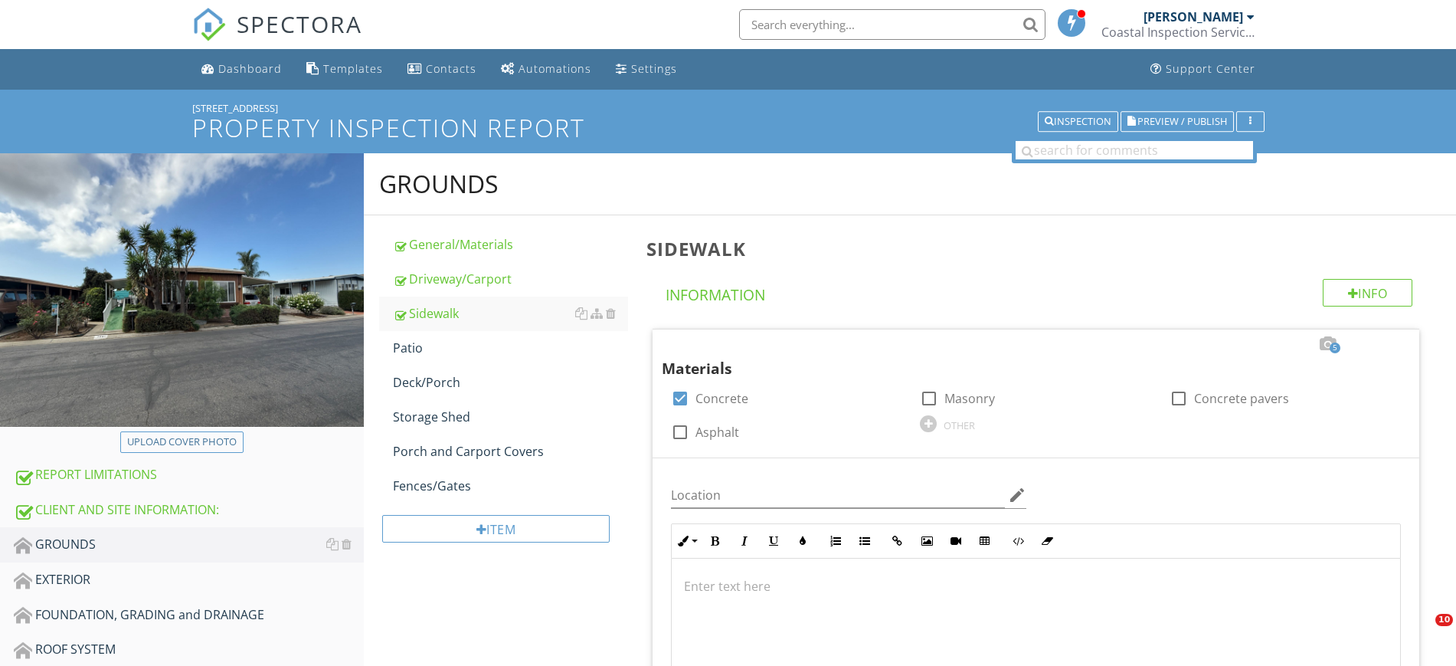
scroll to position [368, 0]
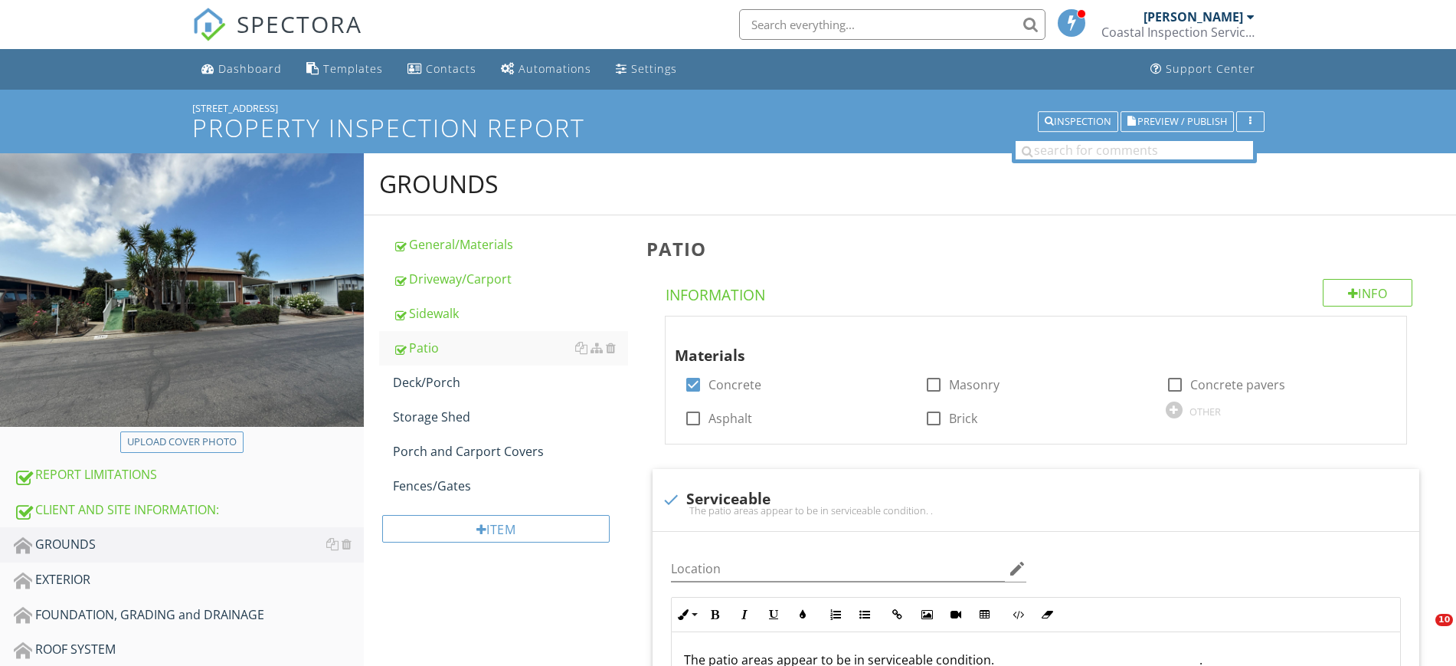
scroll to position [239, 0]
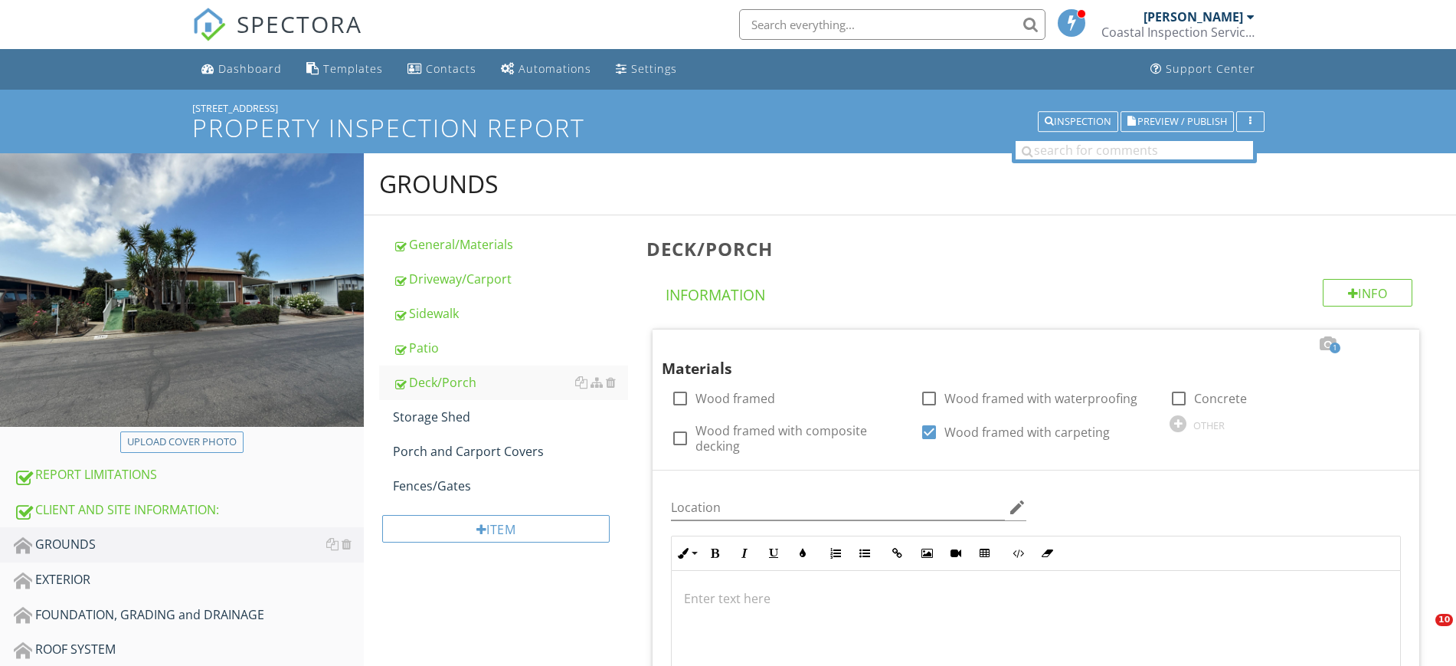
scroll to position [383, 0]
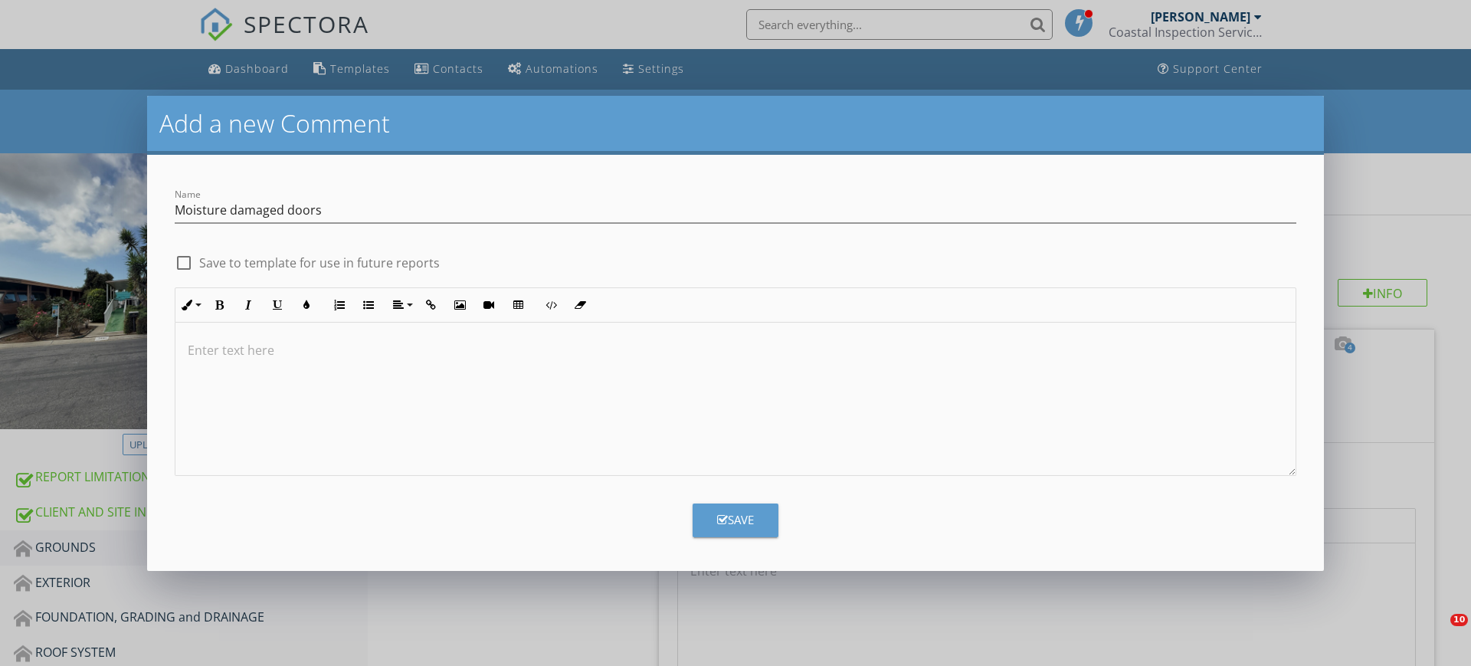
scroll to position [729, 0]
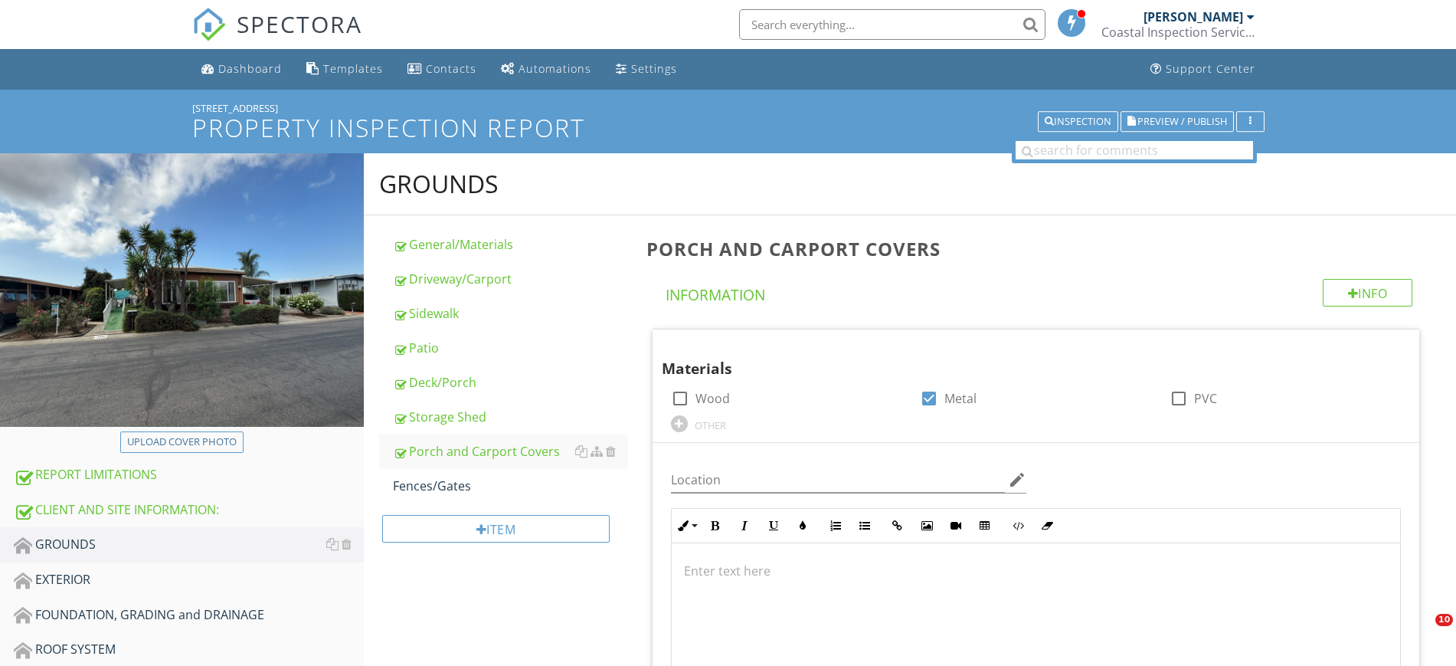
scroll to position [809, 0]
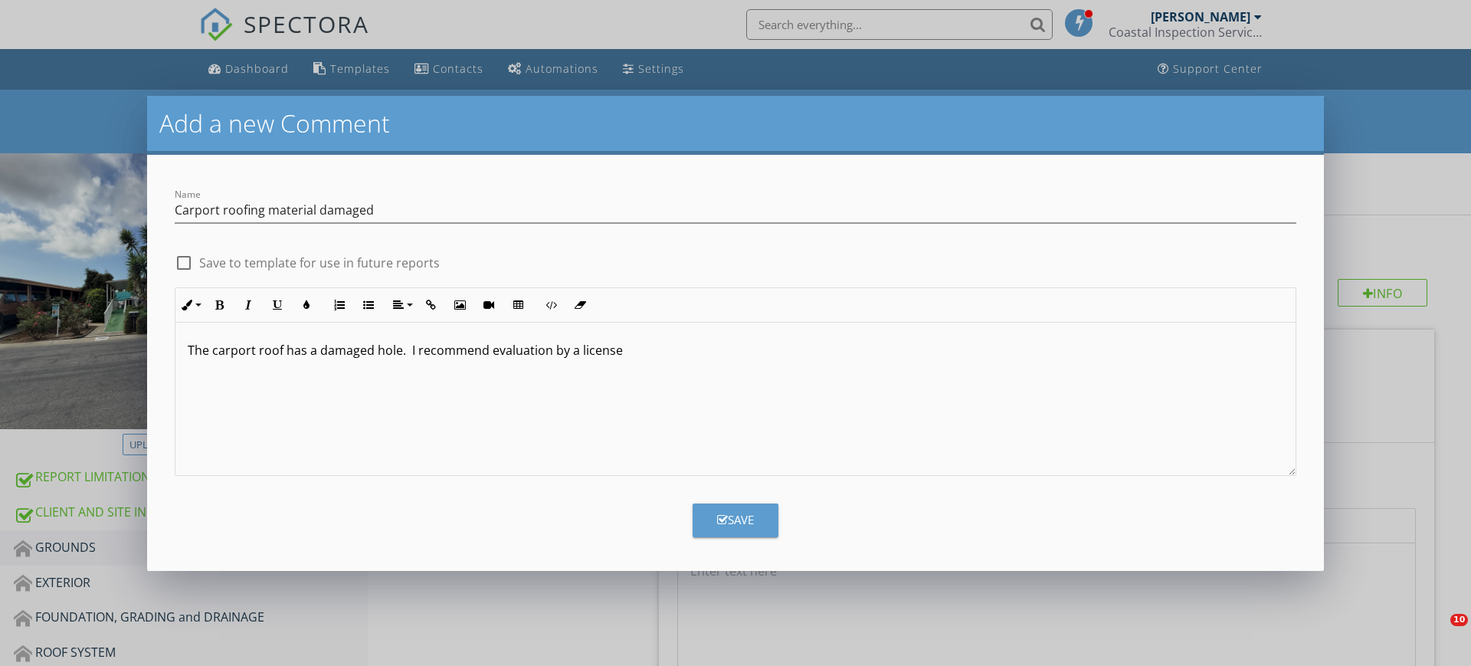
scroll to position [878, 0]
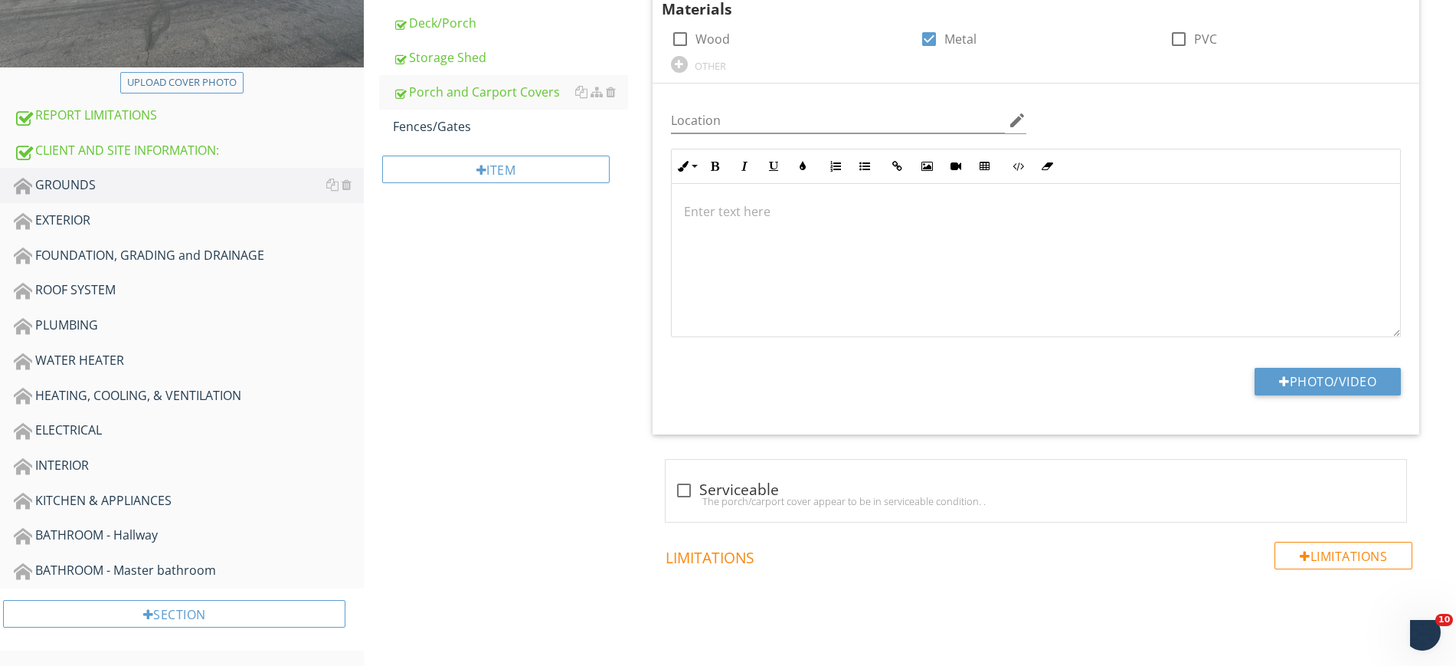
scroll to position [1, 0]
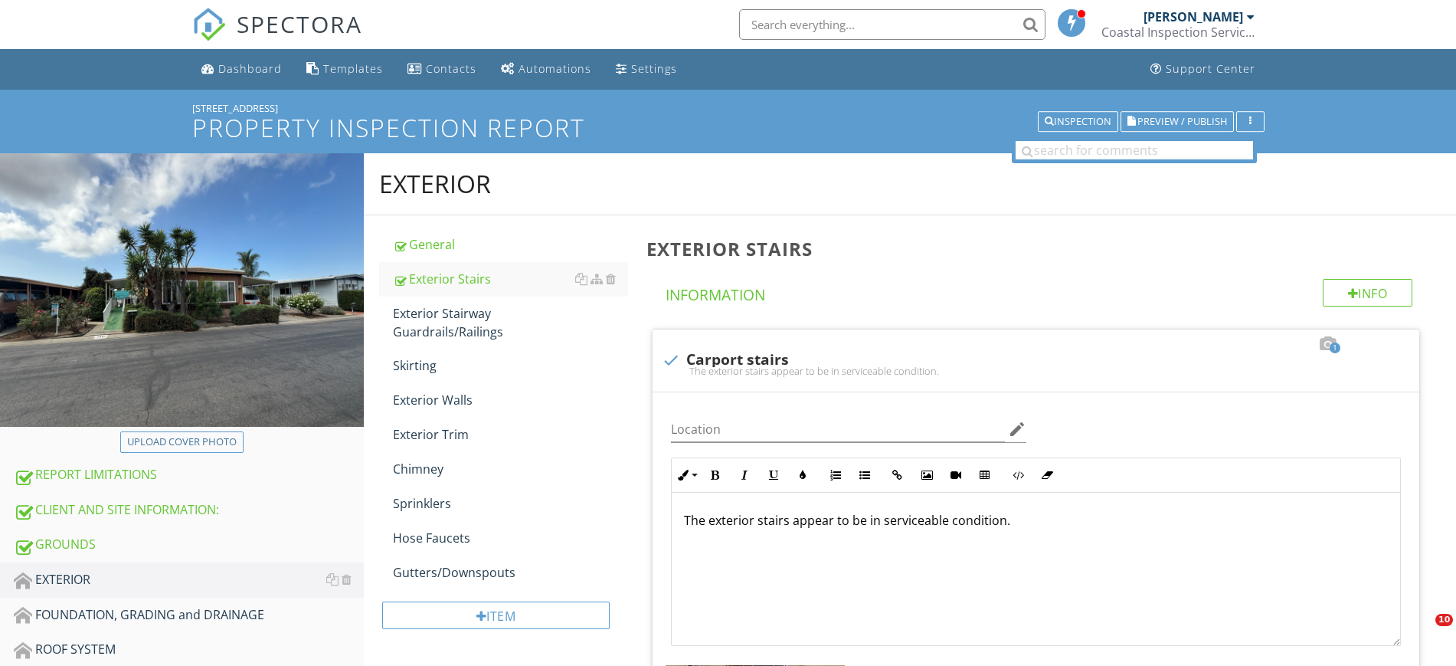
scroll to position [742, 0]
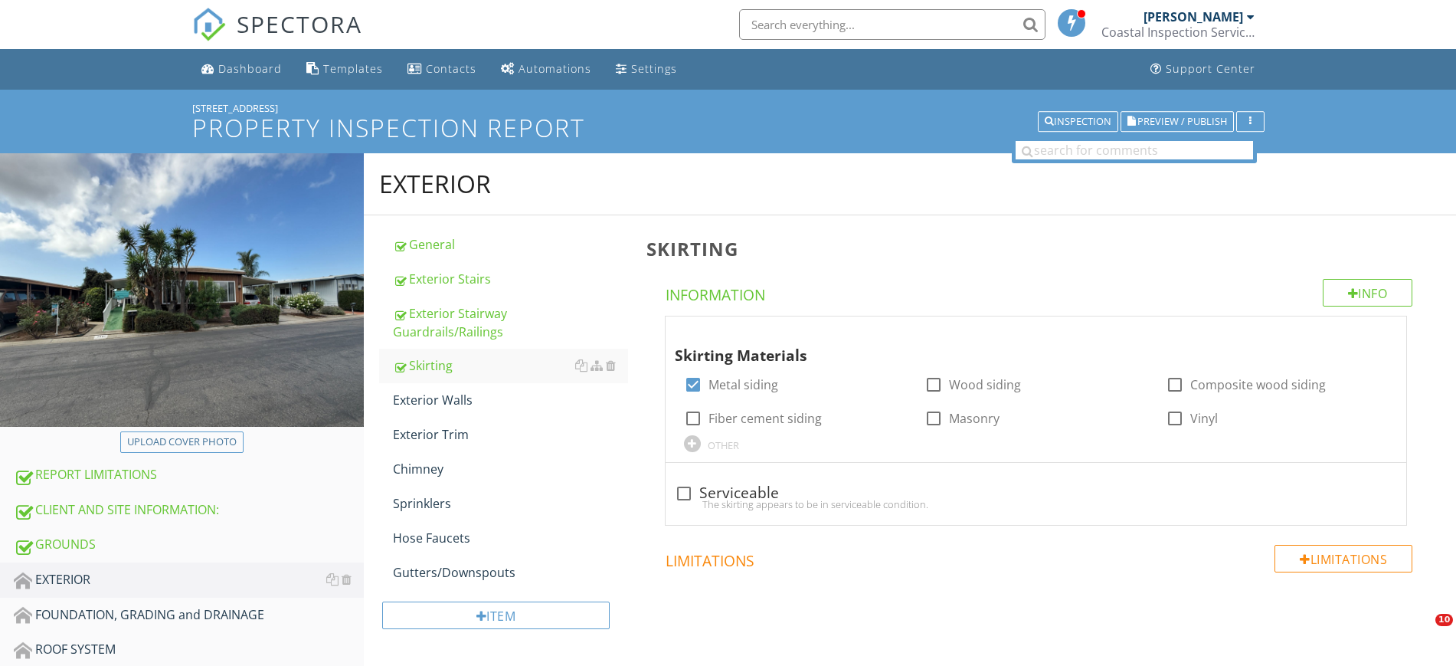
scroll to position [455, 0]
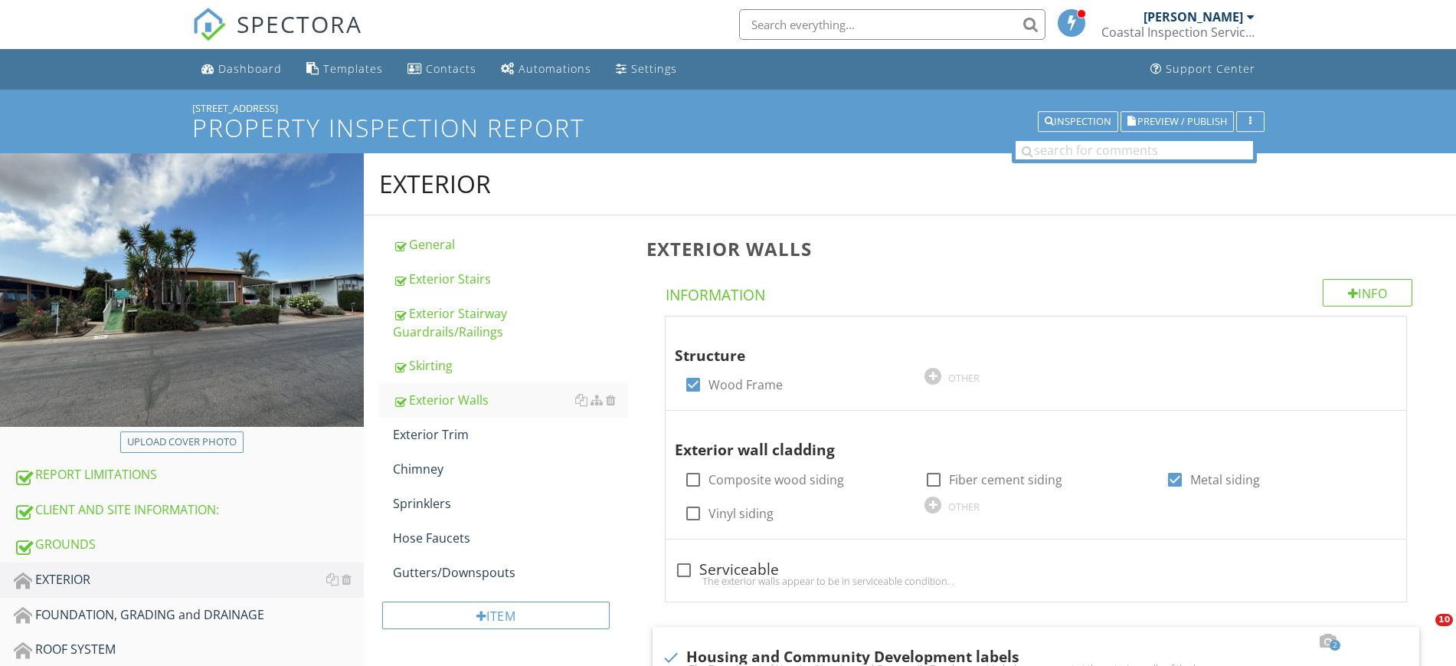
scroll to position [411, 0]
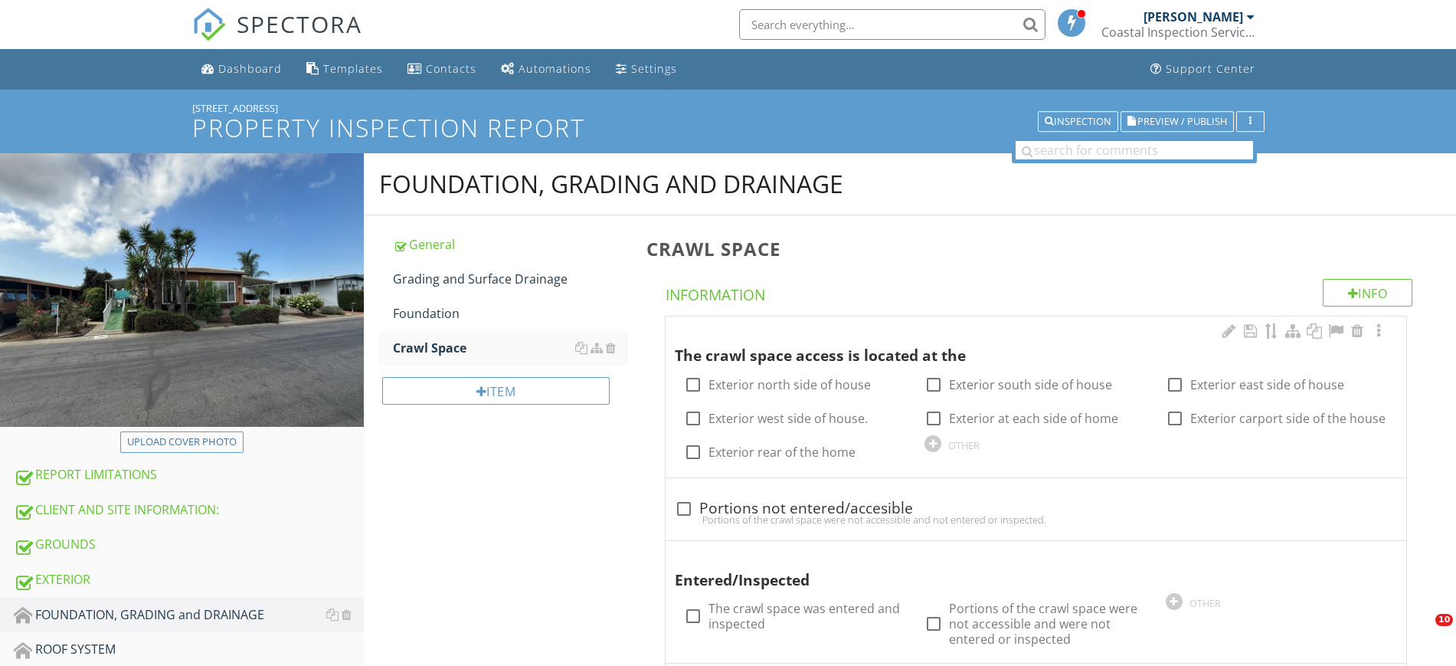
scroll to position [44, 0]
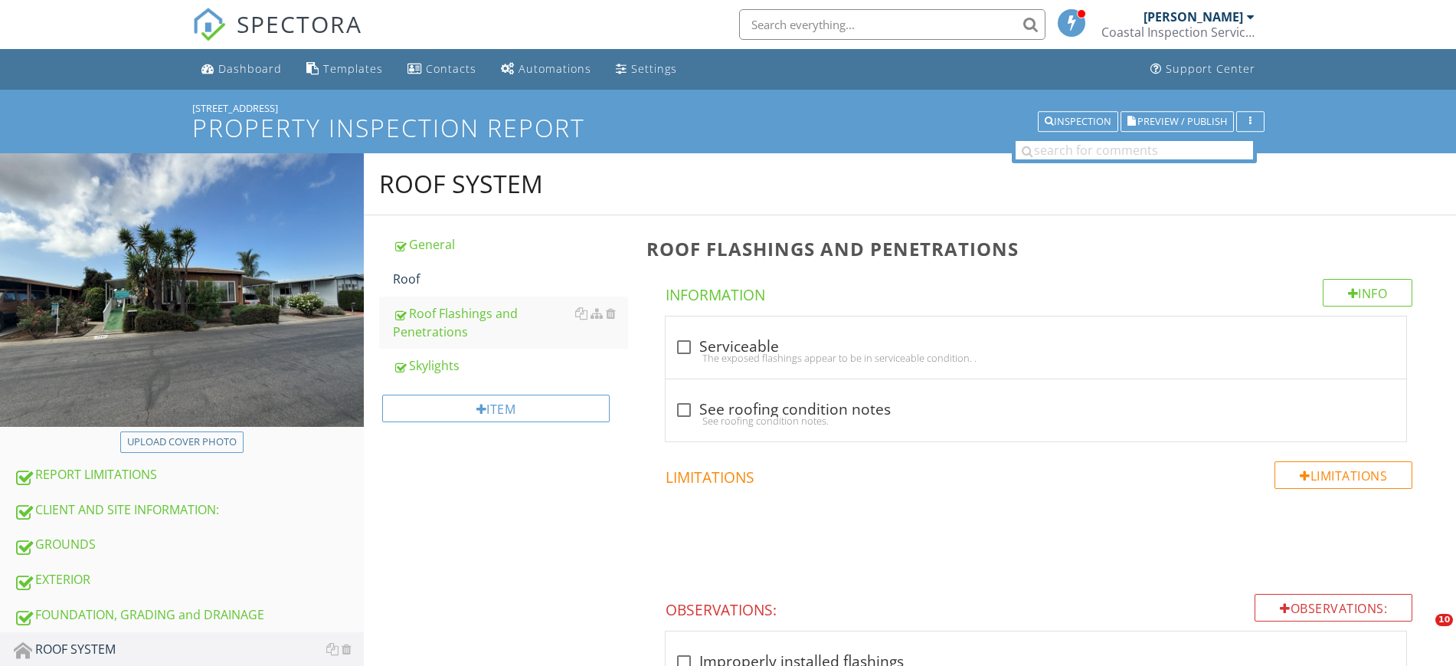
scroll to position [479, 0]
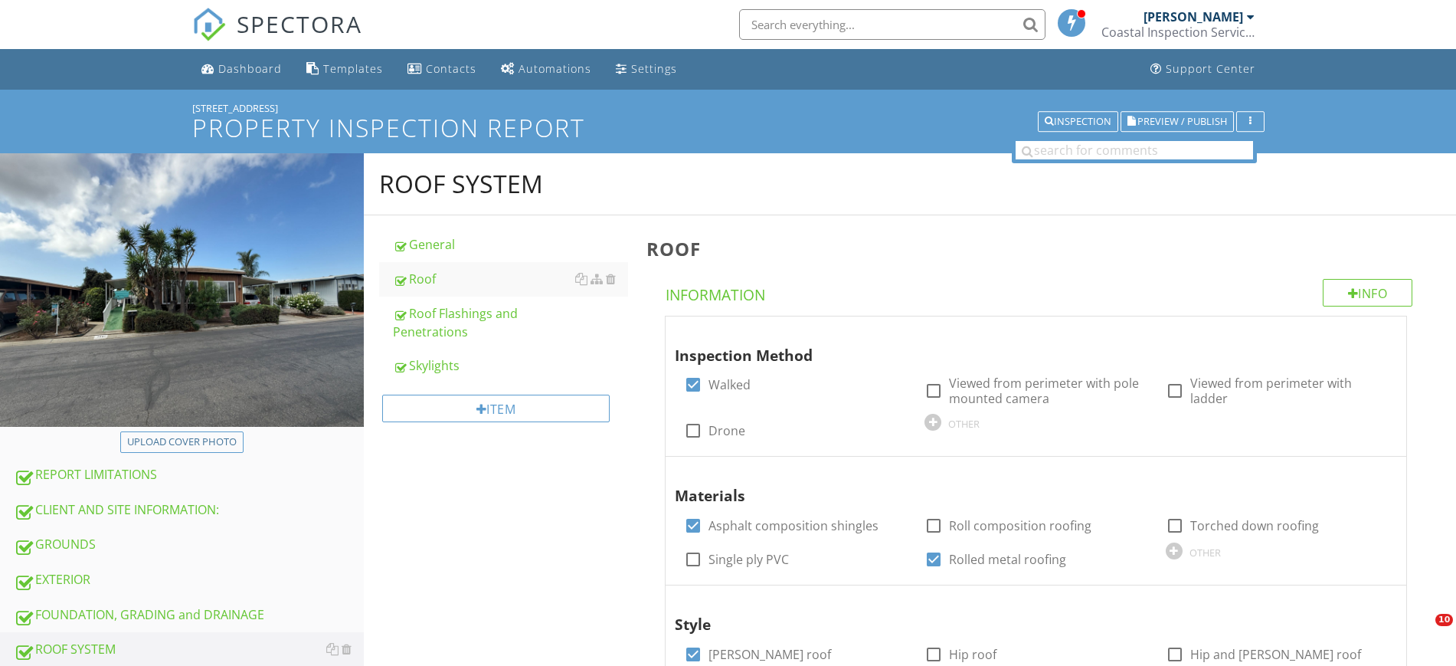
scroll to position [907, 0]
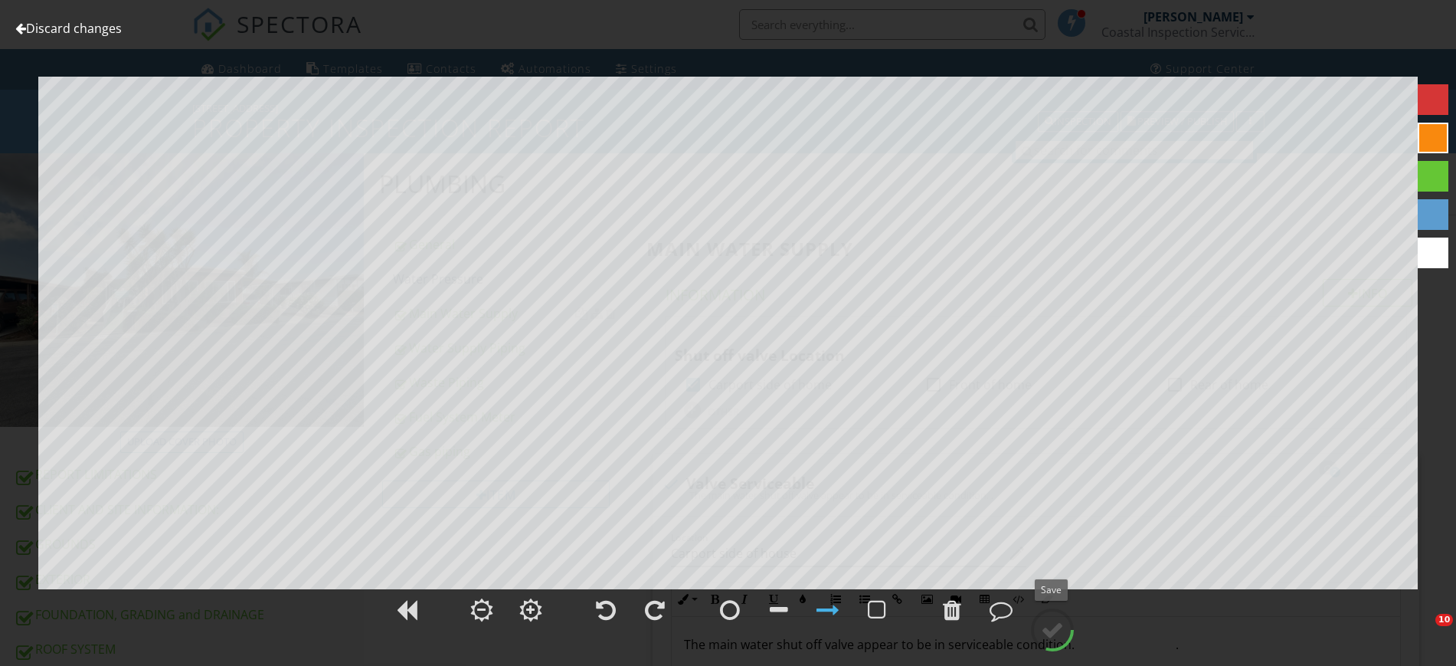
scroll to position [383, 0]
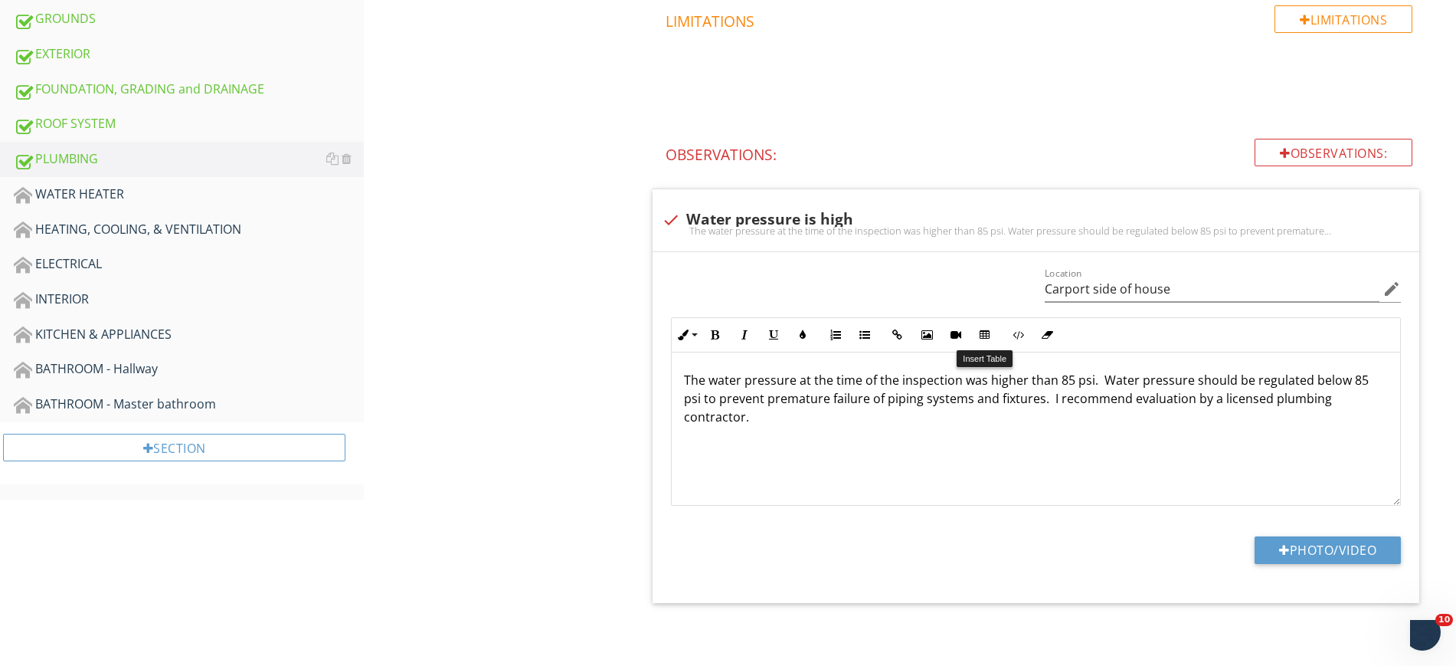
scroll to position [1, 0]
